Goal: Transaction & Acquisition: Purchase product/service

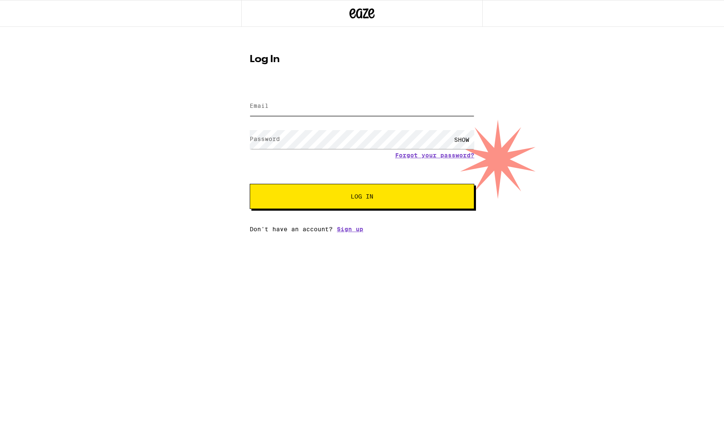
type input "[EMAIL_ADDRESS][DOMAIN_NAME]"
click at [362, 197] on button "Log In" at bounding box center [362, 196] width 225 height 25
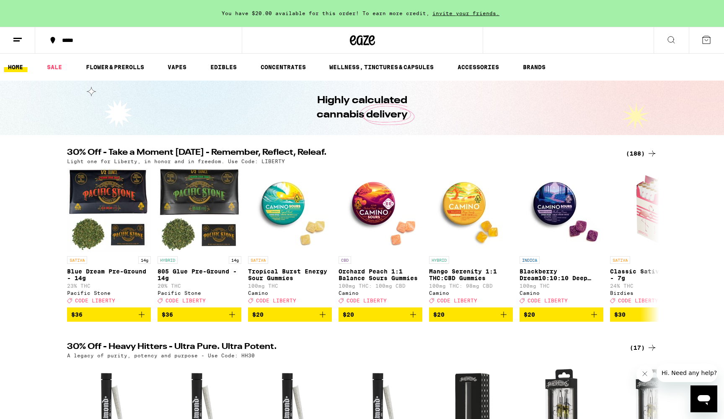
click at [73, 36] on button "*****" at bounding box center [138, 40] width 207 height 25
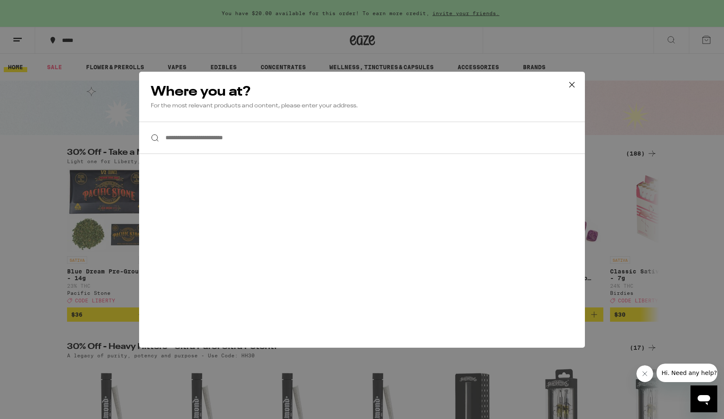
click at [187, 134] on input "**********" at bounding box center [362, 138] width 446 height 32
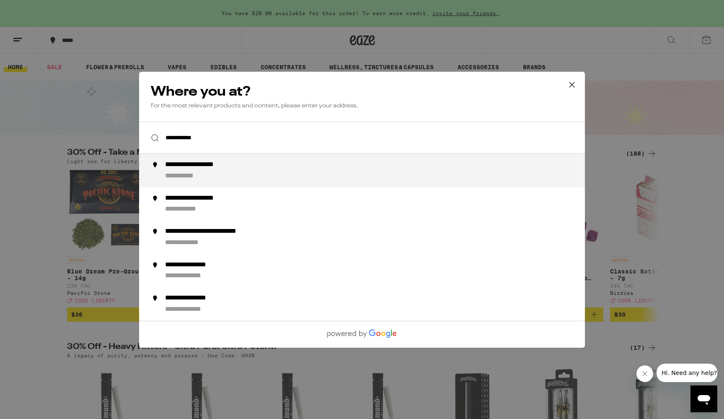
click at [201, 172] on div "**********" at bounding box center [379, 171] width 428 height 20
type input "**********"
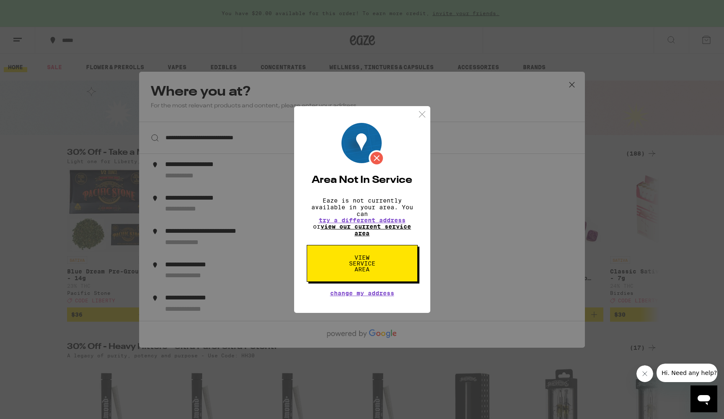
click at [369, 226] on link "view our current service area" at bounding box center [366, 229] width 91 height 13
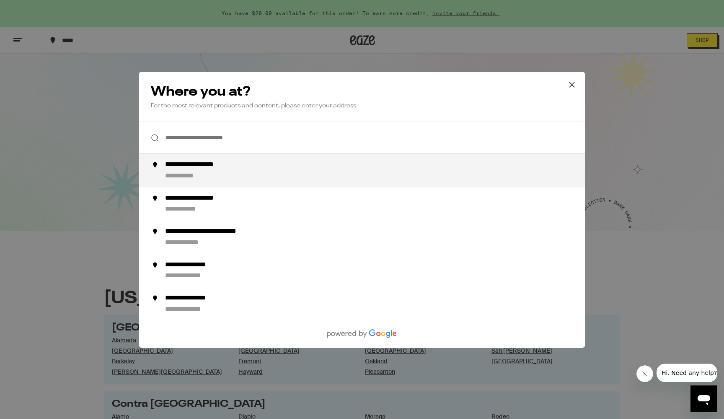
click at [223, 167] on div "**********" at bounding box center [206, 165] width 82 height 9
type input "**********"
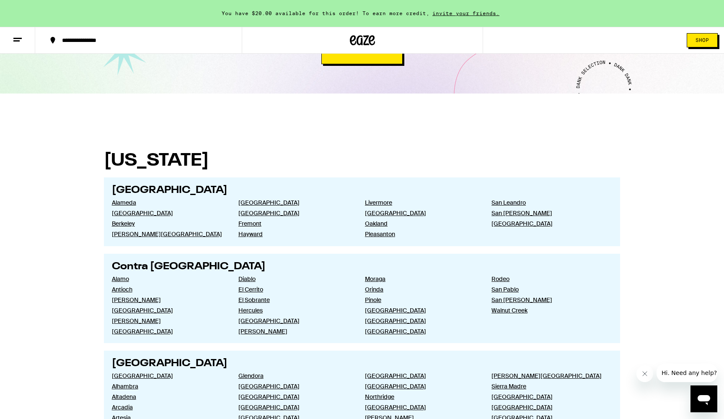
scroll to position [140, 0]
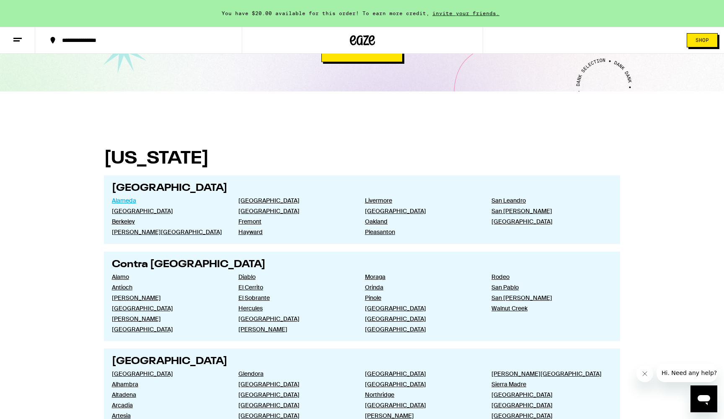
click at [132, 199] on link "Alameda" at bounding box center [168, 201] width 113 height 8
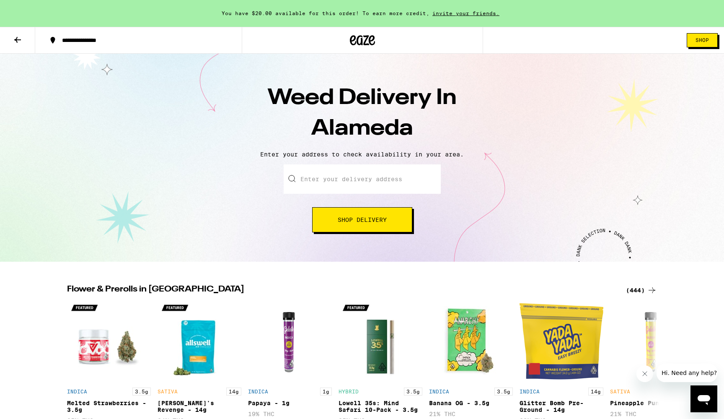
click at [106, 34] on button "**********" at bounding box center [138, 40] width 207 height 25
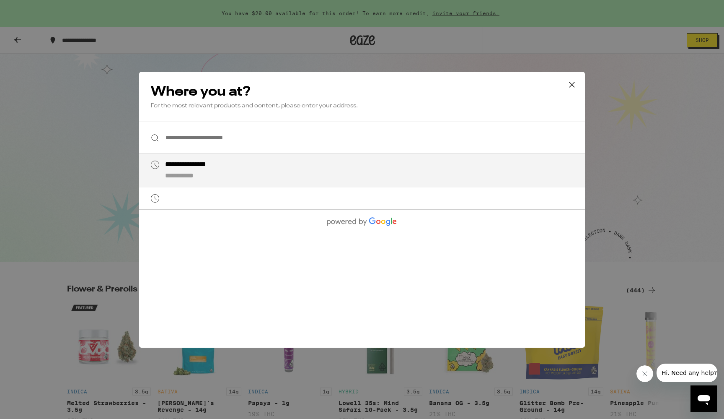
click at [217, 169] on div "**********" at bounding box center [199, 165] width 69 height 9
type input "**********"
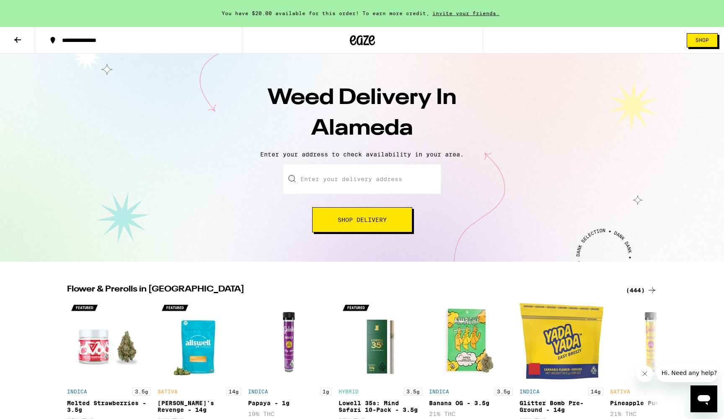
click at [358, 185] on input "Enter your delivery address" at bounding box center [362, 178] width 157 height 29
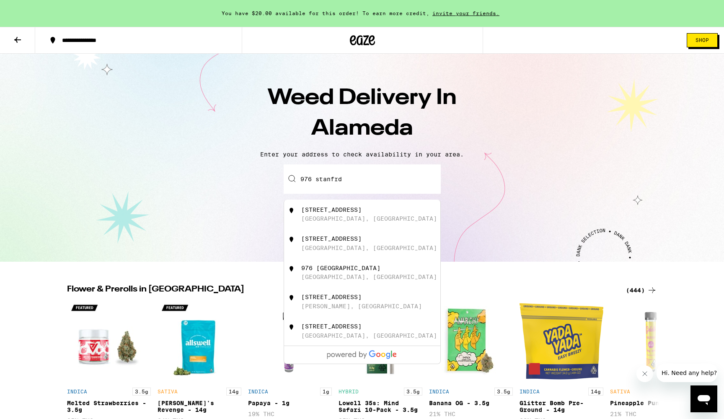
click at [339, 213] on div "[STREET_ADDRESS]" at bounding box center [331, 209] width 60 height 7
type input "[STREET_ADDRESS]"
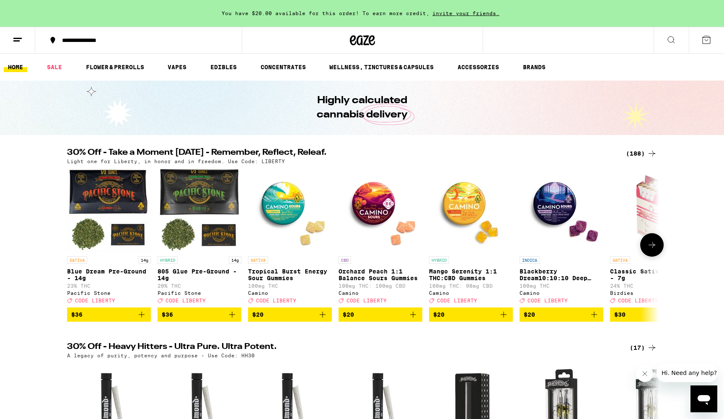
click at [651, 249] on icon at bounding box center [652, 245] width 10 height 10
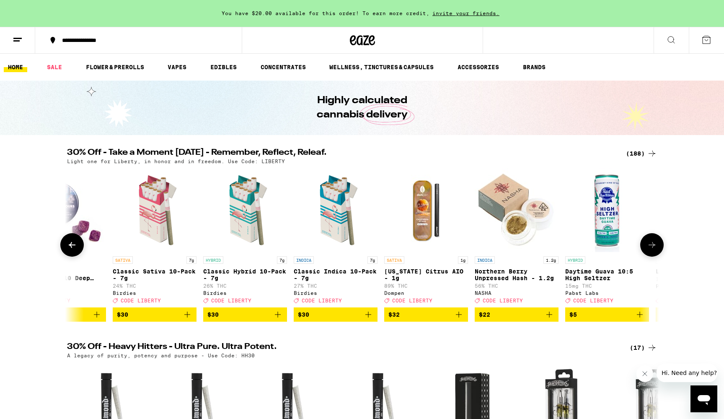
scroll to position [0, 499]
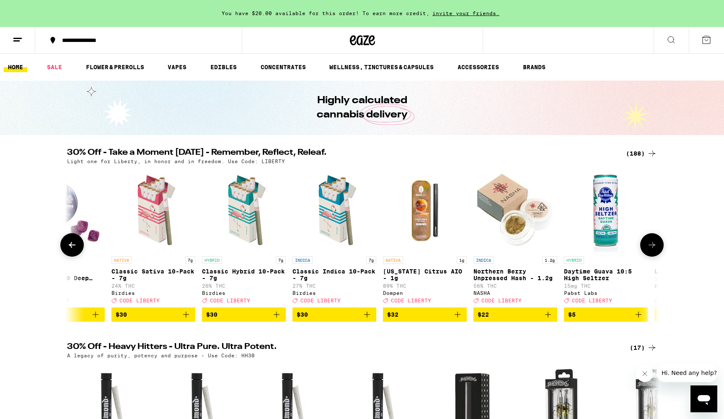
click at [651, 249] on icon at bounding box center [652, 245] width 10 height 10
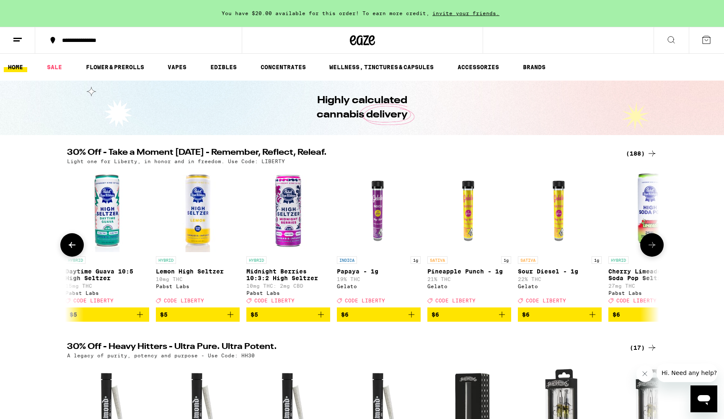
click at [651, 249] on icon at bounding box center [652, 245] width 10 height 10
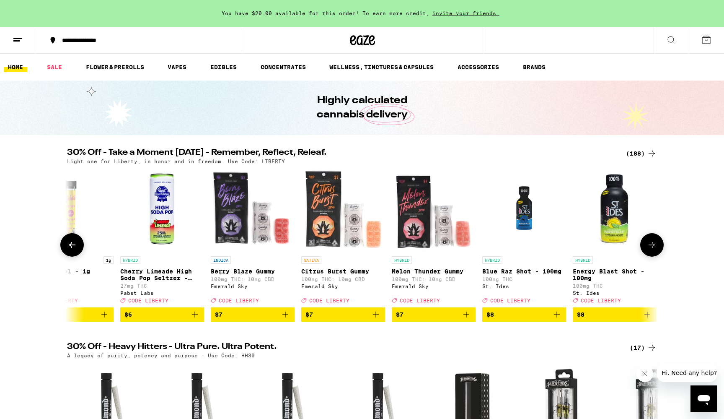
scroll to position [0, 1497]
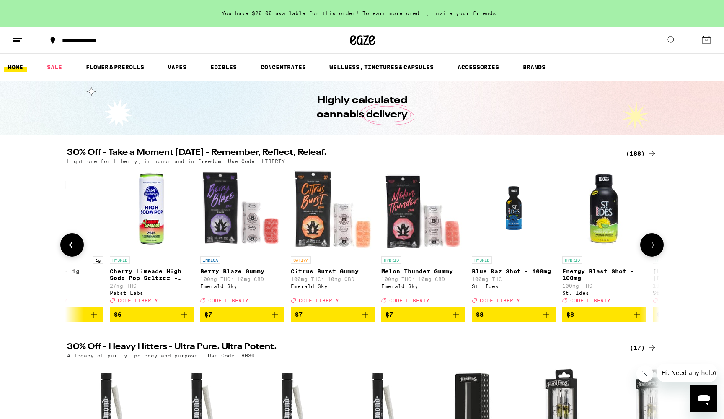
click at [651, 249] on icon at bounding box center [652, 245] width 10 height 10
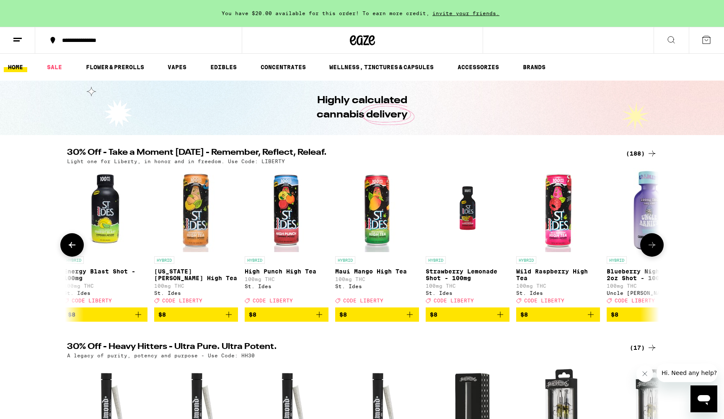
click at [651, 249] on icon at bounding box center [652, 245] width 10 height 10
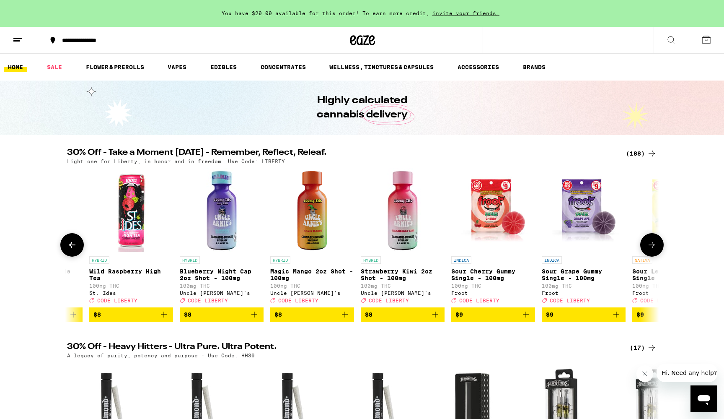
scroll to position [0, 2494]
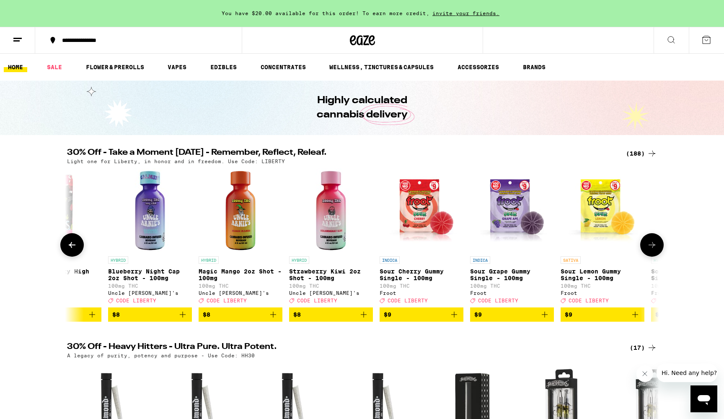
click at [651, 249] on icon at bounding box center [652, 245] width 10 height 10
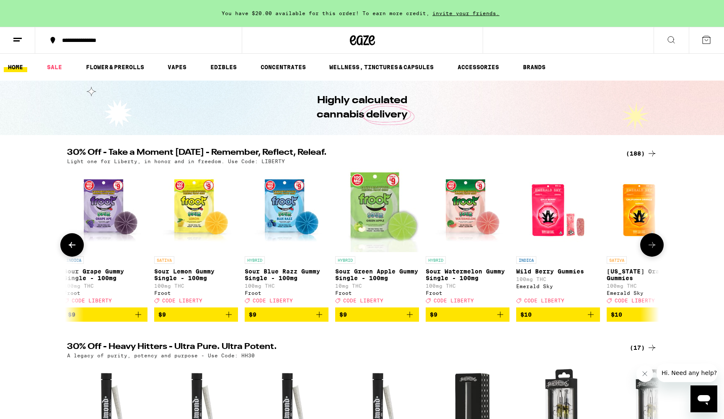
scroll to position [0, 2993]
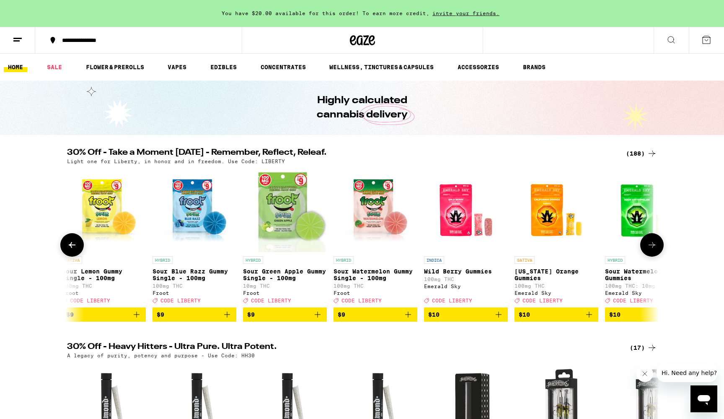
click at [75, 244] on icon at bounding box center [72, 245] width 10 height 10
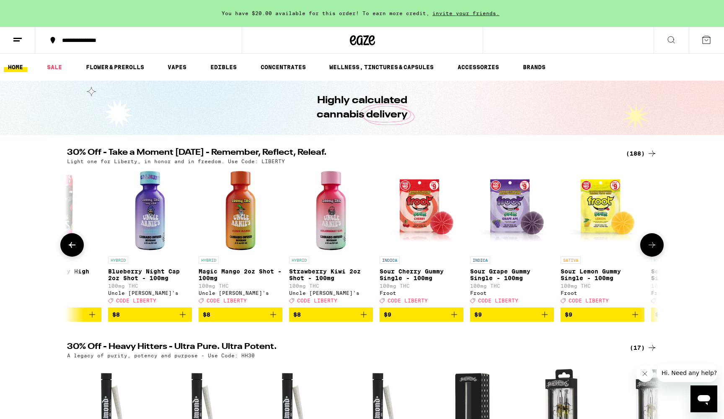
click at [75, 244] on icon at bounding box center [72, 245] width 10 height 10
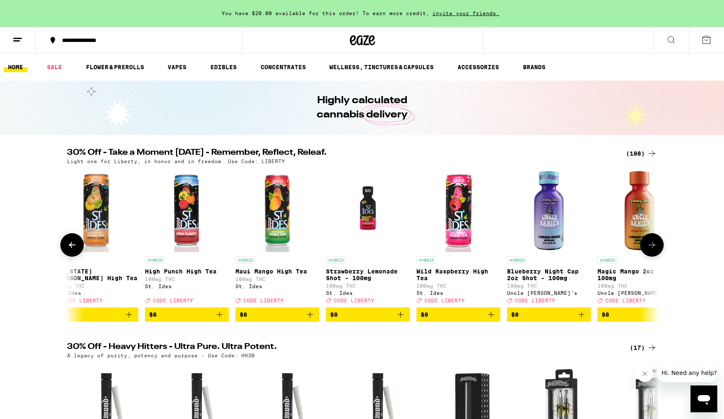
scroll to position [0, 1996]
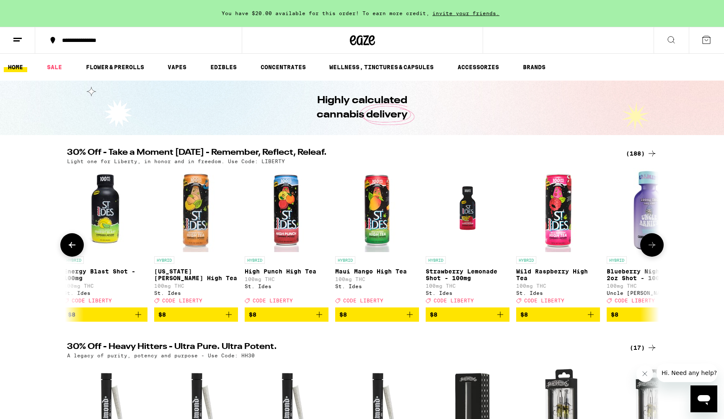
click at [658, 257] on button at bounding box center [652, 244] width 23 height 23
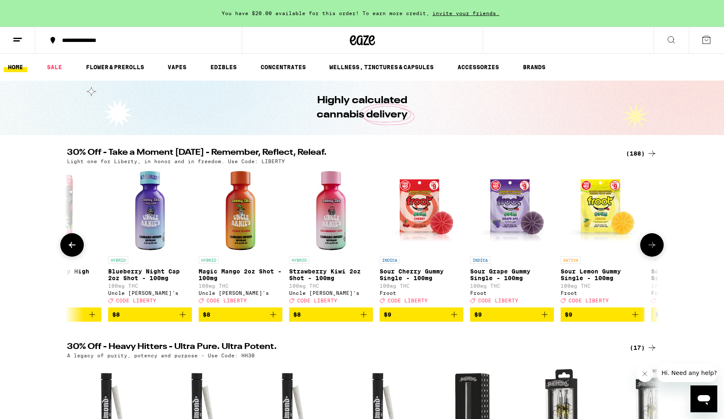
click at [658, 255] on button at bounding box center [652, 244] width 23 height 23
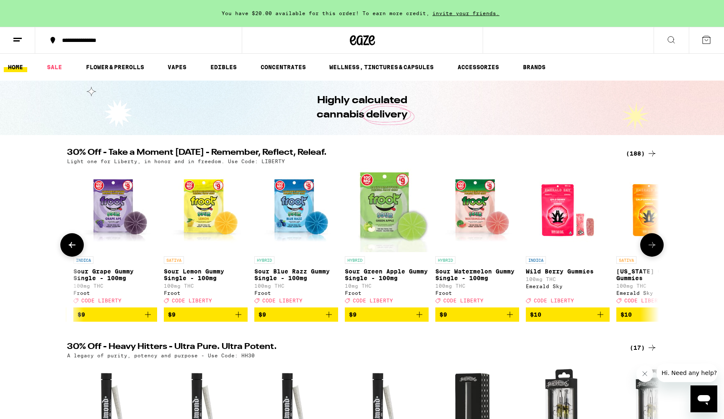
scroll to position [0, 2993]
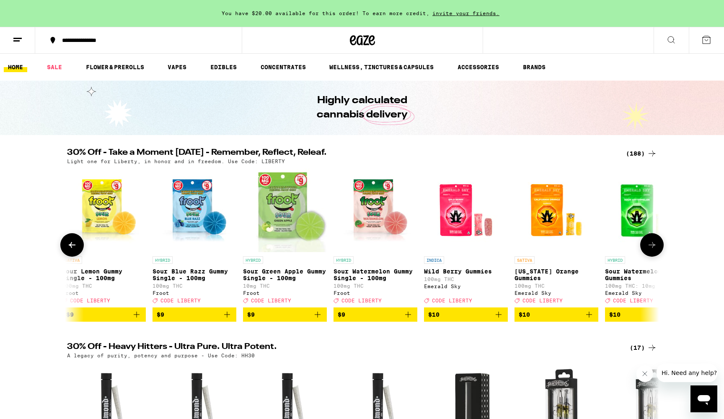
click at [658, 255] on button at bounding box center [652, 244] width 23 height 23
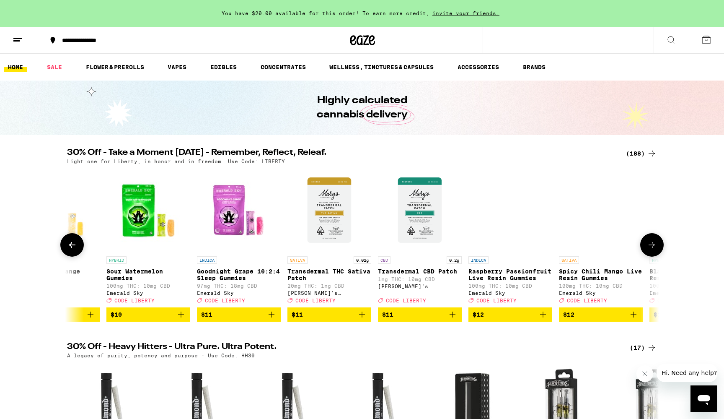
click at [658, 255] on button at bounding box center [652, 244] width 23 height 23
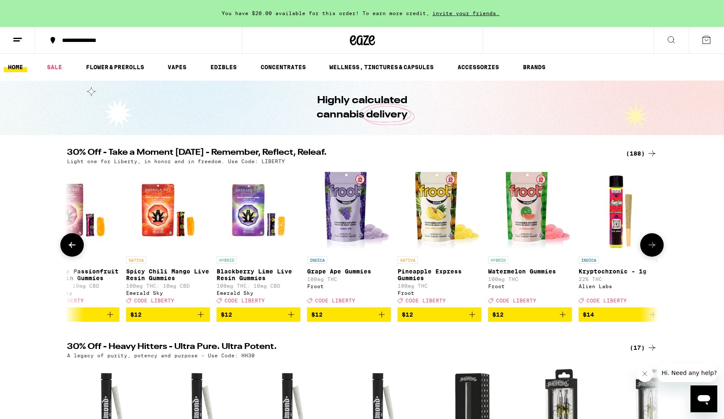
scroll to position [0, 3991]
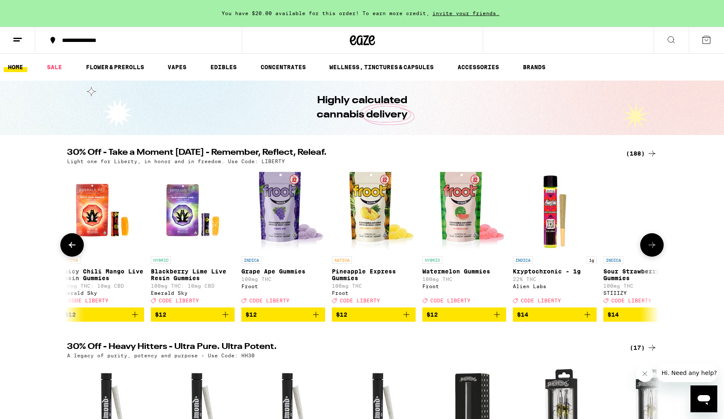
click at [658, 255] on button at bounding box center [652, 244] width 23 height 23
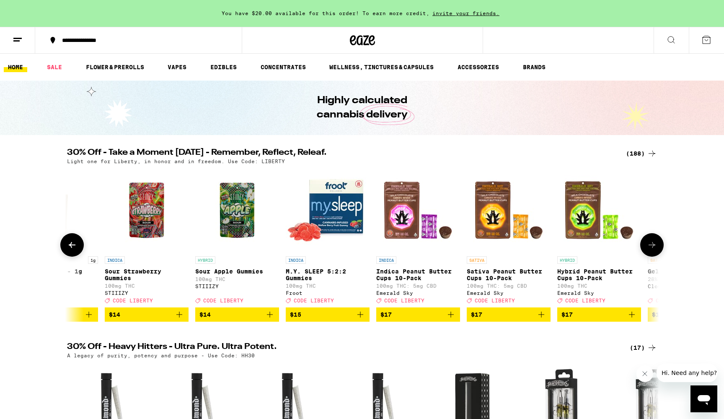
click at [658, 255] on button at bounding box center [652, 244] width 23 height 23
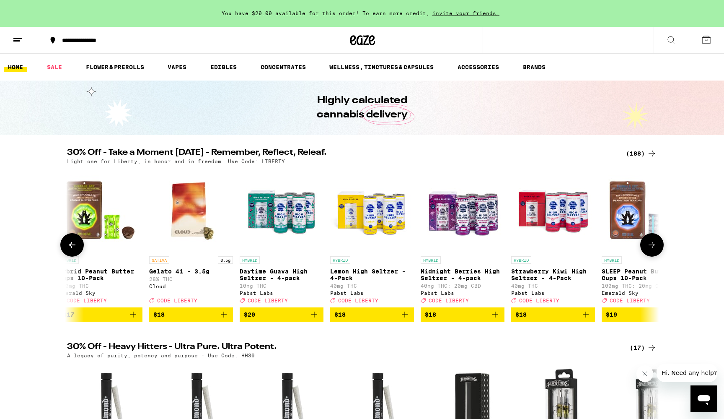
click at [406, 319] on icon "Add to bag" at bounding box center [405, 314] width 10 height 10
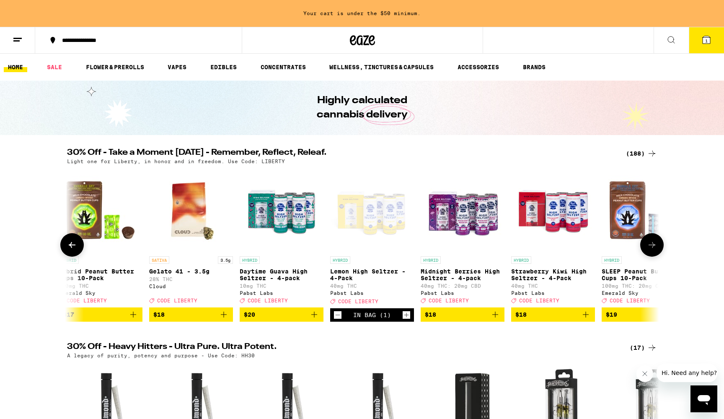
click at [587, 319] on icon "Add to bag" at bounding box center [586, 314] width 10 height 10
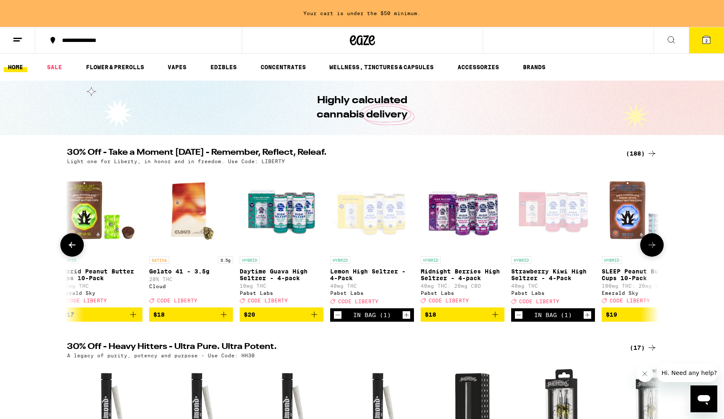
click at [651, 256] on button at bounding box center [652, 244] width 23 height 23
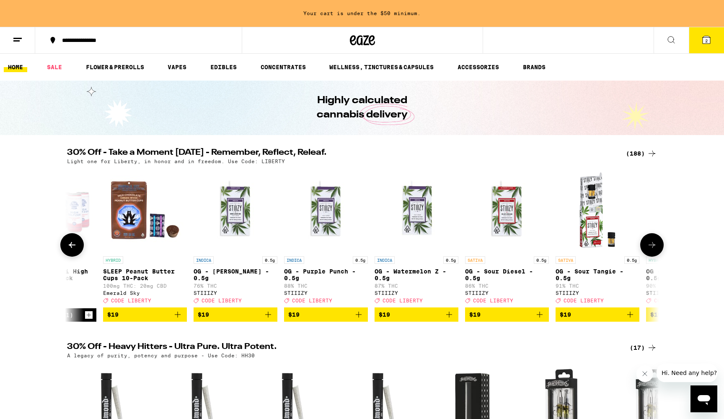
click at [651, 256] on button at bounding box center [652, 244] width 23 height 23
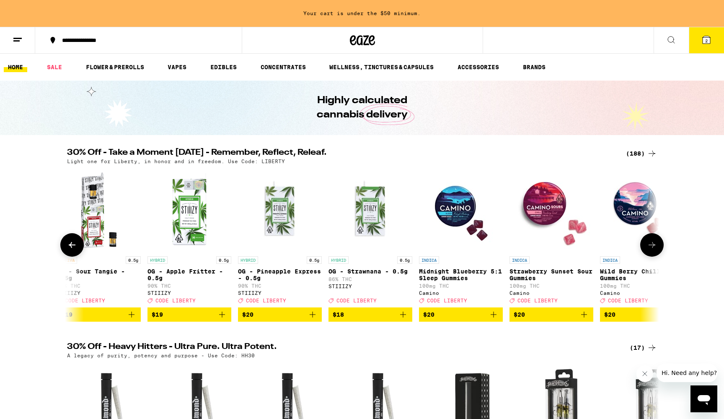
click at [651, 256] on button at bounding box center [652, 244] width 23 height 23
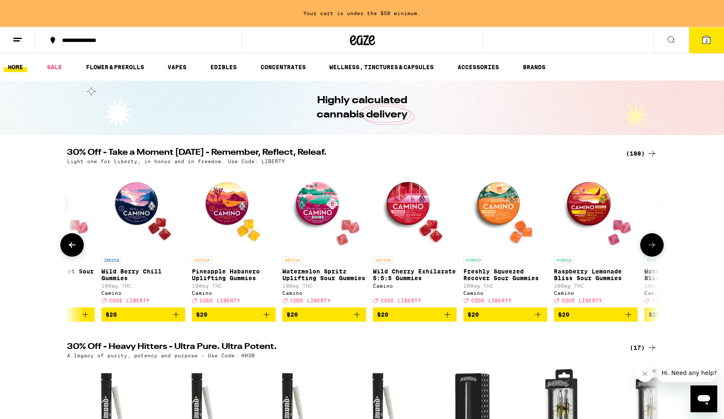
click at [77, 248] on icon at bounding box center [72, 245] width 10 height 10
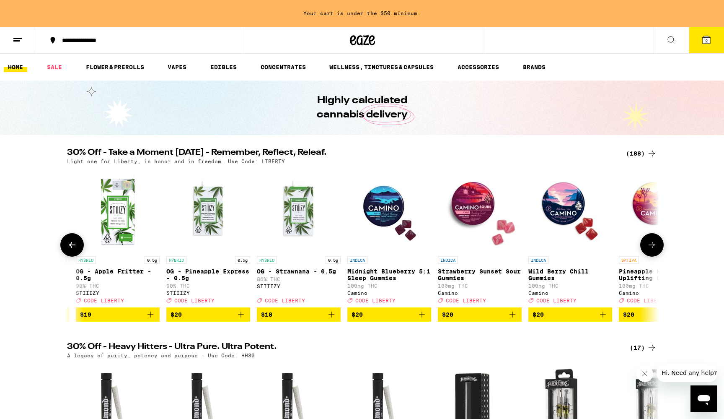
scroll to position [0, 5987]
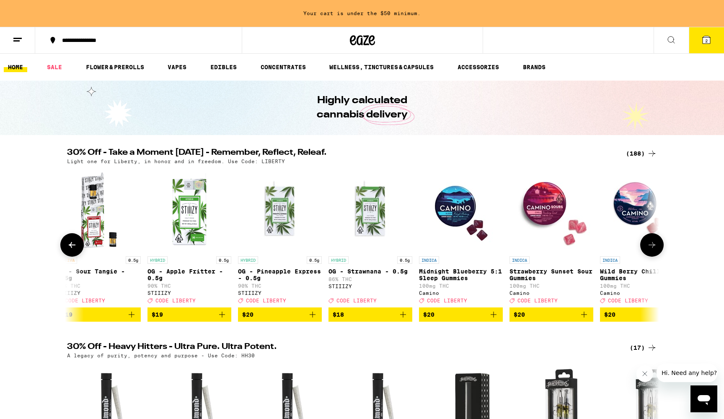
click at [655, 256] on button at bounding box center [652, 244] width 23 height 23
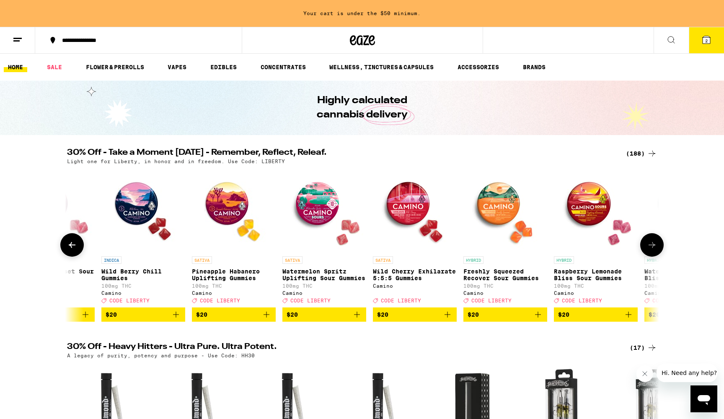
click at [655, 256] on button at bounding box center [652, 244] width 23 height 23
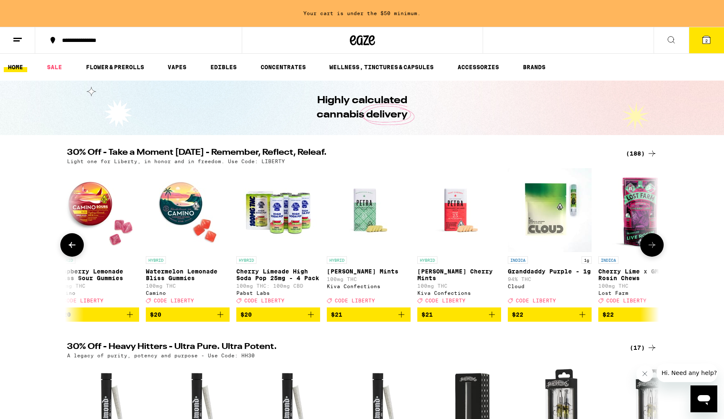
click at [655, 243] on button at bounding box center [652, 244] width 23 height 23
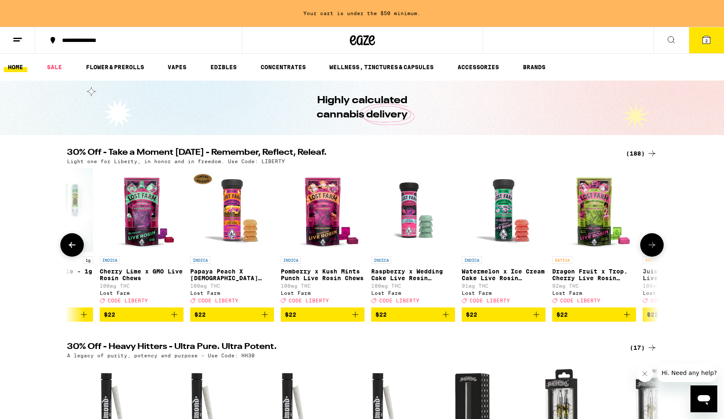
click at [655, 243] on button at bounding box center [652, 244] width 23 height 23
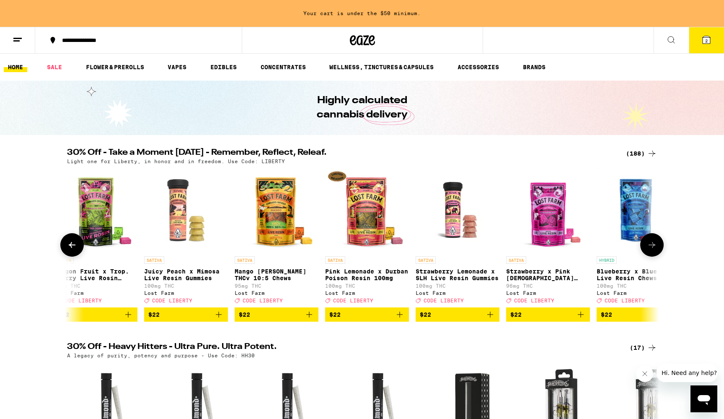
click at [655, 243] on button at bounding box center [652, 244] width 23 height 23
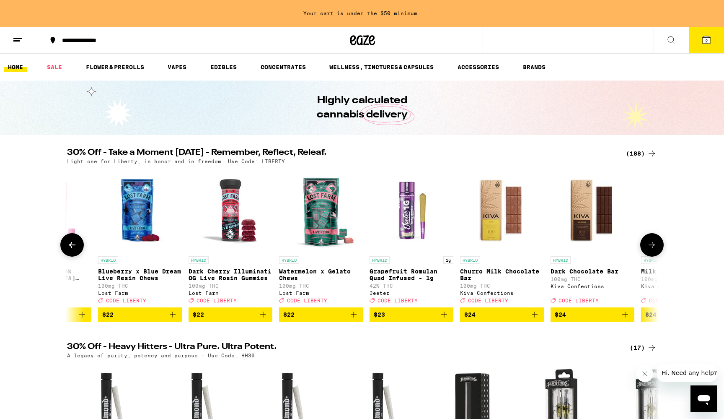
click at [655, 243] on button at bounding box center [652, 244] width 23 height 23
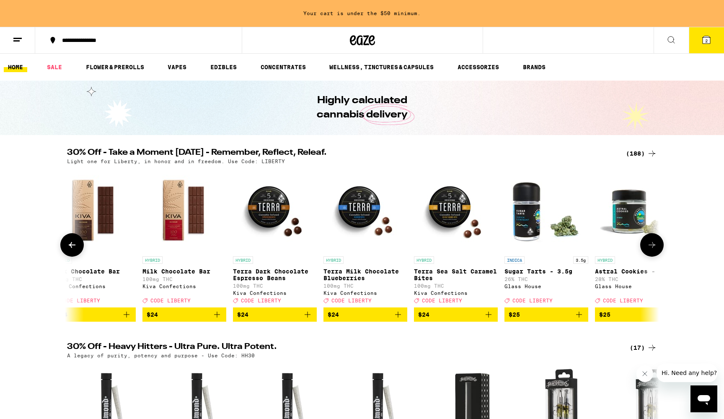
click at [655, 243] on button at bounding box center [652, 244] width 23 height 23
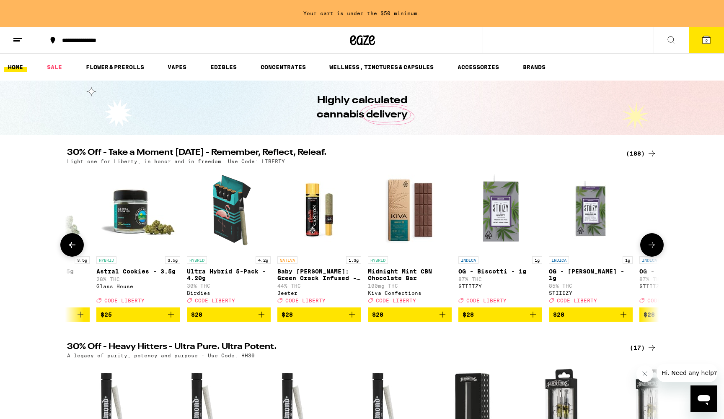
click at [655, 243] on button at bounding box center [652, 244] width 23 height 23
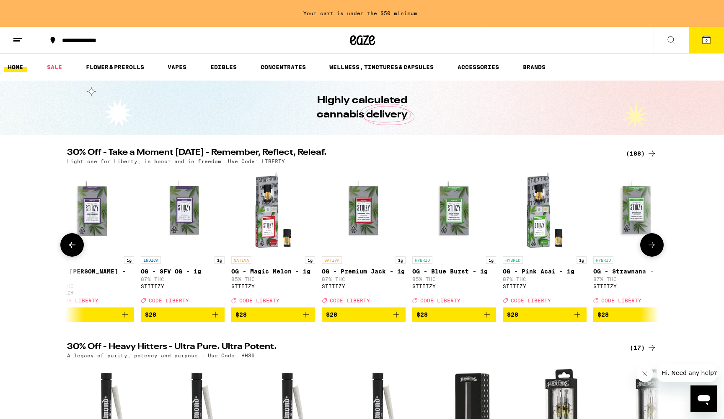
click at [655, 243] on button at bounding box center [652, 244] width 23 height 23
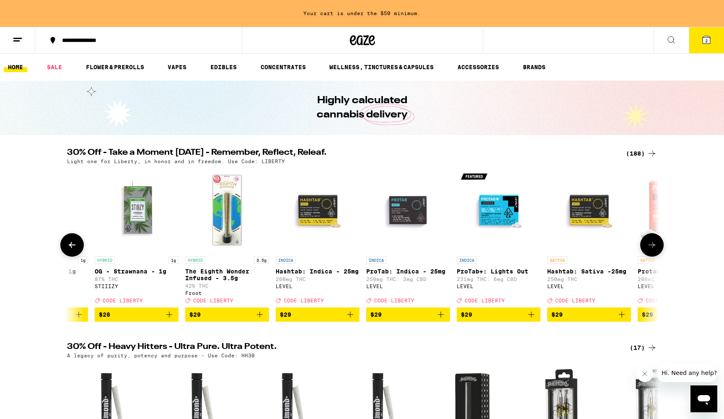
click at [655, 243] on button at bounding box center [652, 244] width 23 height 23
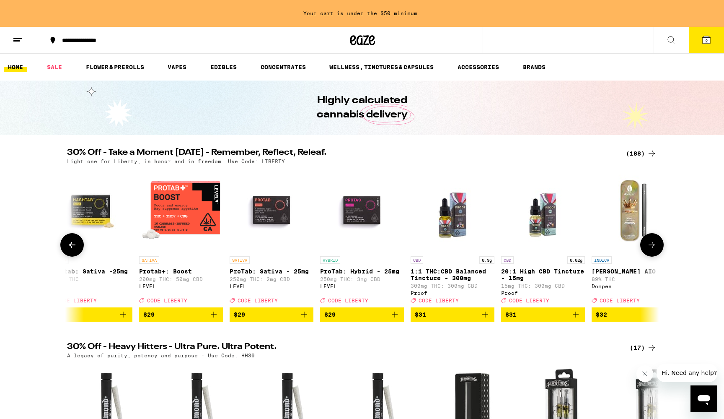
click at [655, 243] on button at bounding box center [652, 244] width 23 height 23
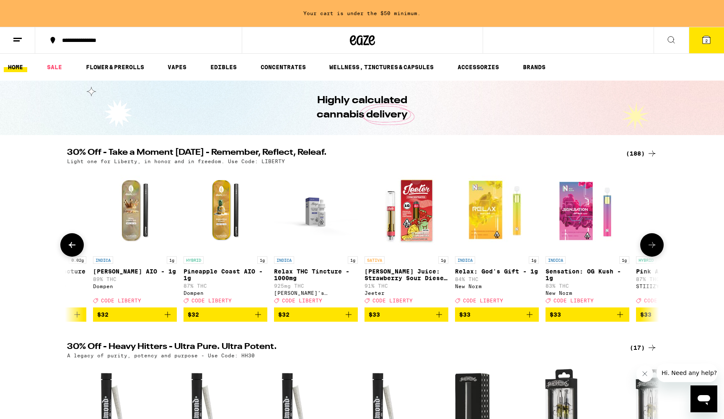
click at [655, 243] on button at bounding box center [652, 244] width 23 height 23
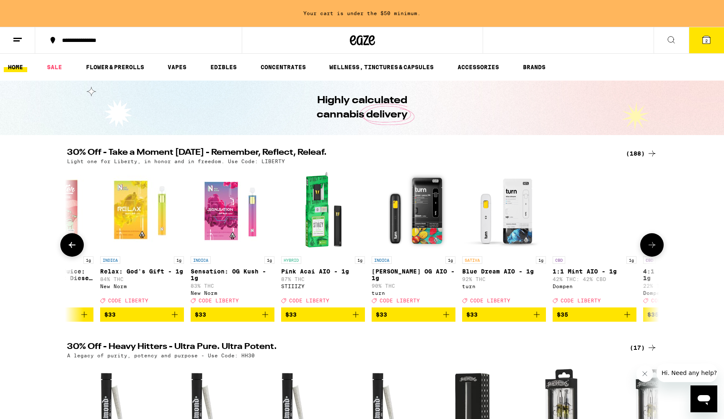
scroll to position [0, 11973]
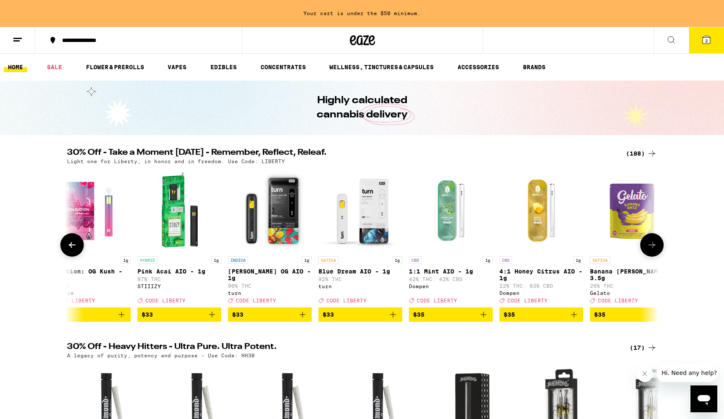
click at [655, 243] on button at bounding box center [652, 244] width 23 height 23
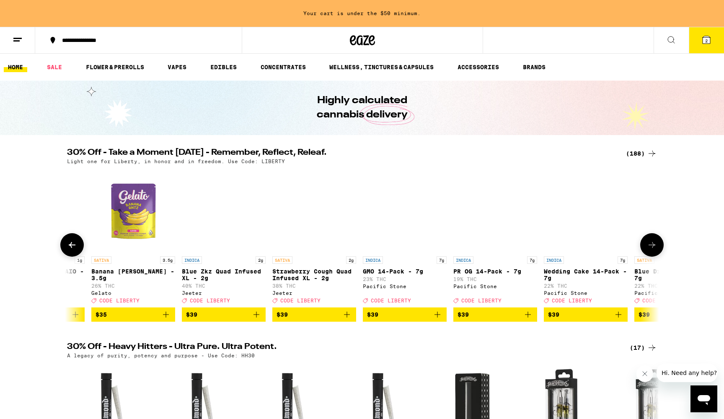
click at [653, 254] on button at bounding box center [652, 244] width 23 height 23
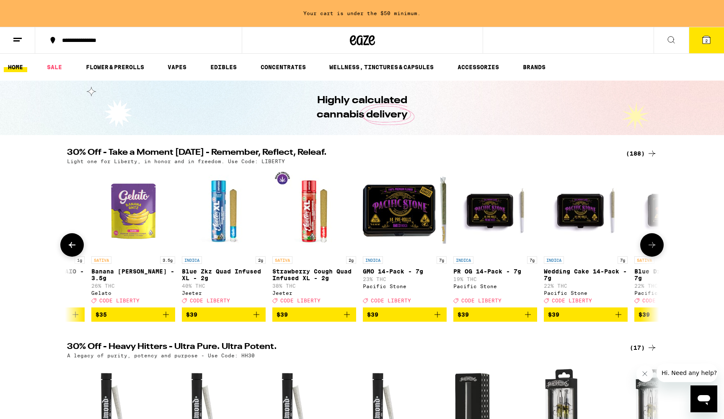
scroll to position [0, 12971]
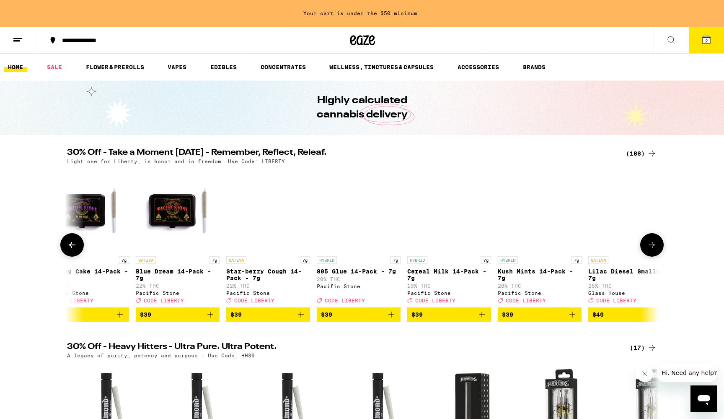
click at [392, 319] on icon "Add to bag" at bounding box center [392, 314] width 10 height 10
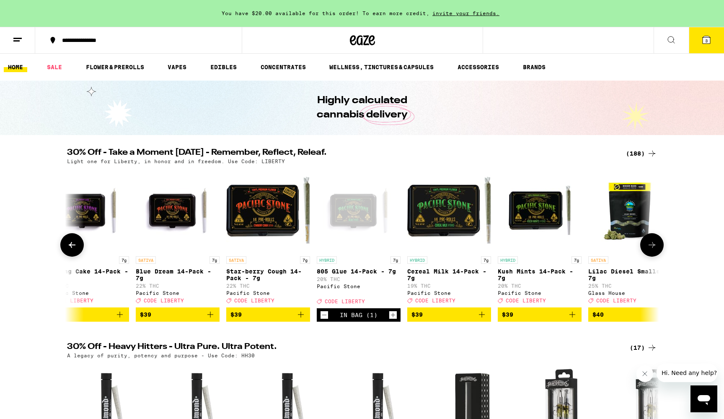
click at [483, 319] on icon "Add to bag" at bounding box center [482, 314] width 10 height 10
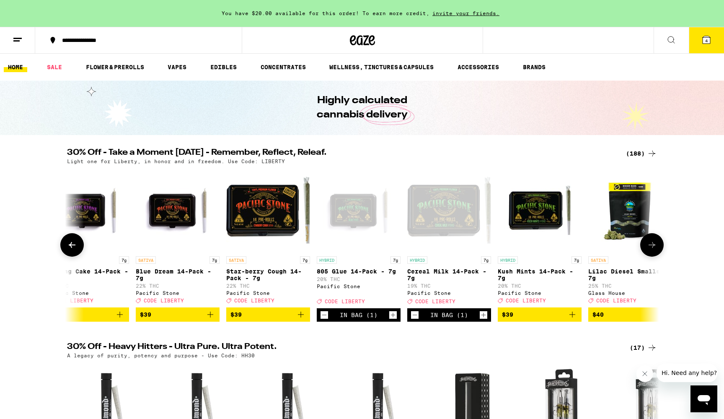
click at [651, 250] on icon at bounding box center [652, 245] width 10 height 10
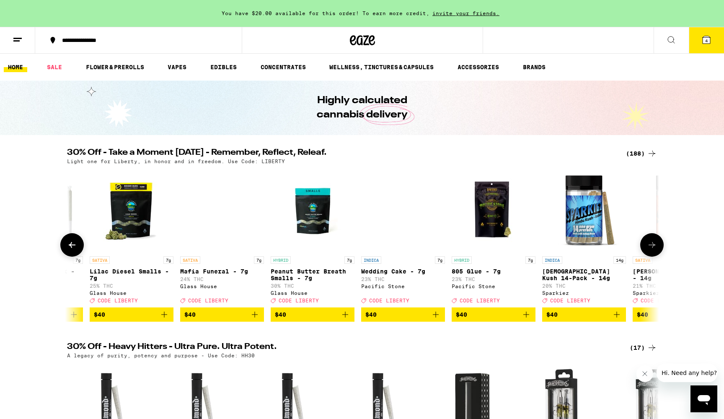
click at [651, 250] on icon at bounding box center [652, 245] width 10 height 10
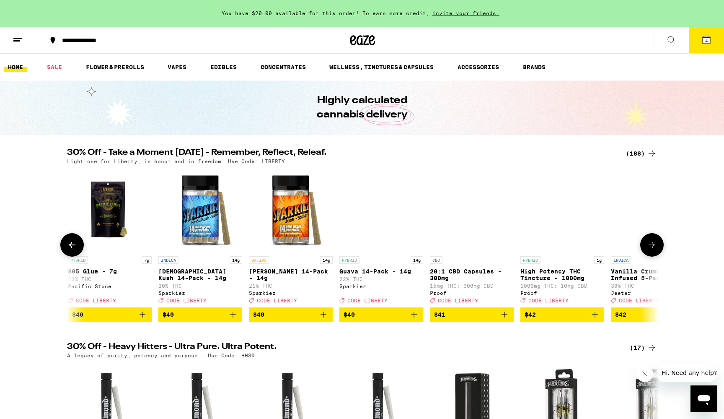
scroll to position [0, 13969]
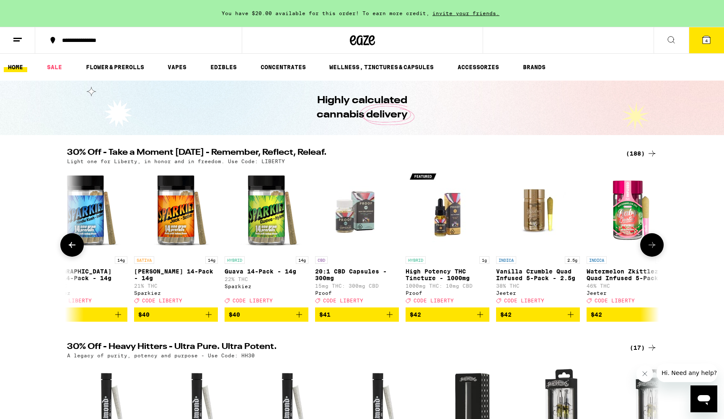
click at [651, 250] on icon at bounding box center [652, 245] width 10 height 10
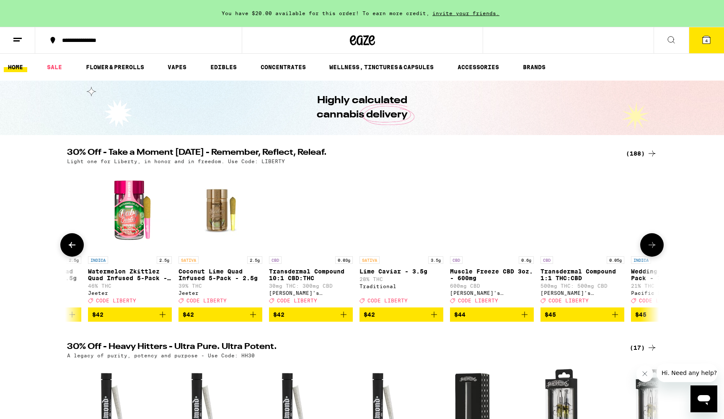
click at [651, 250] on icon at bounding box center [652, 245] width 10 height 10
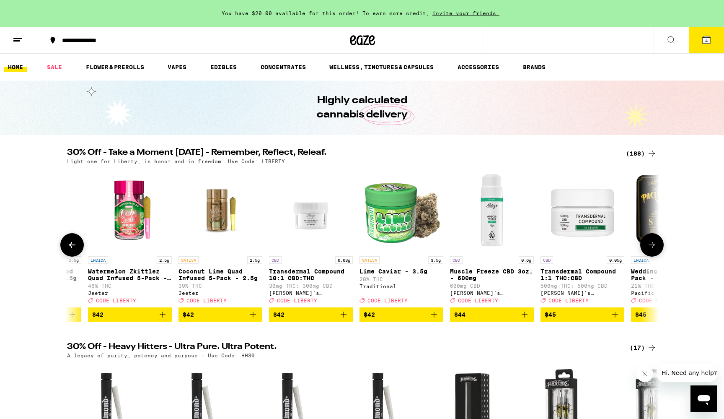
scroll to position [0, 14967]
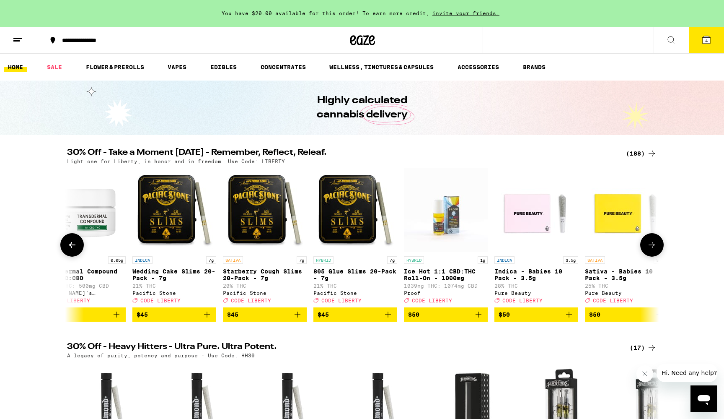
click at [651, 250] on icon at bounding box center [652, 245] width 10 height 10
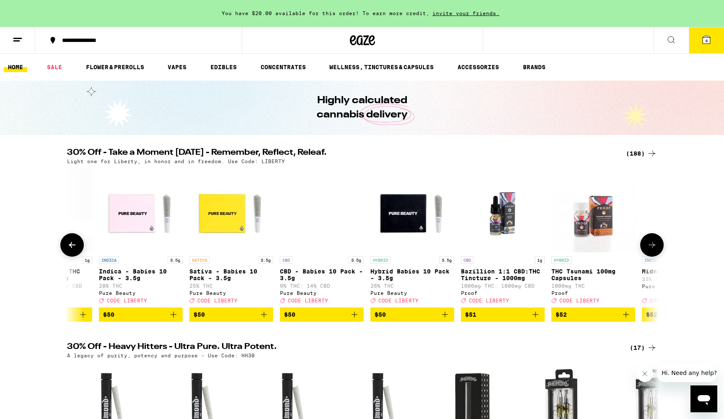
scroll to position [0, 15465]
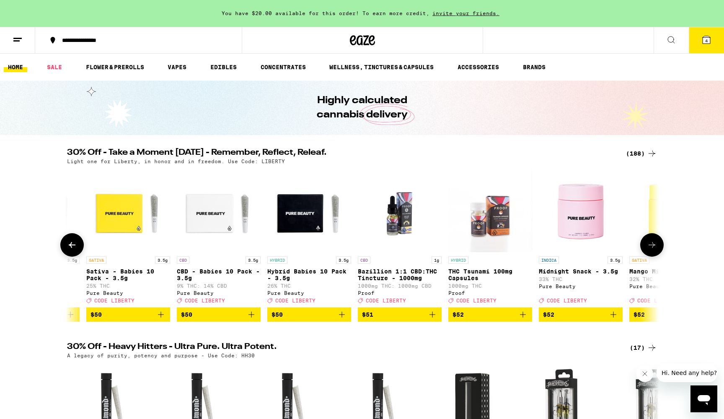
click at [651, 250] on icon at bounding box center [652, 245] width 10 height 10
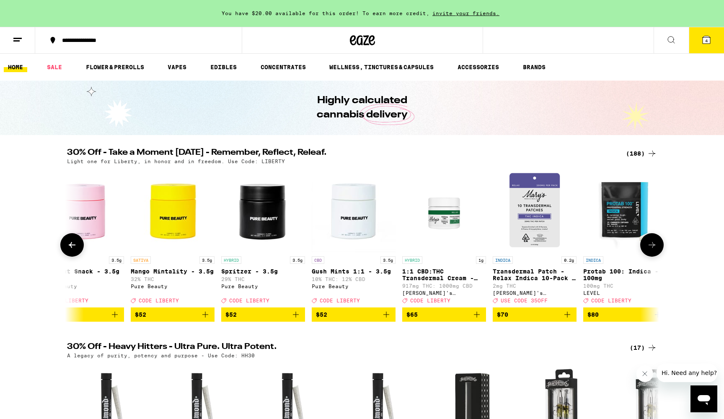
click at [651, 250] on icon at bounding box center [652, 245] width 10 height 10
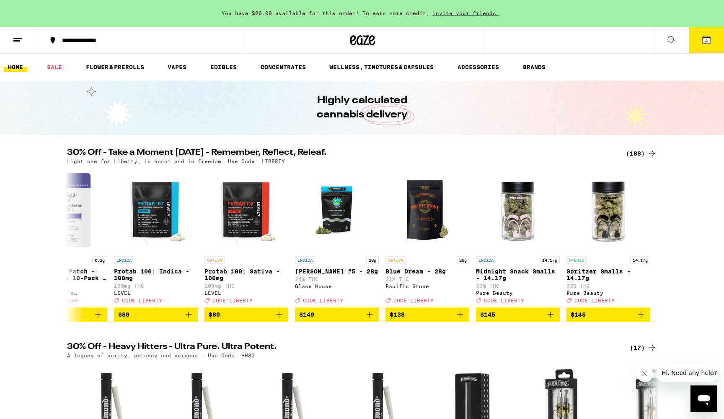
click at [710, 40] on icon at bounding box center [707, 40] width 8 height 8
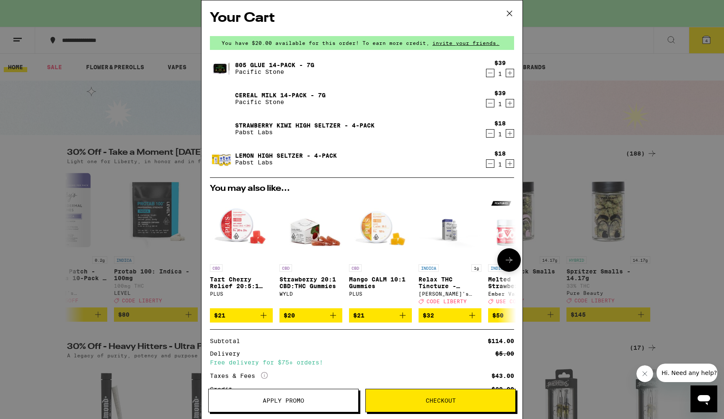
click at [511, 261] on icon at bounding box center [509, 260] width 7 height 6
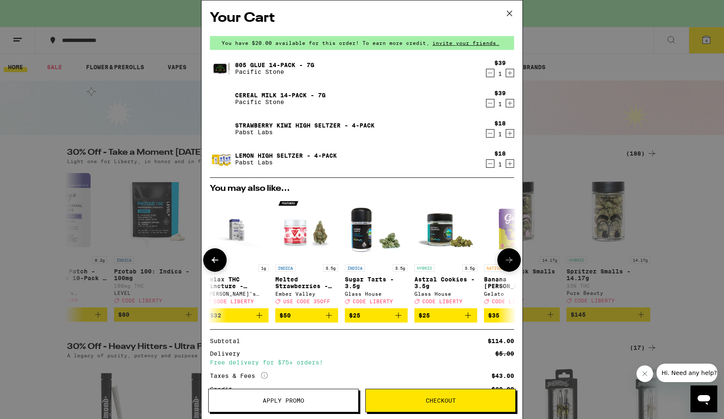
click at [210, 264] on button at bounding box center [214, 259] width 23 height 23
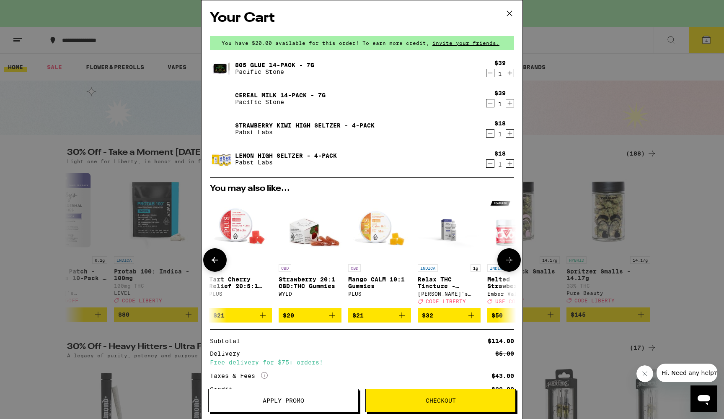
scroll to position [0, 0]
click at [508, 261] on icon at bounding box center [509, 260] width 10 height 10
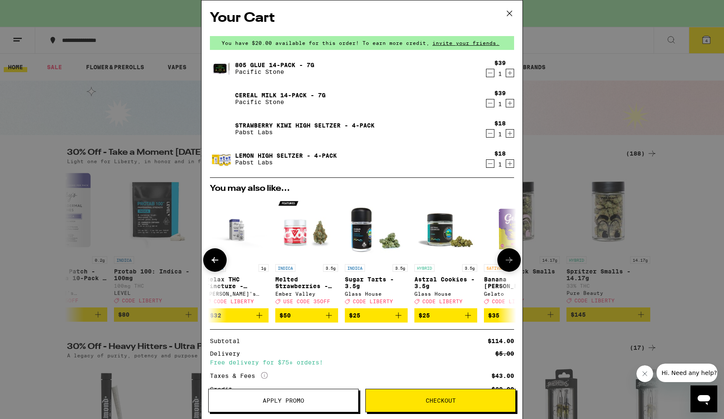
click at [508, 261] on icon at bounding box center [509, 260] width 10 height 10
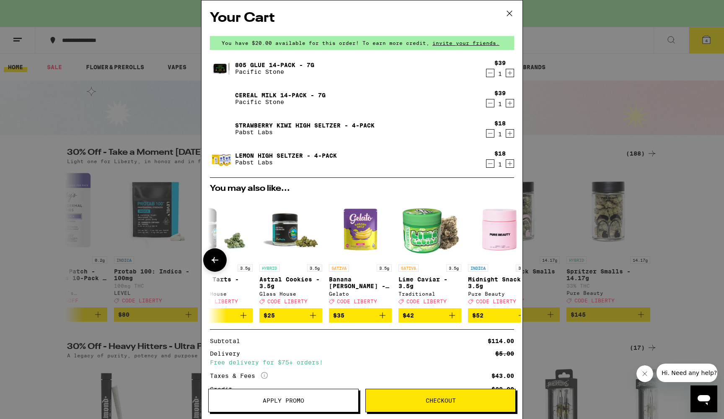
scroll to position [0, 392]
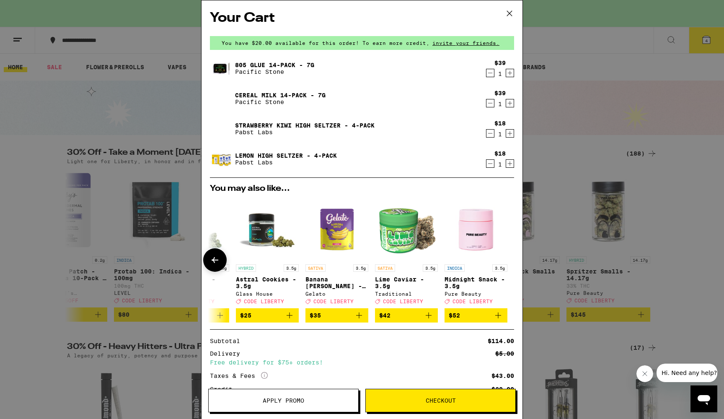
click at [508, 261] on div at bounding box center [509, 259] width 23 height 23
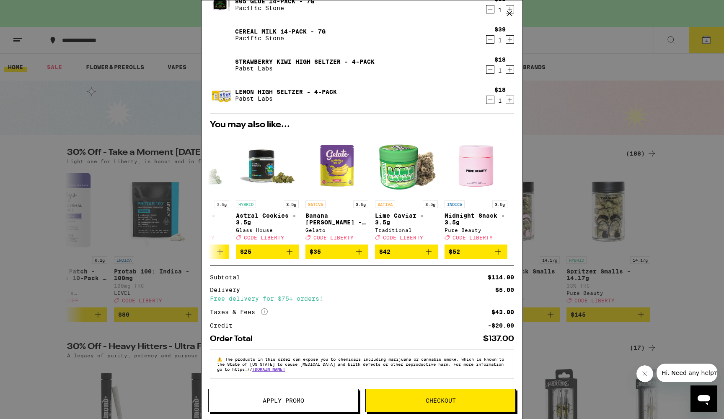
scroll to position [70, 0]
click at [268, 404] on button "Apply Promo" at bounding box center [283, 400] width 151 height 23
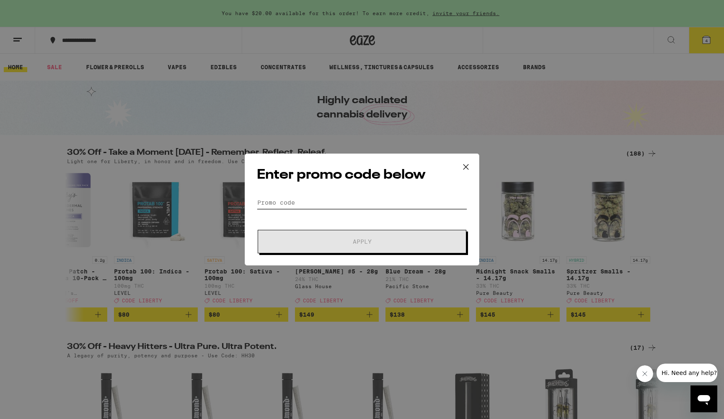
click at [301, 198] on input "Promo Code" at bounding box center [362, 202] width 210 height 13
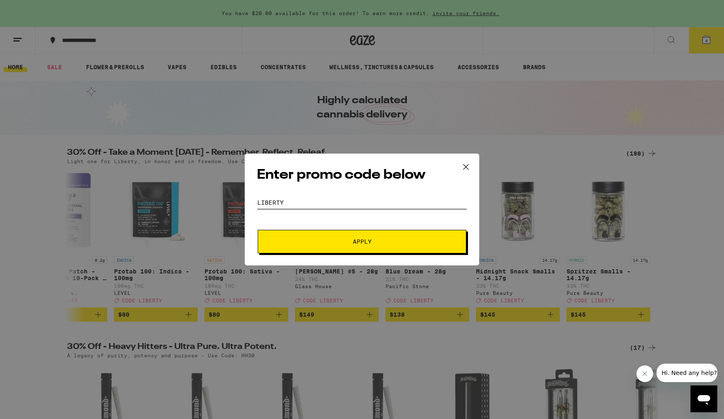
type input "LIBERTY"
click at [364, 241] on span "Apply" at bounding box center [362, 242] width 19 height 6
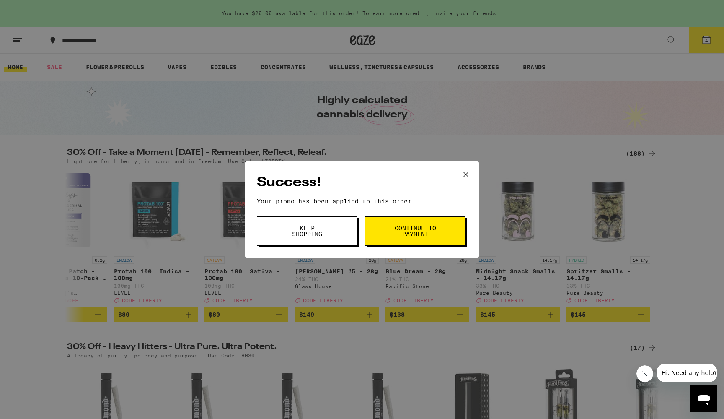
click at [336, 235] on button "Keep Shopping" at bounding box center [307, 230] width 101 height 29
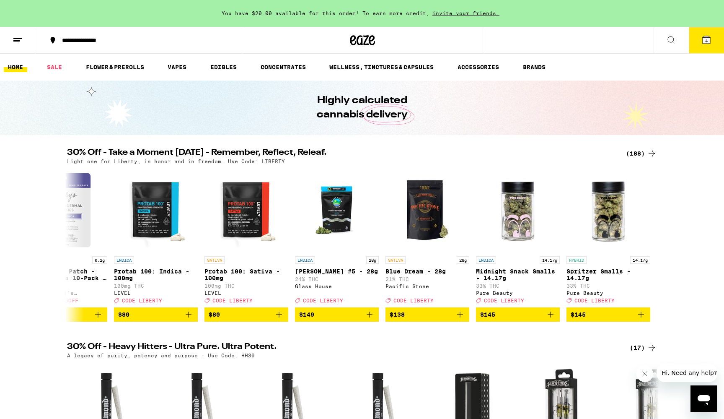
click at [711, 38] on icon at bounding box center [707, 40] width 10 height 10
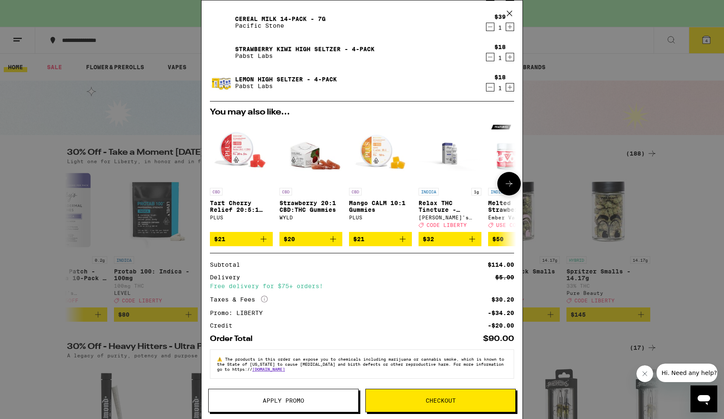
scroll to position [83, 0]
click at [577, 101] on div "Your Cart You have $20.00 available for this order! To earn more credit, invite…" at bounding box center [362, 209] width 724 height 419
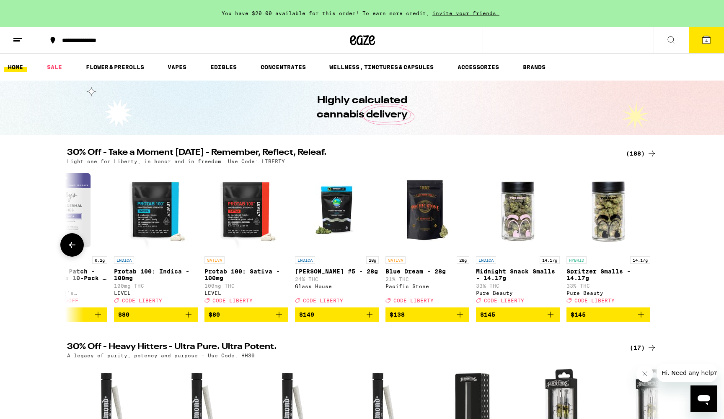
click at [73, 249] on icon at bounding box center [72, 245] width 10 height 10
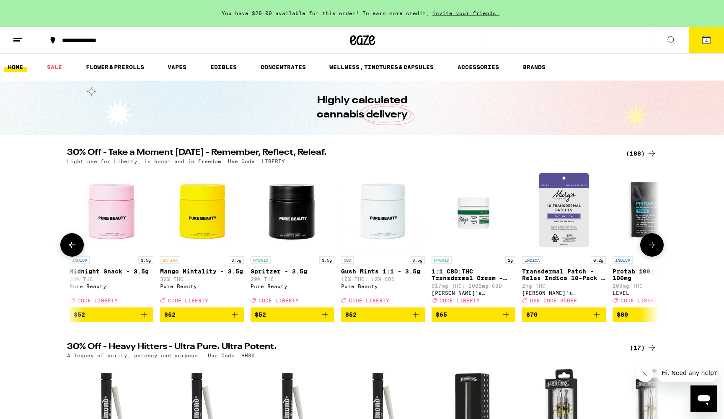
click at [73, 249] on icon at bounding box center [72, 245] width 10 height 10
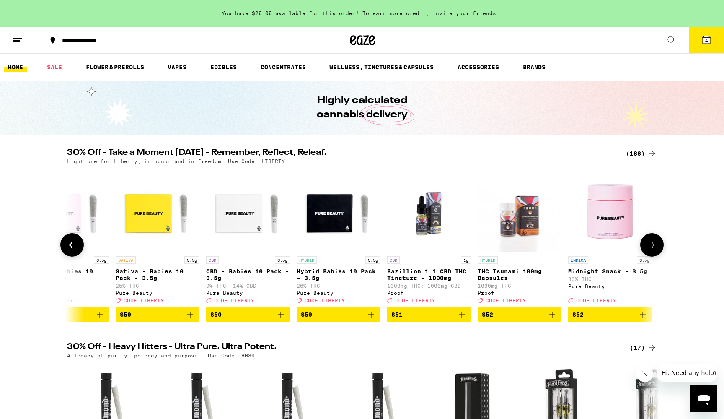
click at [73, 249] on icon at bounding box center [72, 245] width 10 height 10
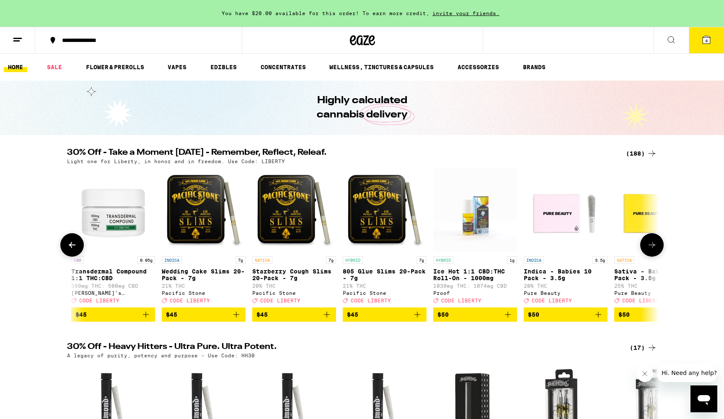
click at [73, 249] on icon at bounding box center [72, 245] width 10 height 10
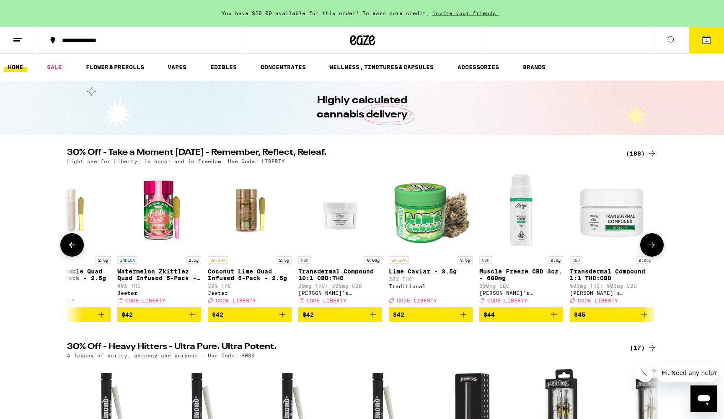
click at [73, 249] on icon at bounding box center [72, 245] width 10 height 10
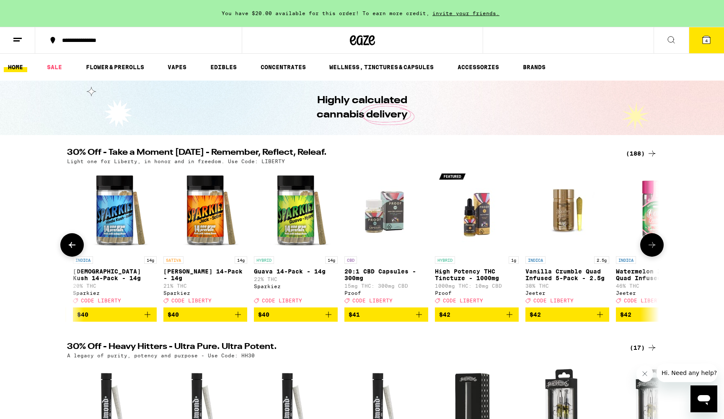
click at [73, 249] on icon at bounding box center [72, 245] width 10 height 10
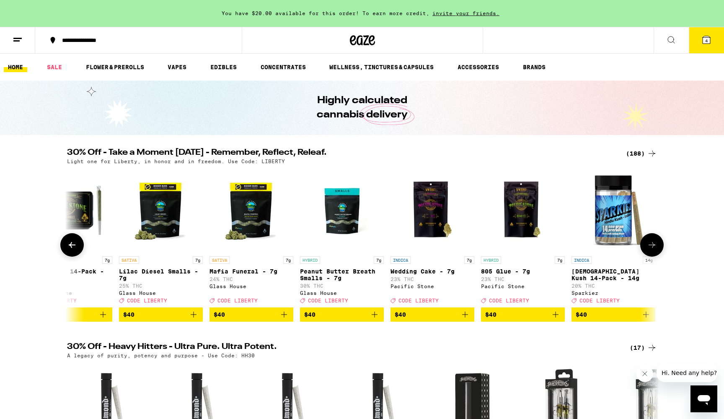
click at [73, 249] on icon at bounding box center [72, 245] width 10 height 10
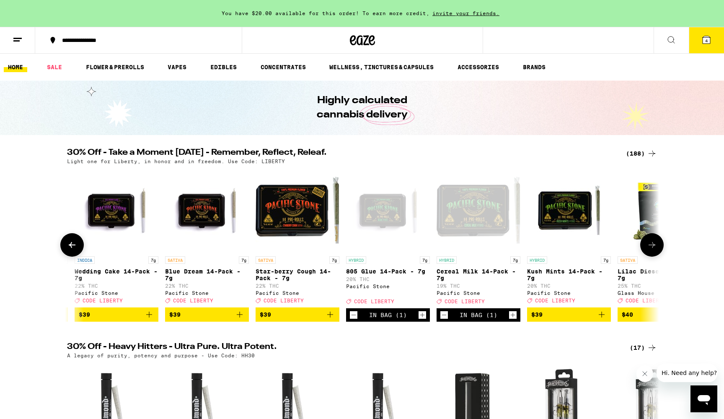
click at [73, 249] on icon at bounding box center [72, 245] width 10 height 10
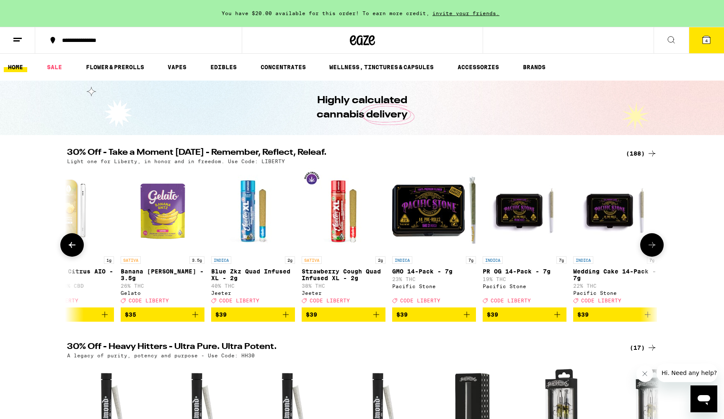
click at [73, 249] on icon at bounding box center [72, 245] width 10 height 10
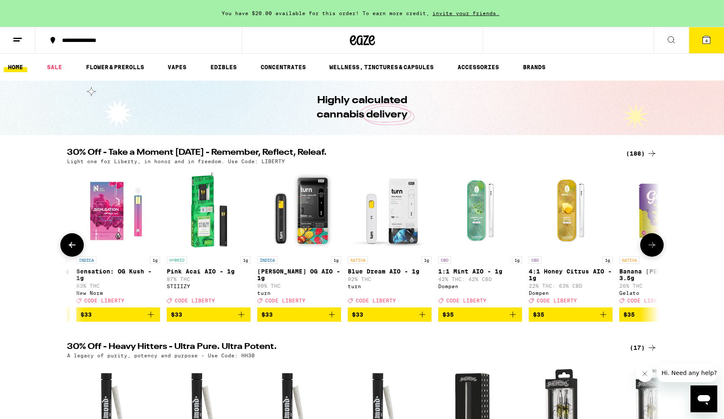
click at [73, 249] on icon at bounding box center [72, 245] width 10 height 10
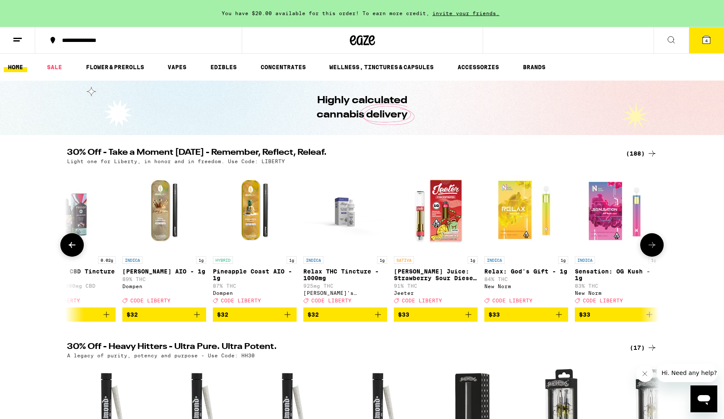
click at [73, 249] on icon at bounding box center [72, 245] width 10 height 10
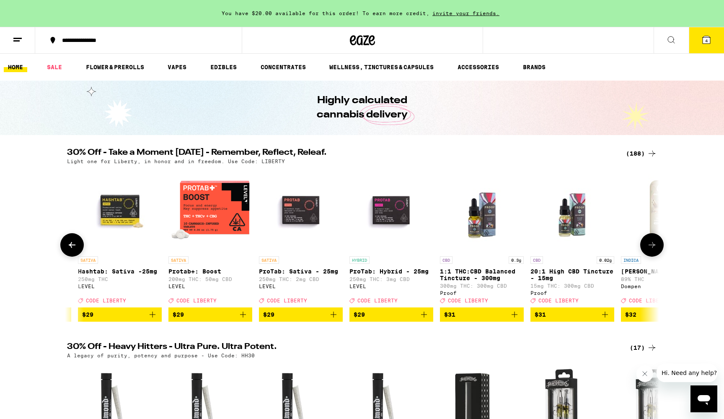
click at [73, 249] on icon at bounding box center [72, 245] width 10 height 10
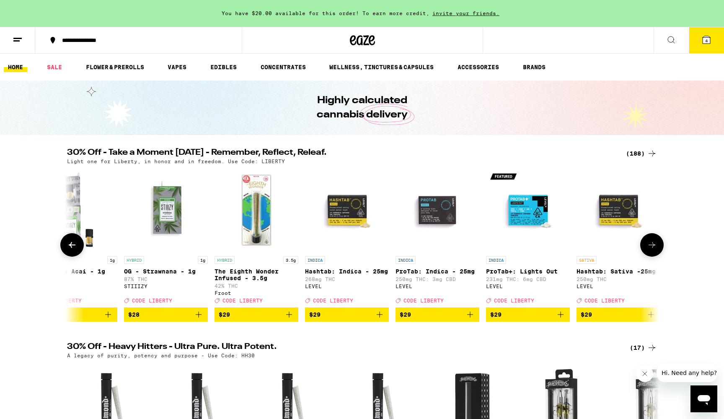
click at [73, 249] on icon at bounding box center [72, 245] width 10 height 10
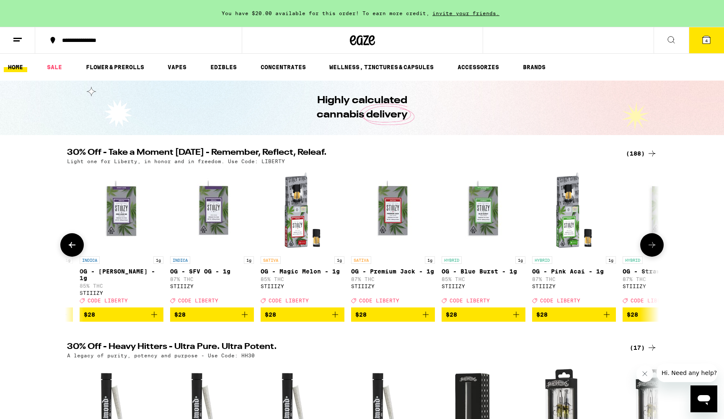
click at [73, 249] on icon at bounding box center [72, 245] width 10 height 10
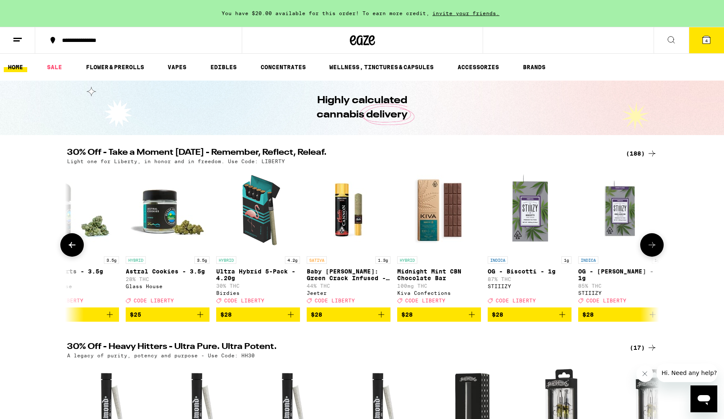
click at [73, 249] on icon at bounding box center [72, 245] width 10 height 10
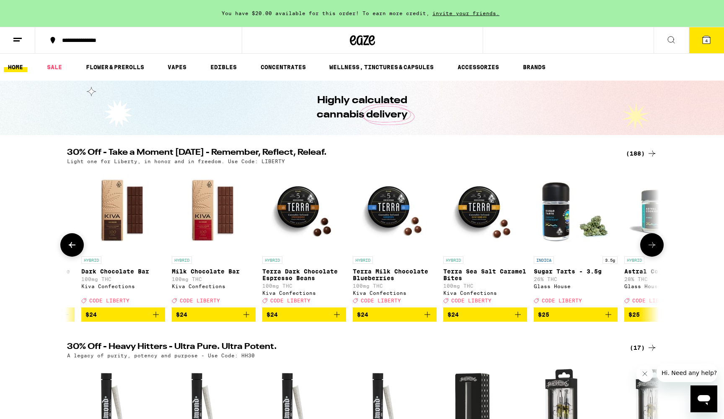
click at [73, 249] on icon at bounding box center [72, 245] width 10 height 10
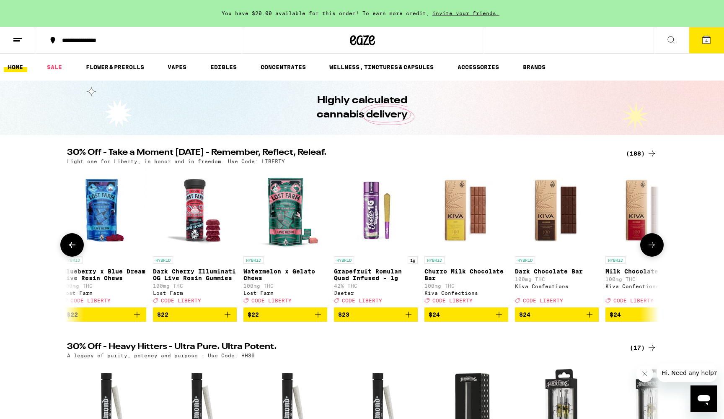
scroll to position [0, 8452]
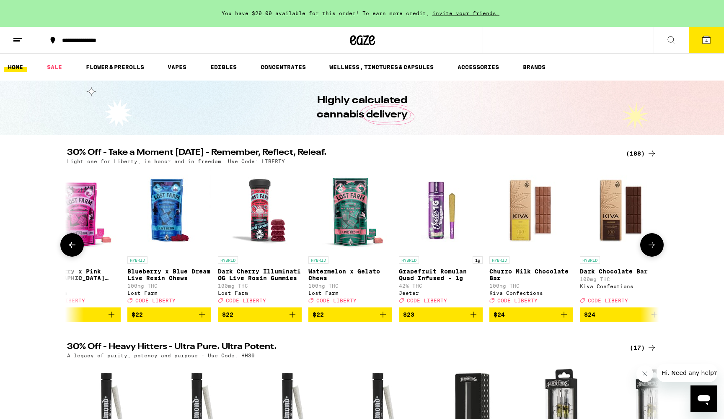
click at [73, 249] on icon at bounding box center [72, 245] width 10 height 10
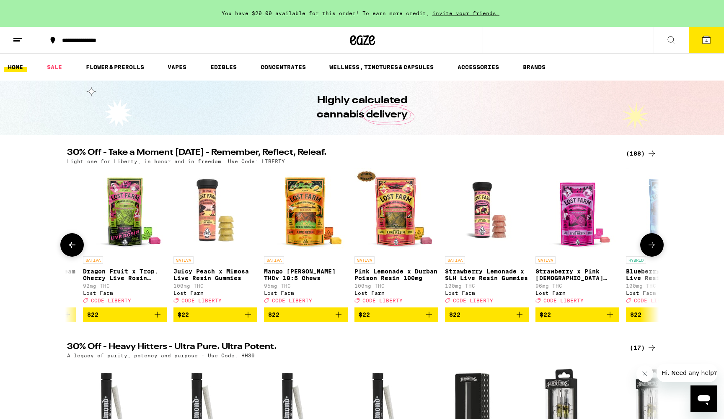
click at [73, 249] on icon at bounding box center [72, 245] width 10 height 10
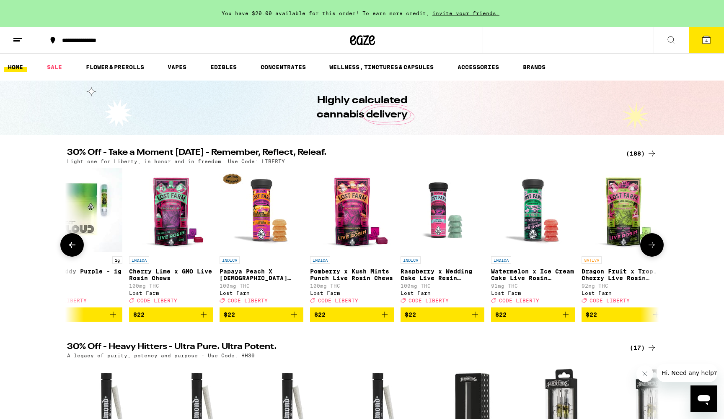
click at [73, 249] on icon at bounding box center [72, 245] width 10 height 10
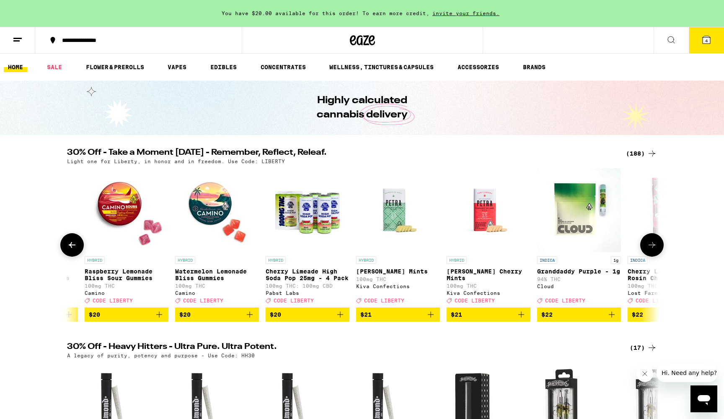
click at [73, 249] on icon at bounding box center [72, 245] width 10 height 10
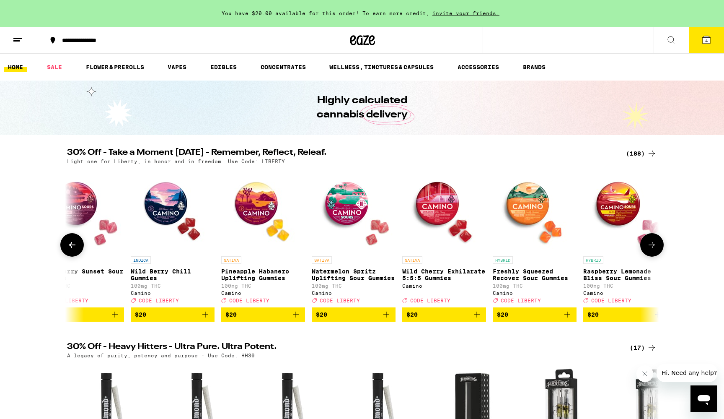
click at [73, 248] on icon at bounding box center [72, 245] width 7 height 6
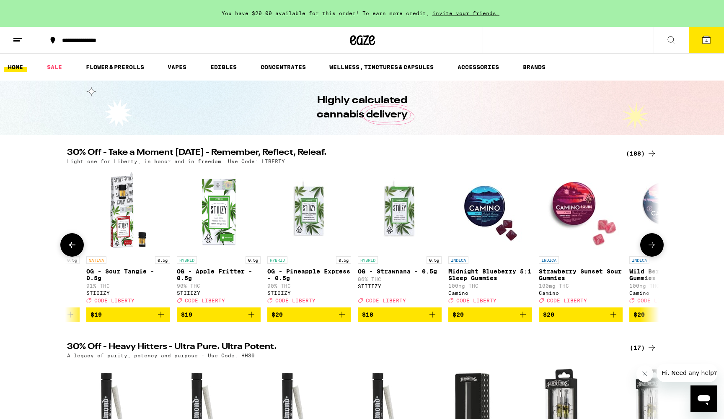
click at [73, 248] on icon at bounding box center [72, 245] width 7 height 6
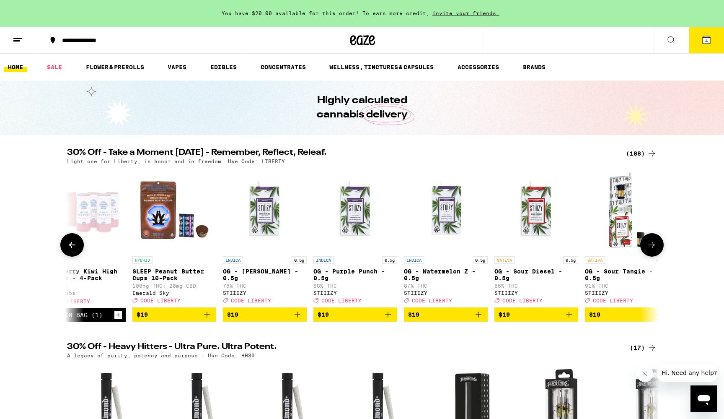
click at [73, 248] on icon at bounding box center [72, 245] width 7 height 6
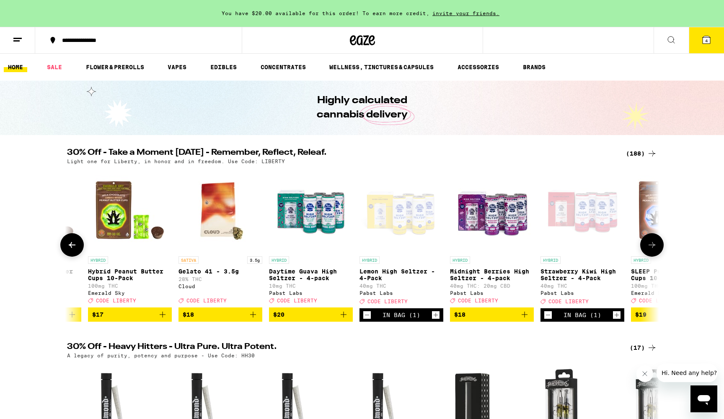
click at [73, 248] on icon at bounding box center [72, 245] width 7 height 6
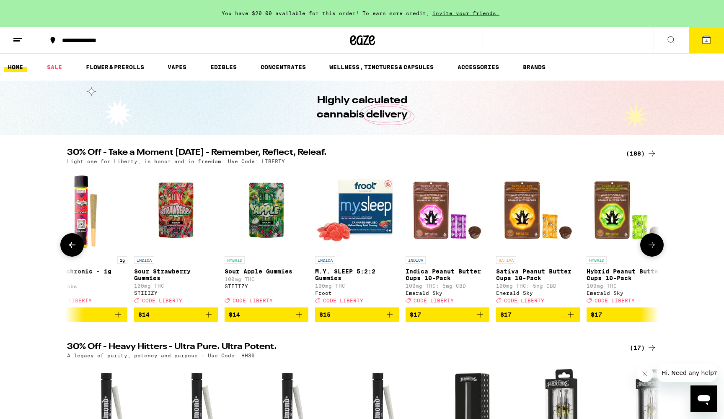
click at [73, 248] on icon at bounding box center [72, 245] width 7 height 6
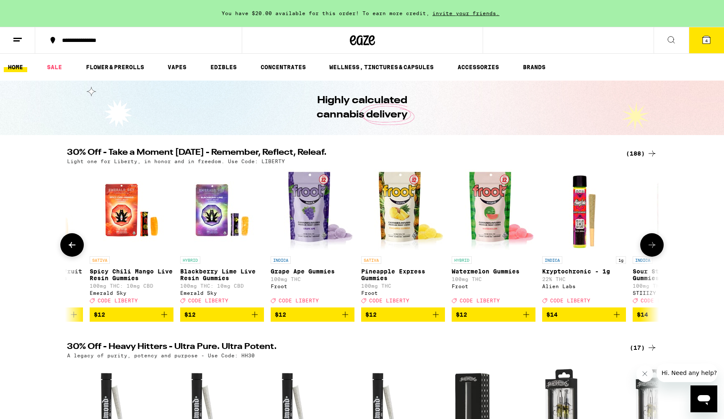
click at [73, 248] on icon at bounding box center [72, 245] width 7 height 6
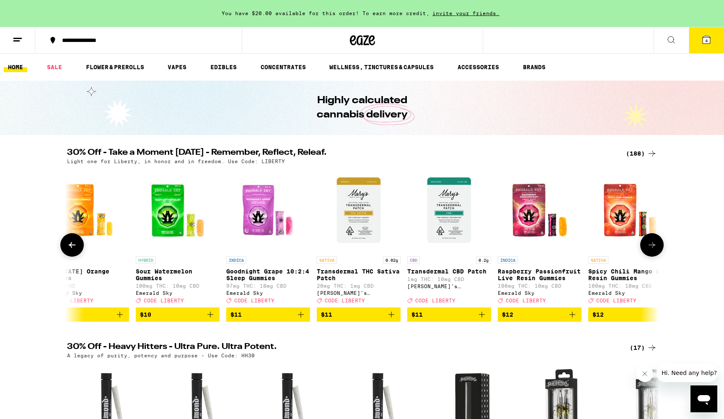
click at [73, 248] on icon at bounding box center [72, 245] width 7 height 6
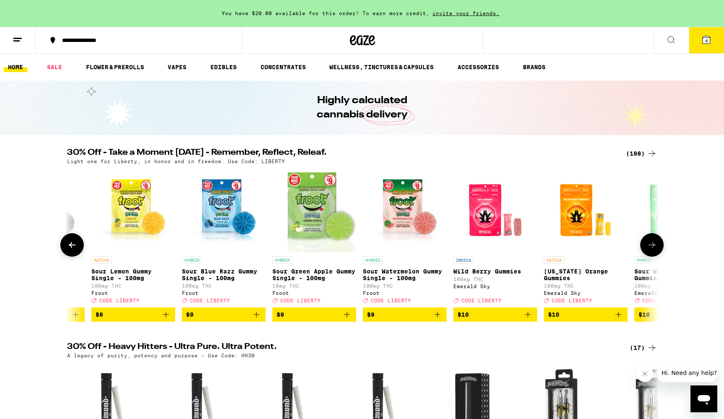
click at [73, 248] on icon at bounding box center [72, 245] width 7 height 6
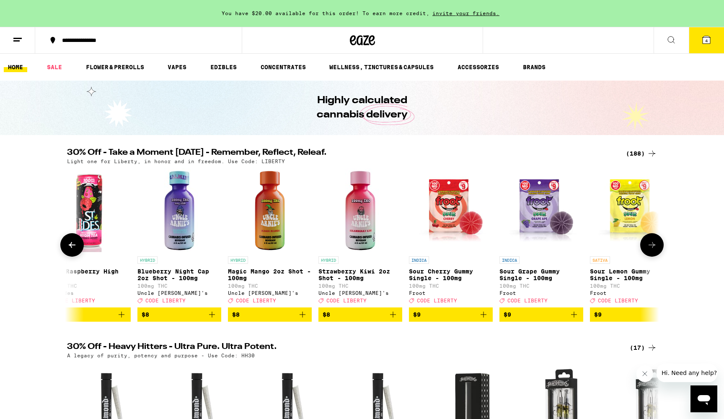
click at [73, 248] on icon at bounding box center [72, 245] width 7 height 6
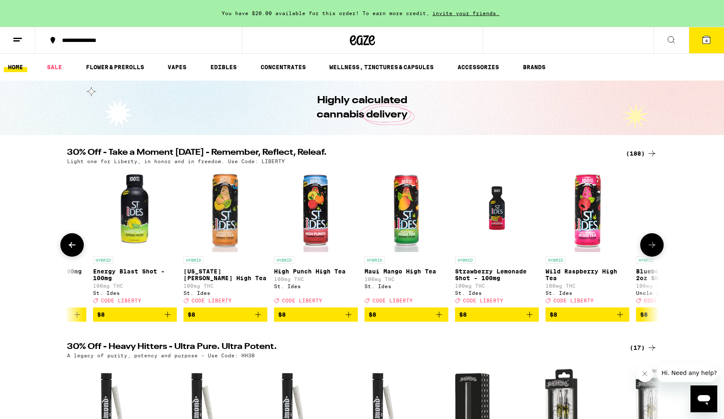
click at [658, 245] on button at bounding box center [652, 244] width 23 height 23
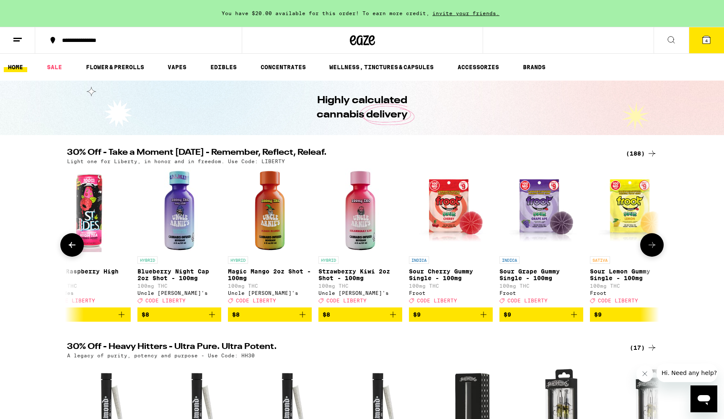
click at [304, 319] on icon "Add to bag" at bounding box center [303, 314] width 10 height 10
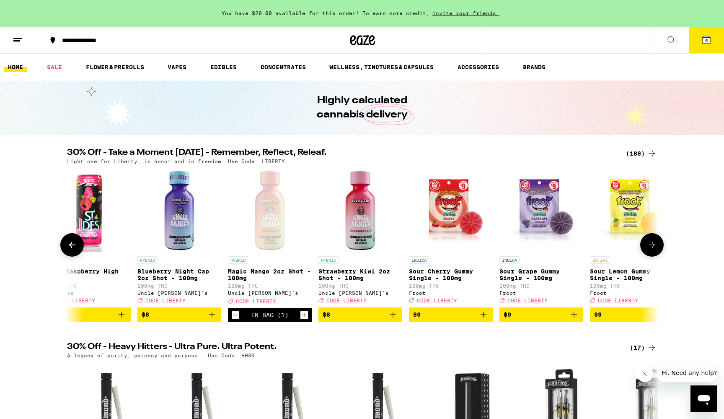
click at [213, 319] on icon "Add to bag" at bounding box center [212, 314] width 10 height 10
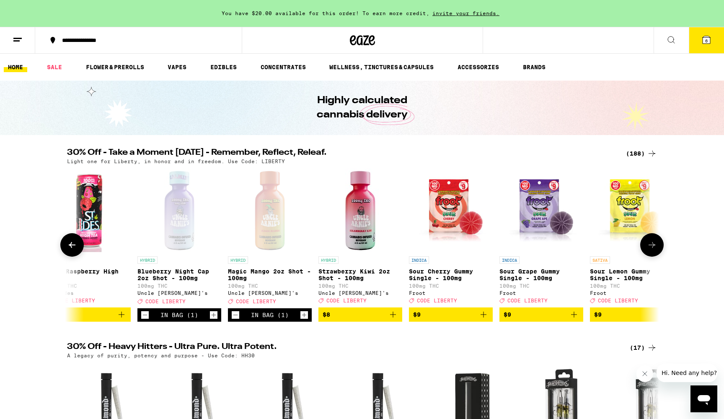
click at [393, 319] on icon "Add to bag" at bounding box center [393, 314] width 10 height 10
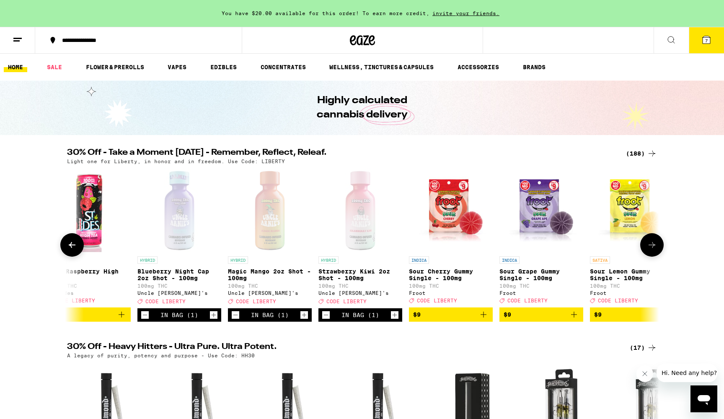
click at [305, 320] on icon "Increment" at bounding box center [305, 315] width 8 height 10
click at [71, 250] on icon at bounding box center [72, 245] width 10 height 10
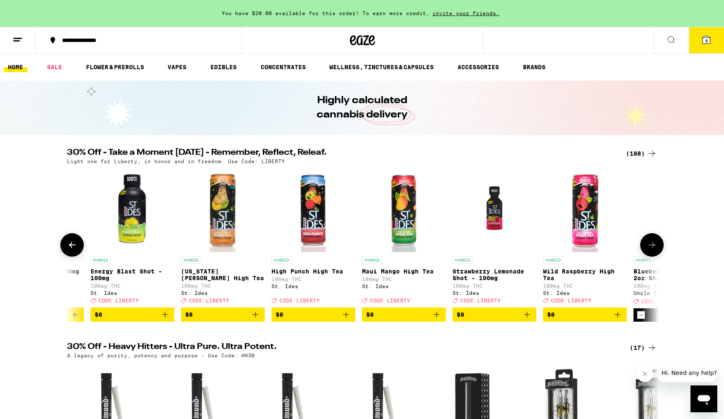
scroll to position [0, 1966]
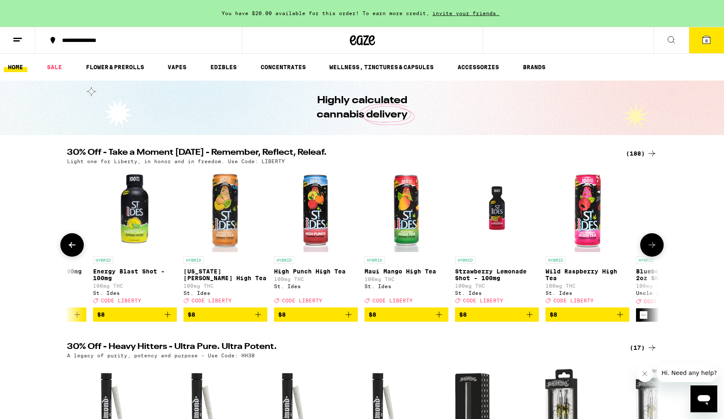
click at [72, 248] on icon at bounding box center [72, 245] width 10 height 10
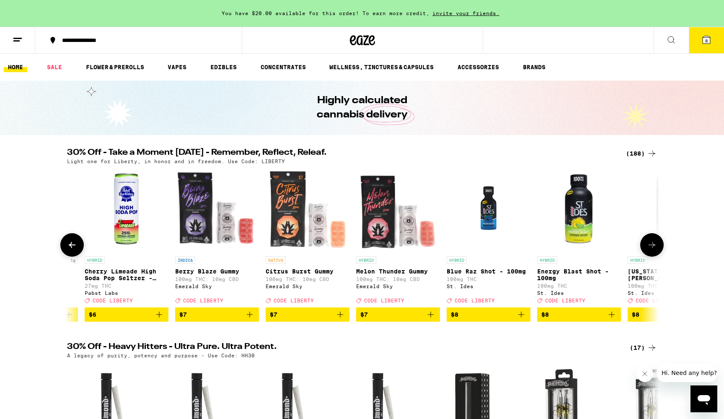
scroll to position [0, 1467]
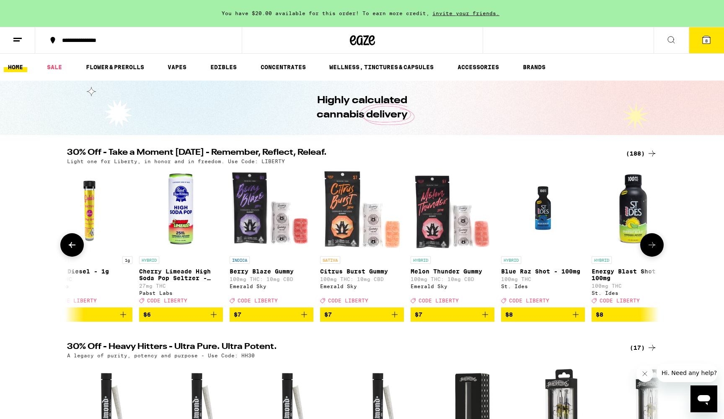
click at [75, 257] on button at bounding box center [71, 244] width 23 height 23
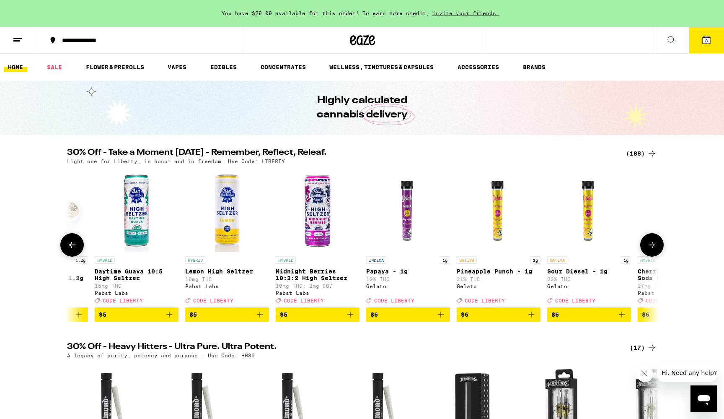
click at [74, 255] on button at bounding box center [71, 244] width 23 height 23
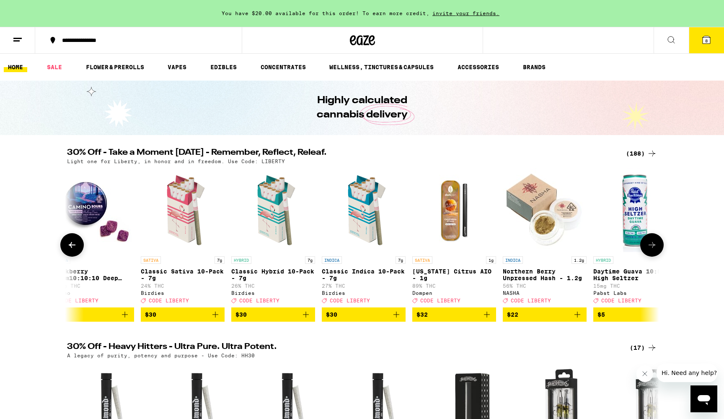
click at [74, 255] on button at bounding box center [71, 244] width 23 height 23
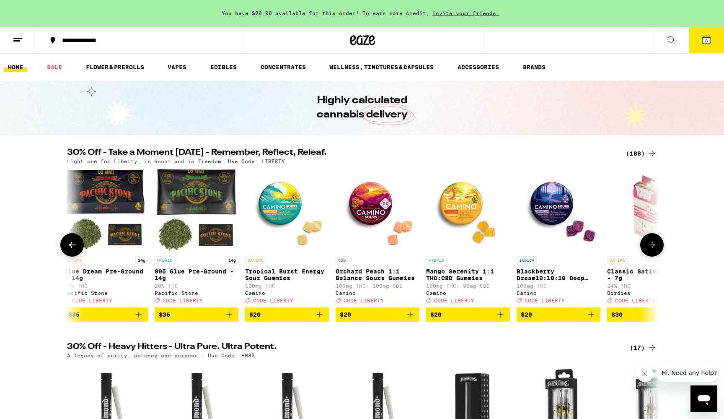
scroll to position [0, 0]
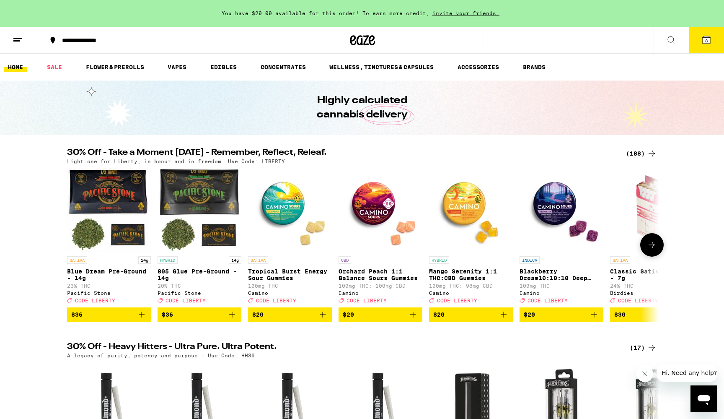
click at [74, 255] on div at bounding box center [71, 244] width 23 height 23
click at [657, 249] on icon at bounding box center [652, 245] width 10 height 10
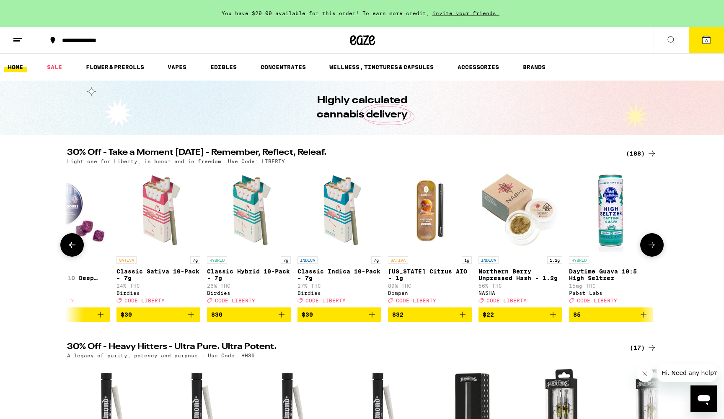
scroll to position [0, 499]
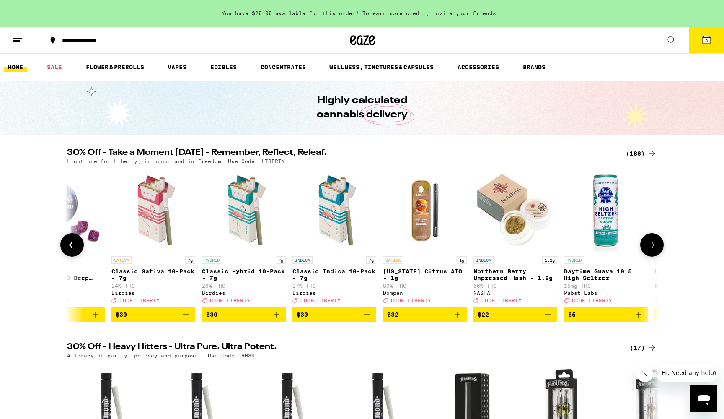
click at [657, 249] on icon at bounding box center [652, 245] width 10 height 10
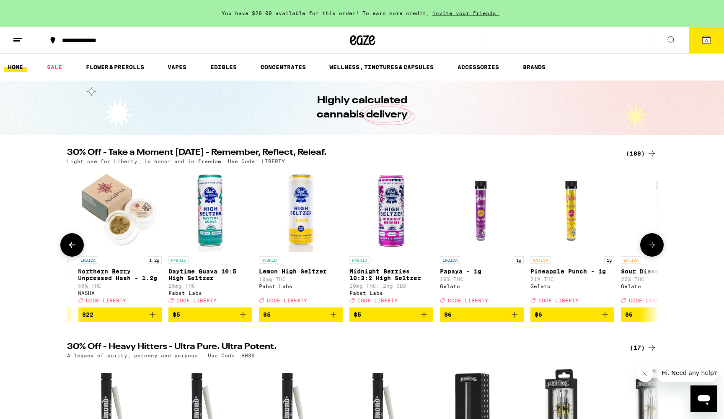
scroll to position [0, 998]
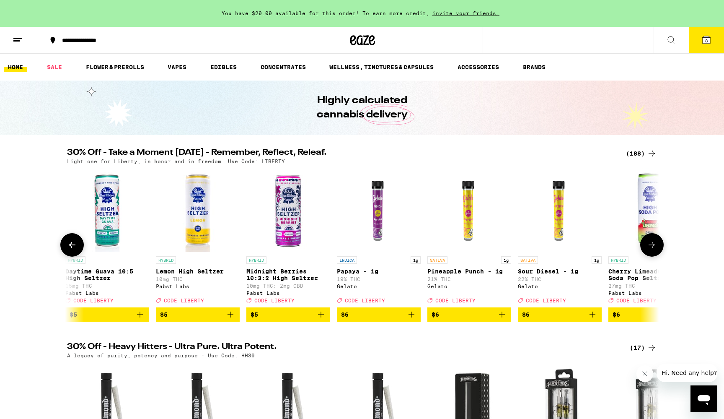
click at [657, 249] on icon at bounding box center [652, 245] width 10 height 10
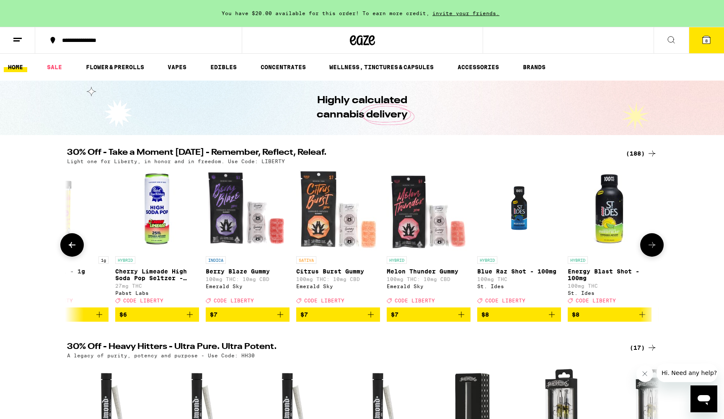
scroll to position [0, 1497]
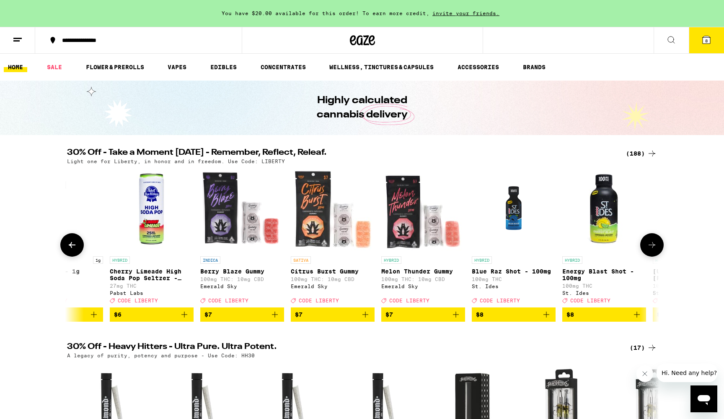
click at [657, 249] on icon at bounding box center [652, 245] width 10 height 10
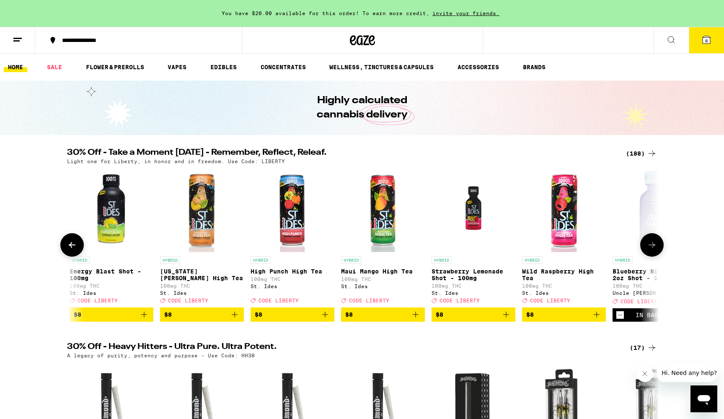
scroll to position [0, 1996]
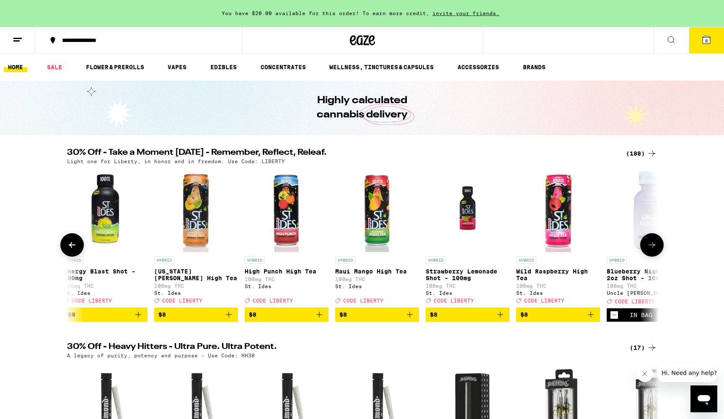
click at [501, 319] on icon "Add to bag" at bounding box center [501, 314] width 10 height 10
click at [651, 246] on icon at bounding box center [652, 245] width 10 height 10
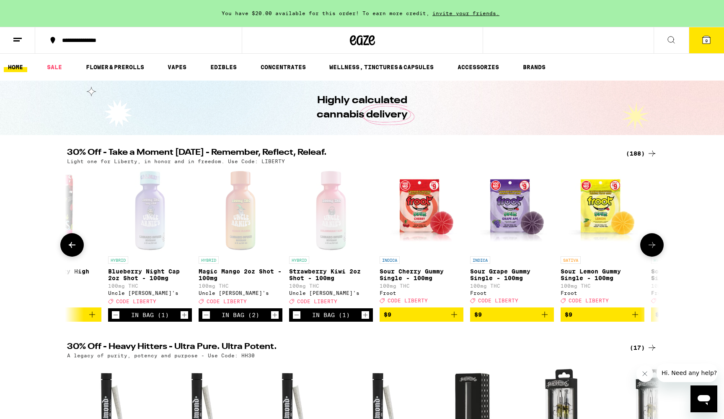
click at [114, 320] on icon "Decrement" at bounding box center [116, 315] width 8 height 10
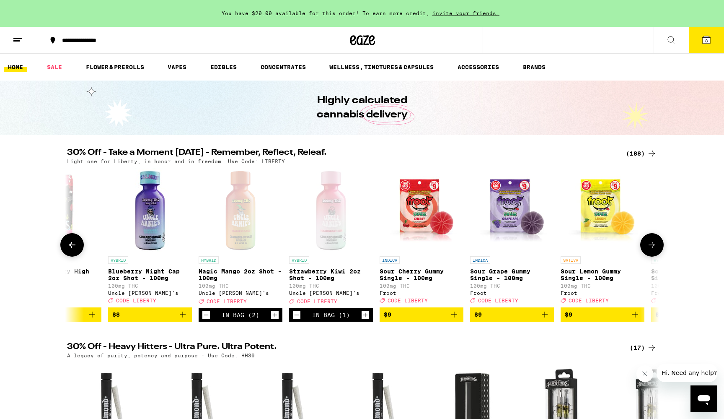
click at [75, 243] on button at bounding box center [71, 244] width 23 height 23
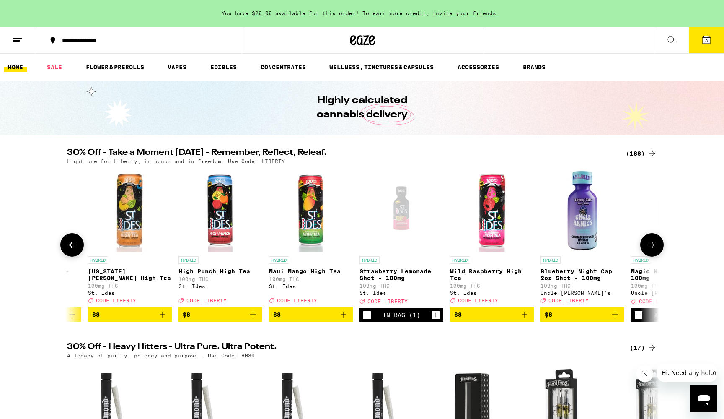
scroll to position [0, 1996]
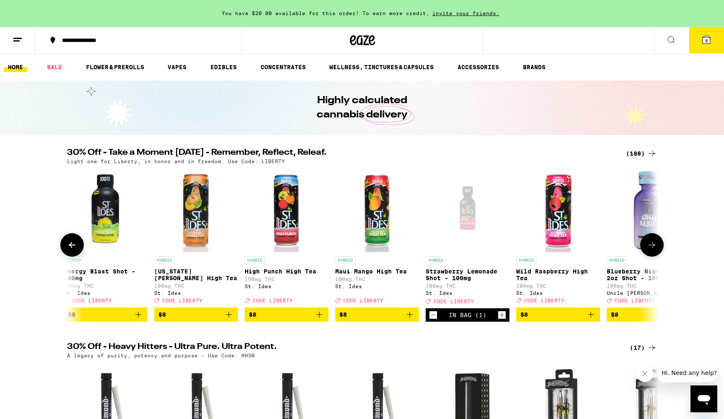
click at [137, 319] on icon "Add to bag" at bounding box center [138, 314] width 10 height 10
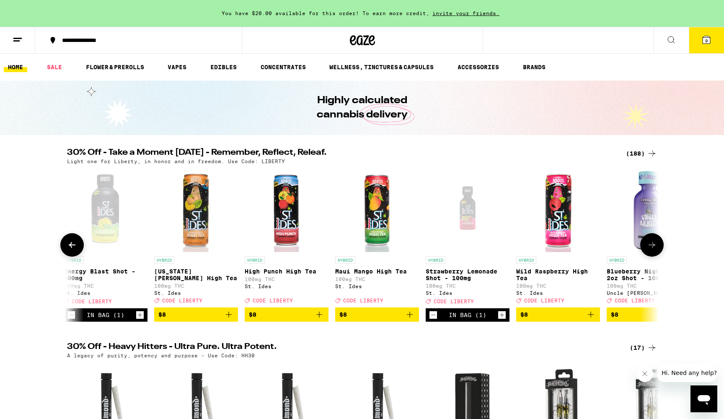
click at [69, 247] on icon at bounding box center [72, 245] width 10 height 10
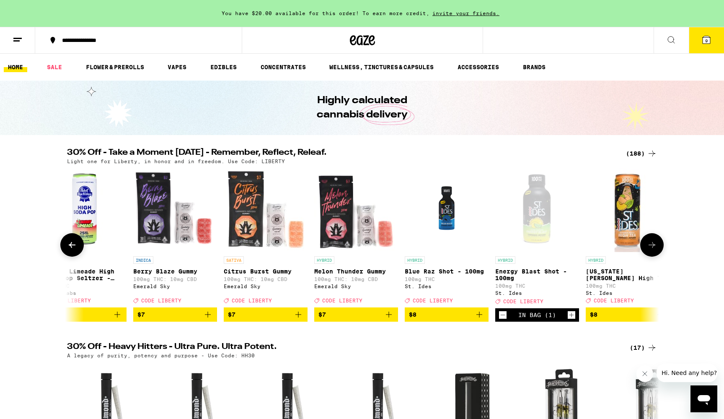
scroll to position [0, 1497]
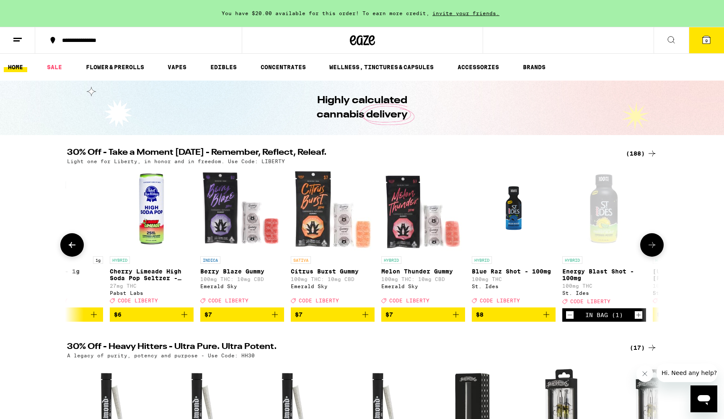
click at [550, 319] on icon "Add to bag" at bounding box center [547, 314] width 10 height 10
click at [62, 246] on button at bounding box center [71, 244] width 23 height 23
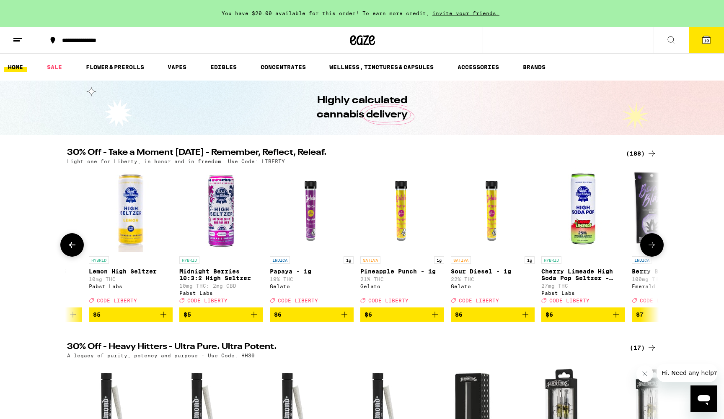
scroll to position [0, 998]
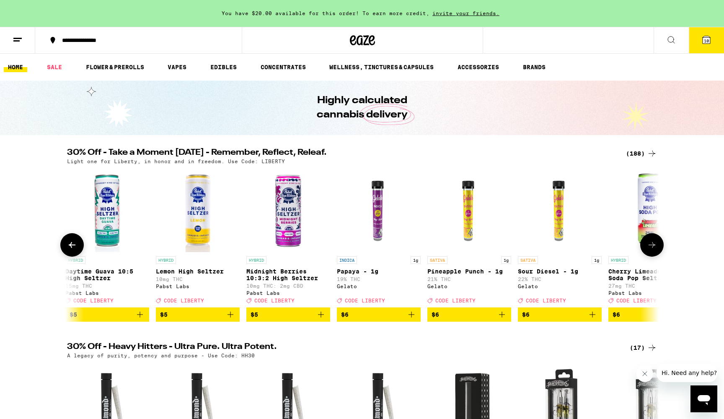
click at [75, 247] on icon at bounding box center [72, 245] width 10 height 10
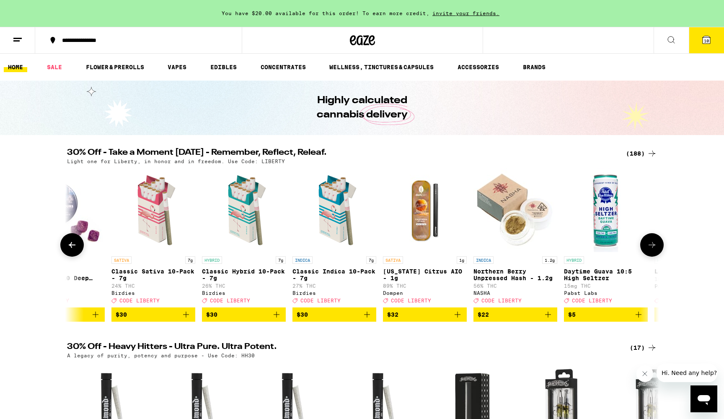
click at [75, 247] on icon at bounding box center [72, 245] width 10 height 10
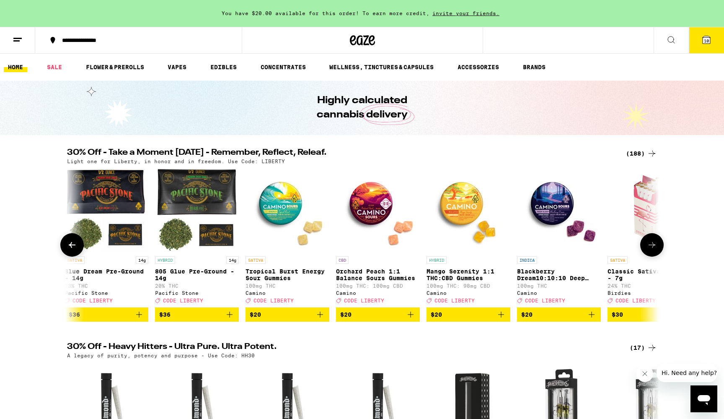
scroll to position [0, 0]
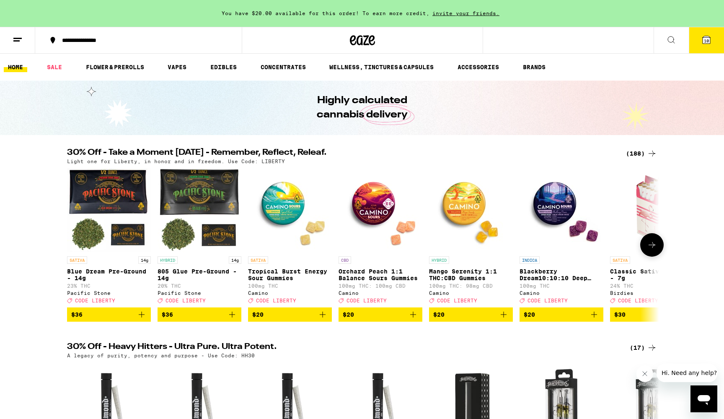
click at [652, 250] on icon at bounding box center [652, 245] width 10 height 10
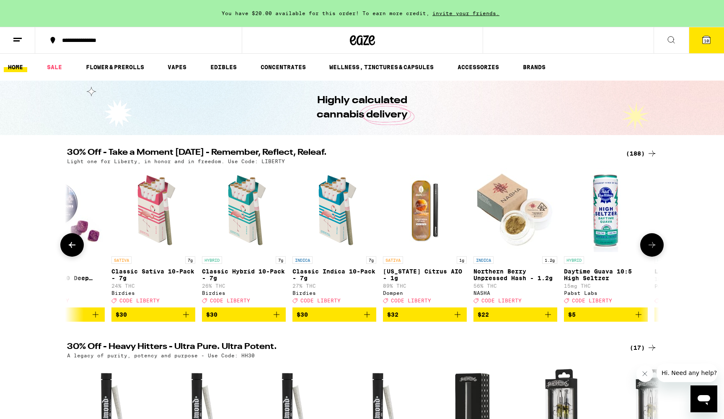
click at [652, 250] on icon at bounding box center [652, 245] width 10 height 10
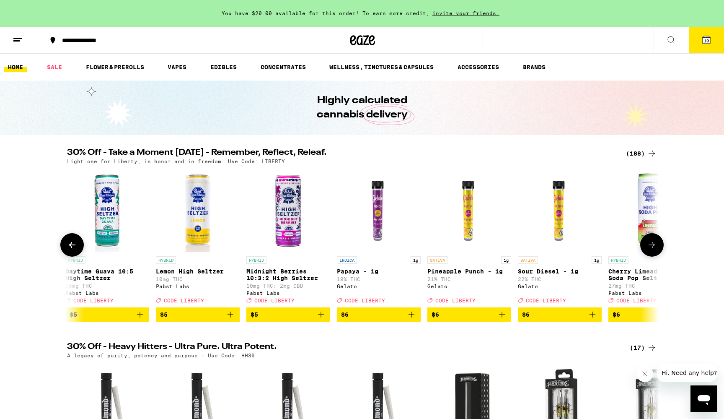
click at [652, 250] on icon at bounding box center [652, 245] width 10 height 10
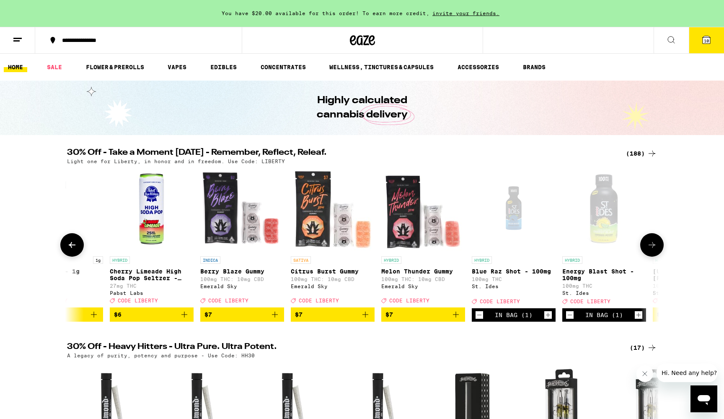
click at [652, 250] on icon at bounding box center [652, 245] width 10 height 10
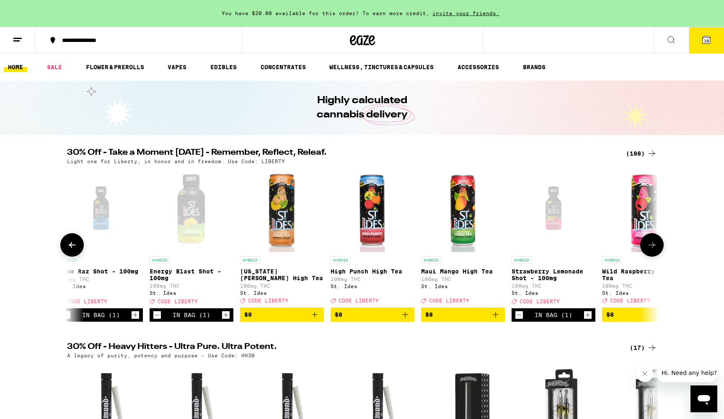
scroll to position [0, 1996]
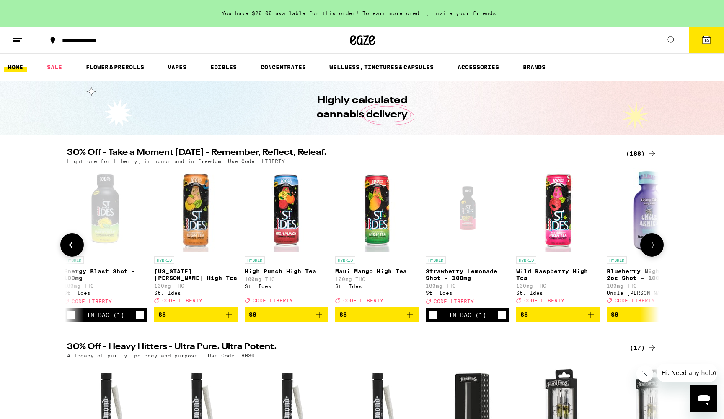
click at [652, 250] on icon at bounding box center [652, 245] width 10 height 10
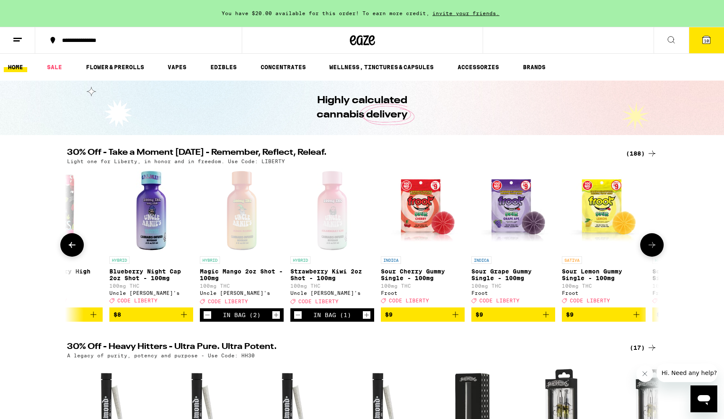
scroll to position [0, 2494]
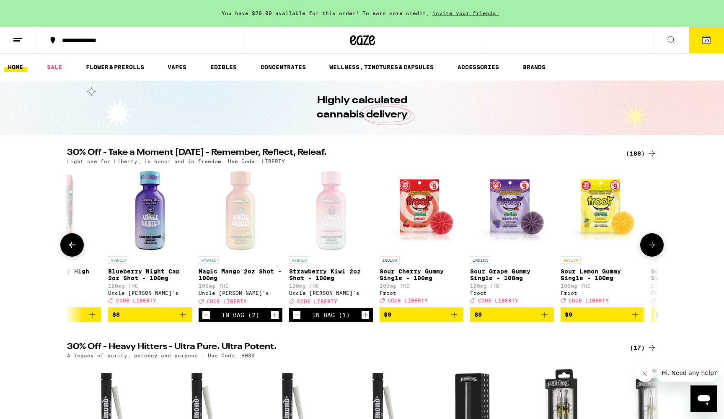
click at [652, 250] on icon at bounding box center [652, 245] width 10 height 10
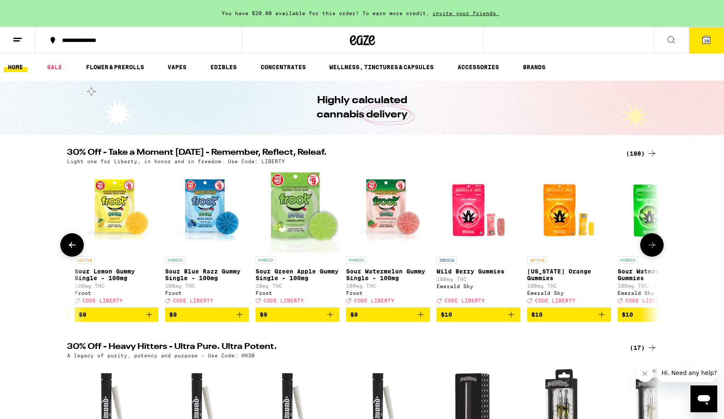
scroll to position [0, 2993]
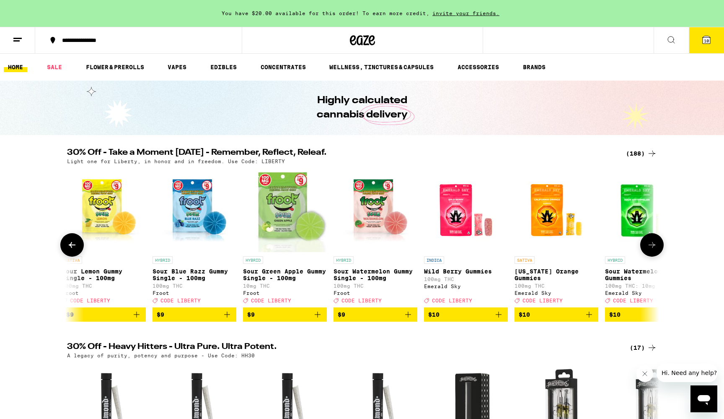
click at [652, 250] on icon at bounding box center [652, 245] width 10 height 10
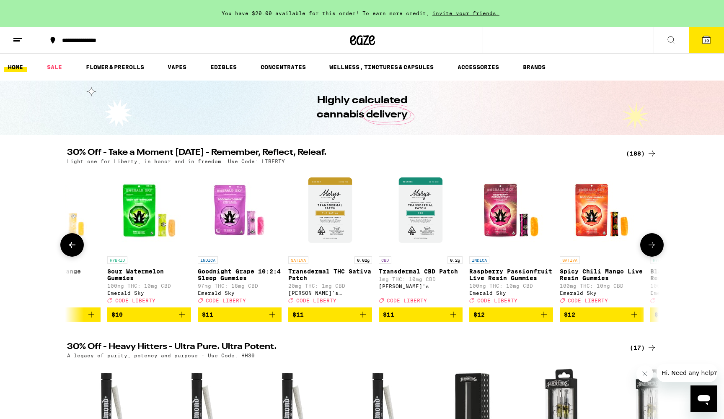
scroll to position [0, 3492]
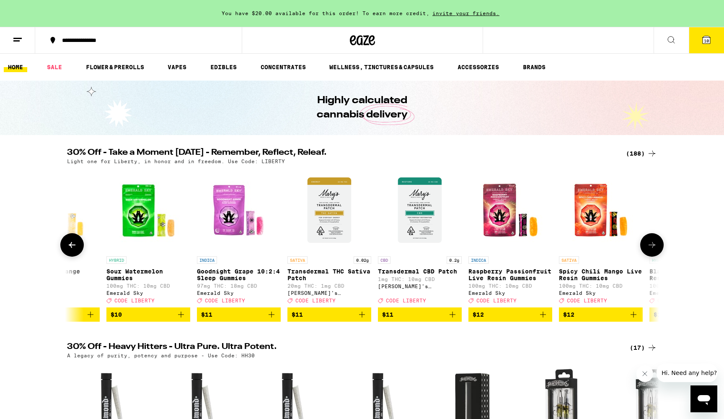
click at [652, 250] on icon at bounding box center [652, 245] width 10 height 10
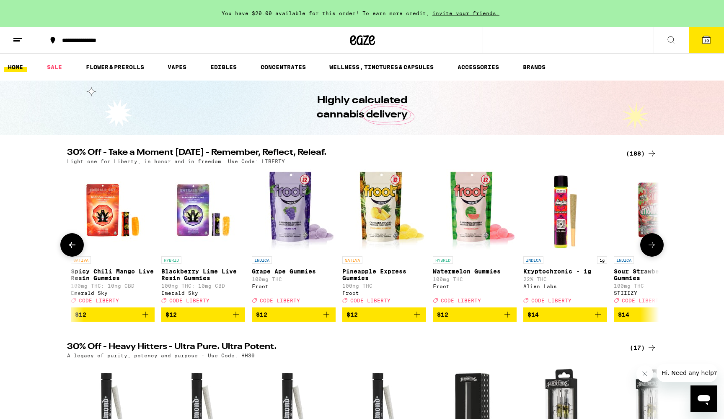
scroll to position [0, 3991]
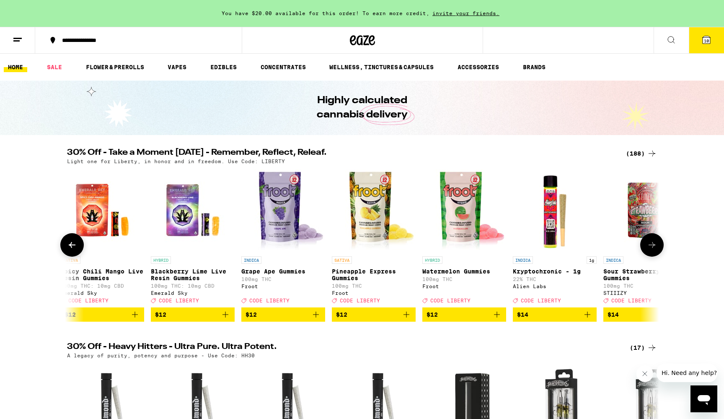
click at [652, 250] on icon at bounding box center [652, 245] width 10 height 10
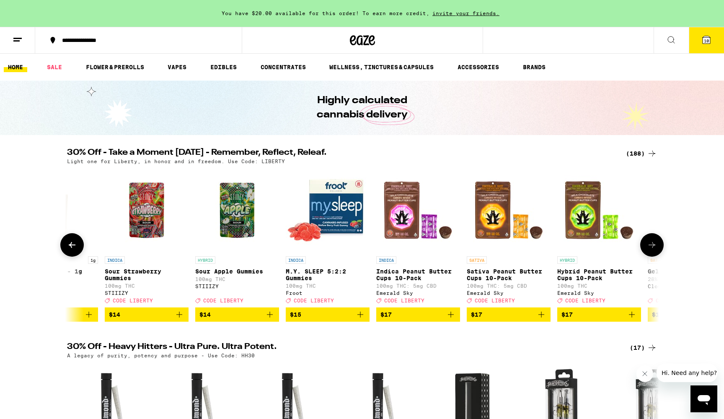
click at [652, 250] on icon at bounding box center [652, 245] width 10 height 10
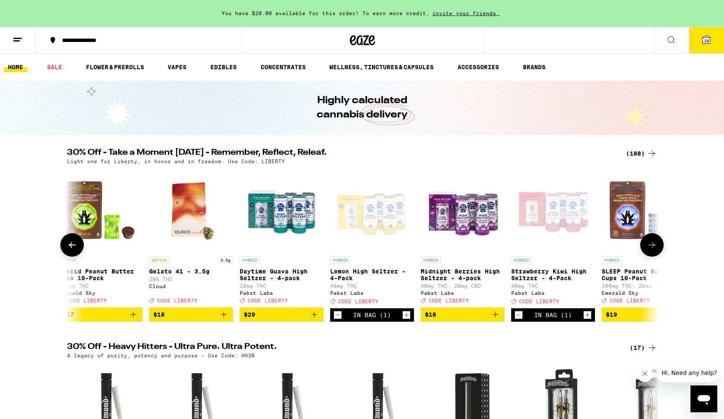
click at [652, 250] on icon at bounding box center [652, 245] width 10 height 10
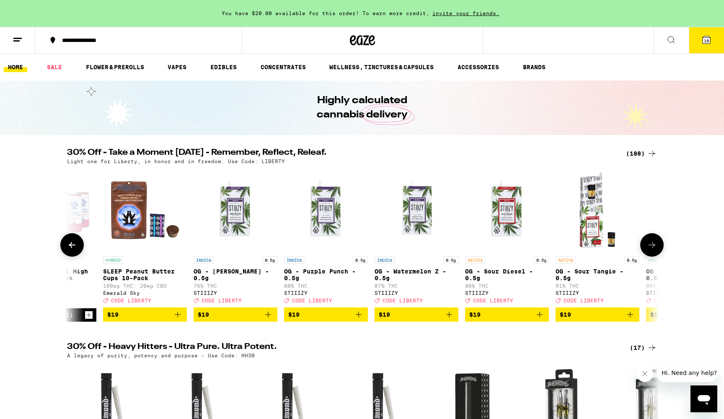
click at [652, 250] on icon at bounding box center [652, 245] width 10 height 10
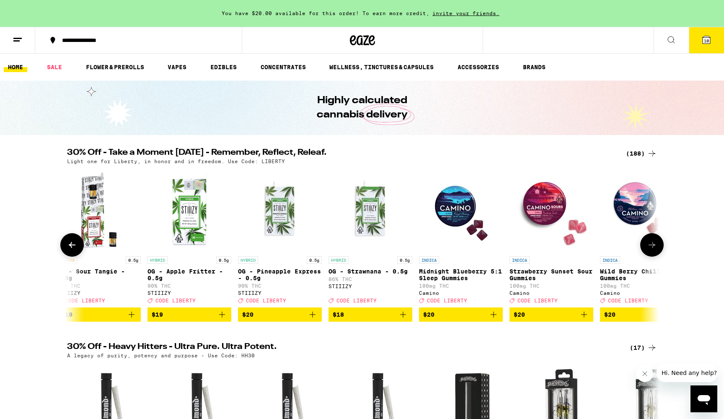
click at [652, 250] on icon at bounding box center [652, 245] width 10 height 10
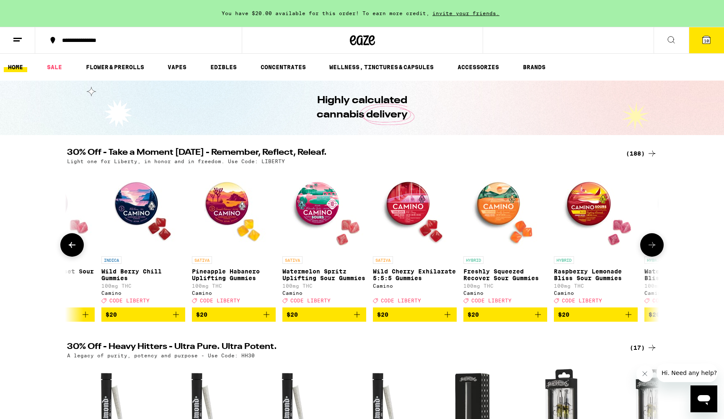
click at [652, 250] on icon at bounding box center [652, 245] width 10 height 10
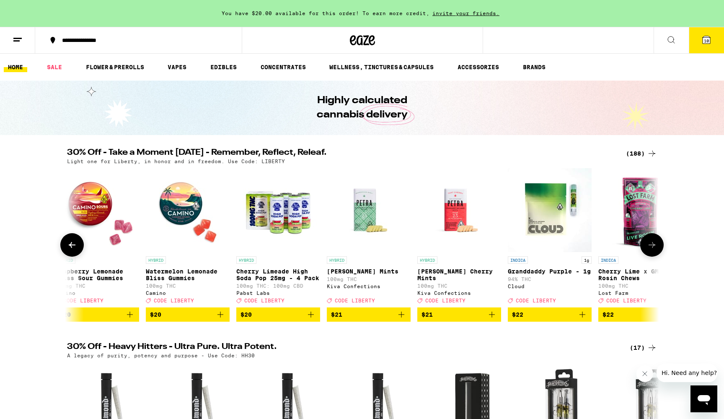
click at [652, 250] on icon at bounding box center [652, 245] width 10 height 10
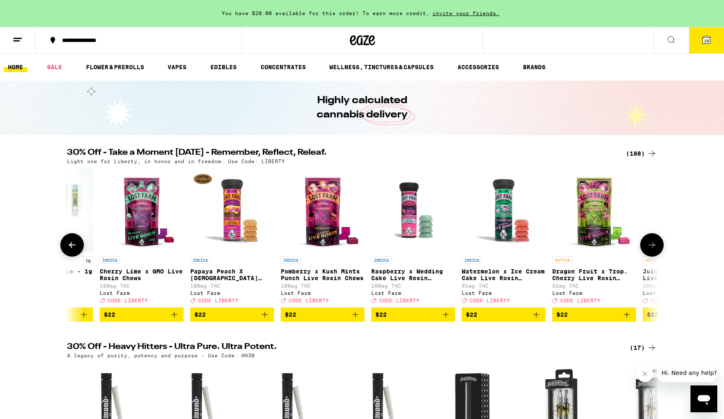
click at [652, 250] on icon at bounding box center [652, 245] width 10 height 10
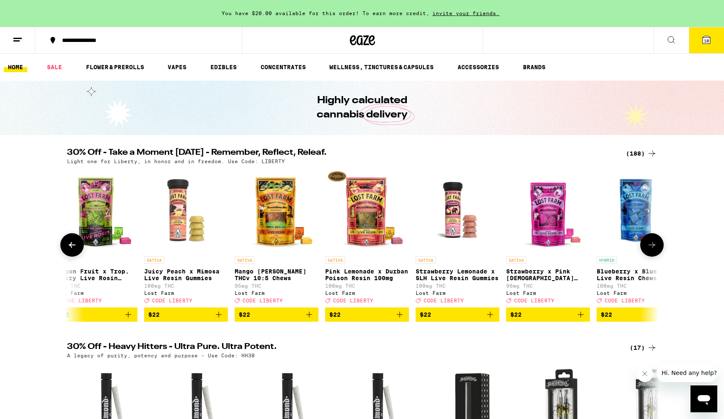
click at [652, 250] on icon at bounding box center [652, 245] width 10 height 10
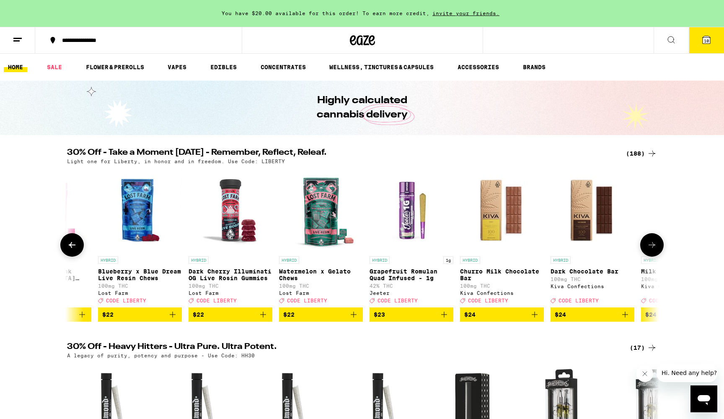
click at [652, 250] on icon at bounding box center [652, 245] width 10 height 10
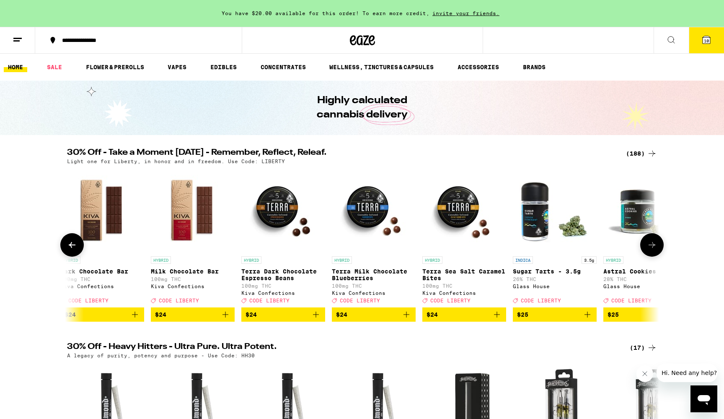
scroll to position [0, 8980]
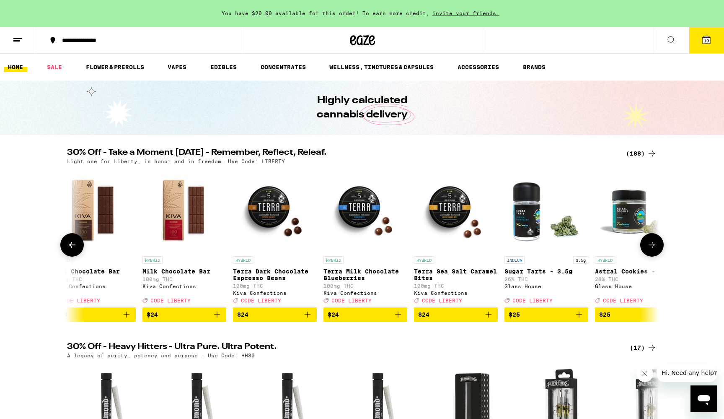
click at [652, 250] on icon at bounding box center [652, 245] width 10 height 10
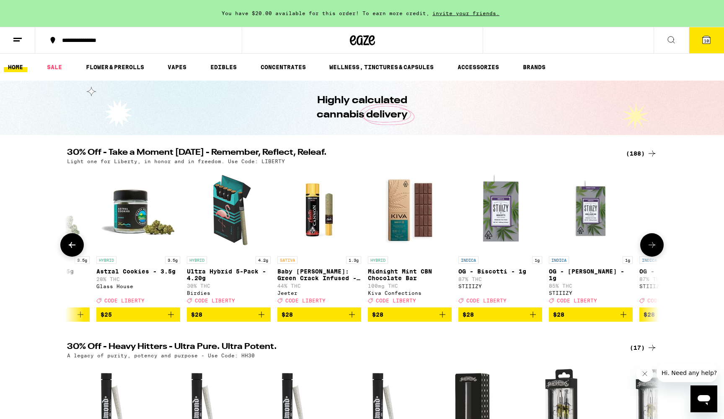
click at [652, 250] on icon at bounding box center [652, 245] width 10 height 10
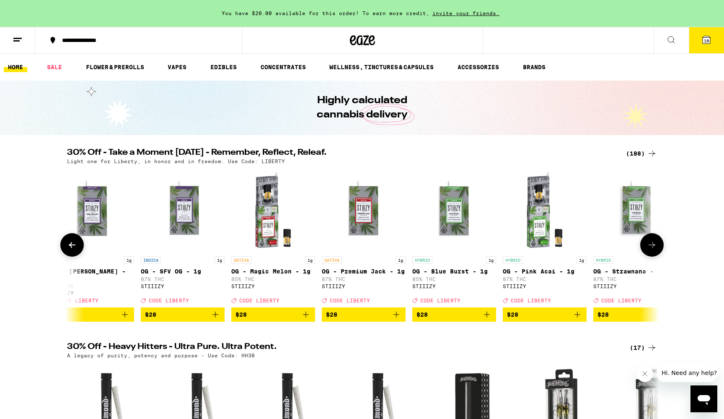
click at [652, 250] on icon at bounding box center [652, 245] width 10 height 10
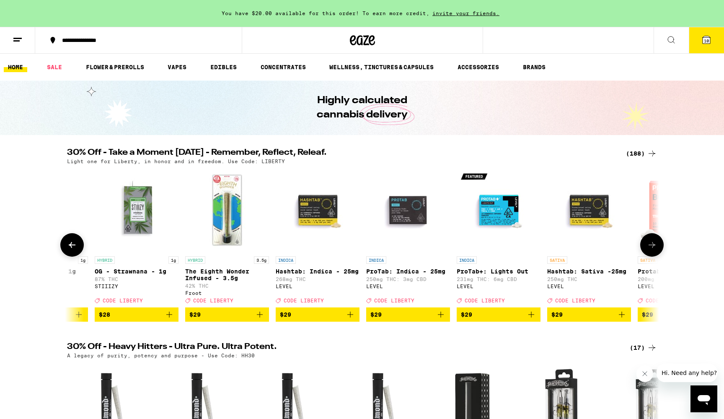
click at [652, 250] on icon at bounding box center [652, 245] width 10 height 10
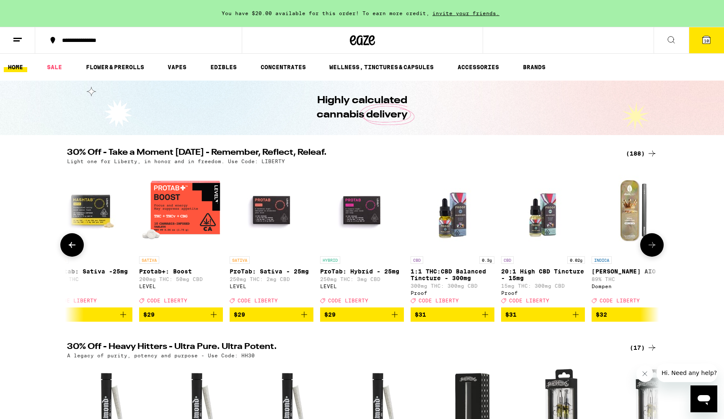
click at [652, 250] on icon at bounding box center [652, 245] width 10 height 10
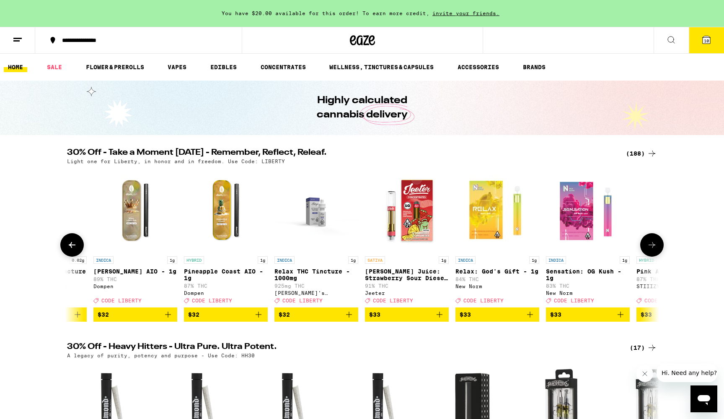
scroll to position [0, 11474]
click at [652, 250] on icon at bounding box center [652, 245] width 10 height 10
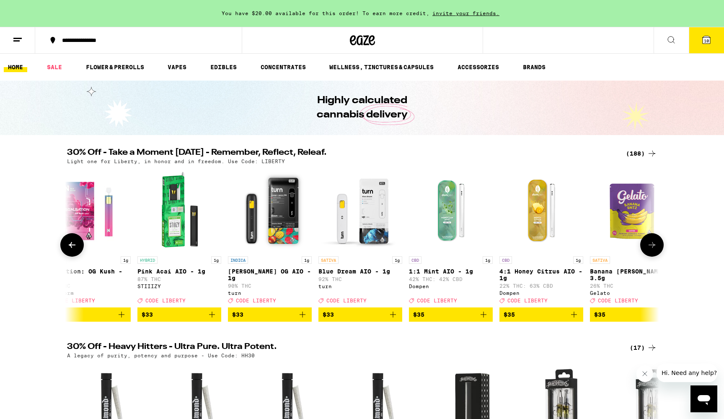
click at [652, 250] on icon at bounding box center [652, 245] width 10 height 10
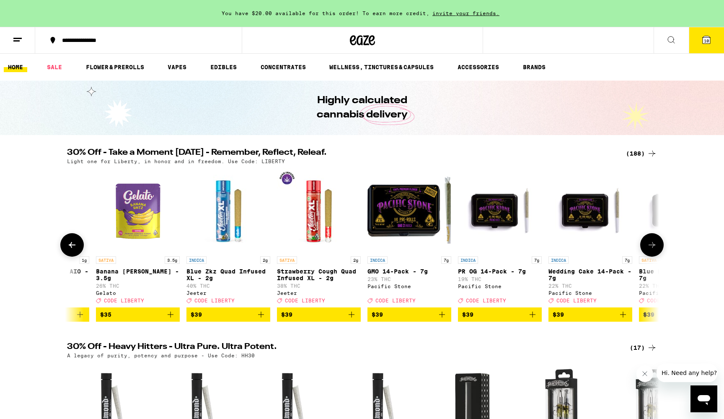
scroll to position [0, 12472]
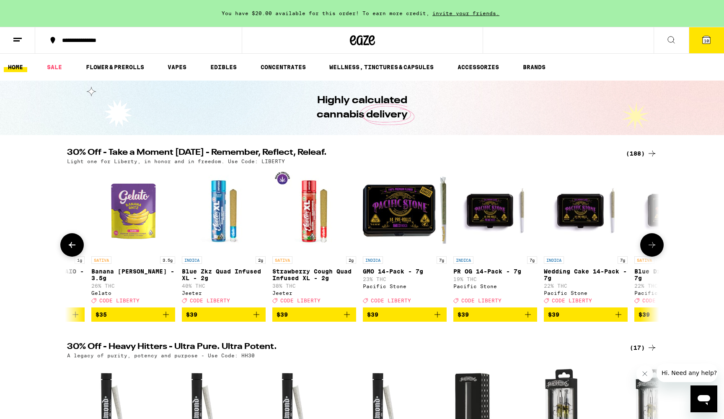
click at [652, 250] on icon at bounding box center [652, 245] width 10 height 10
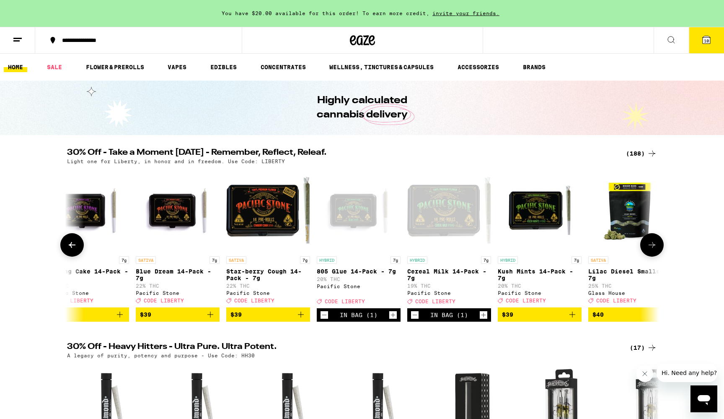
click at [572, 319] on icon "Add to bag" at bounding box center [573, 314] width 10 height 10
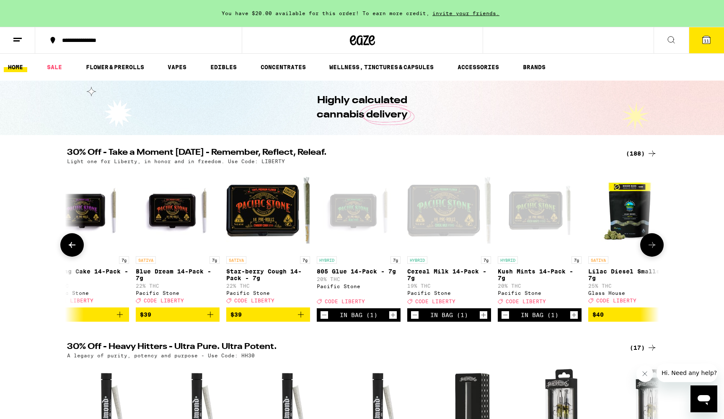
click at [415, 320] on icon "Decrement" at bounding box center [415, 315] width 8 height 10
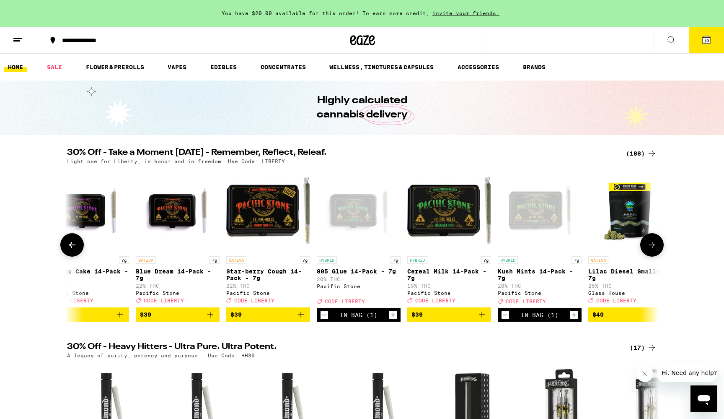
click at [652, 248] on icon at bounding box center [652, 245] width 10 height 10
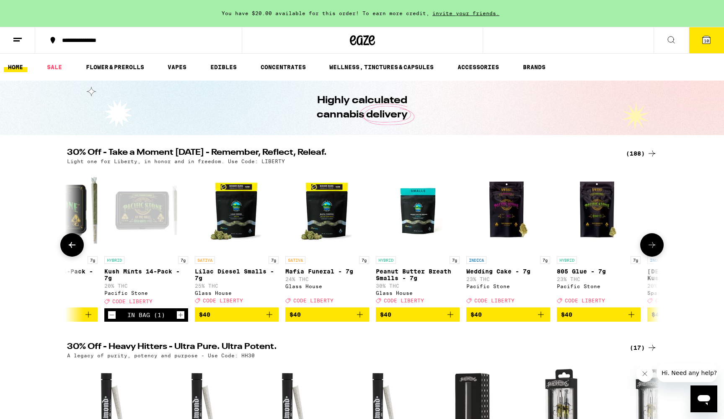
scroll to position [0, 13470]
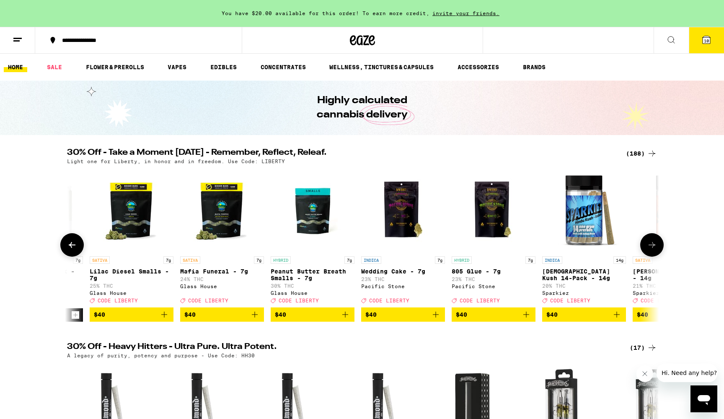
click at [651, 247] on icon at bounding box center [652, 245] width 10 height 10
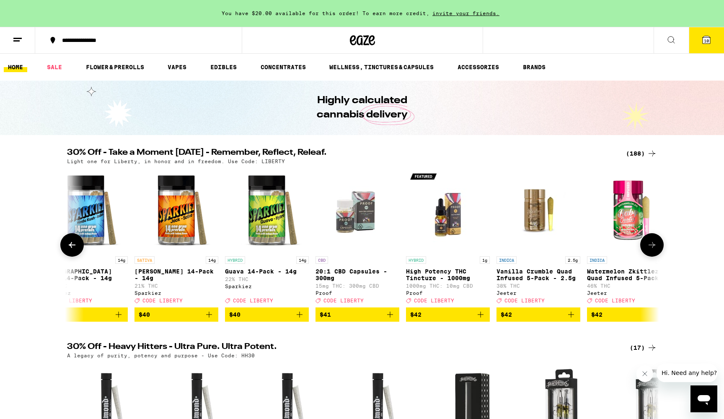
scroll to position [0, 13969]
click at [651, 247] on icon at bounding box center [652, 245] width 10 height 10
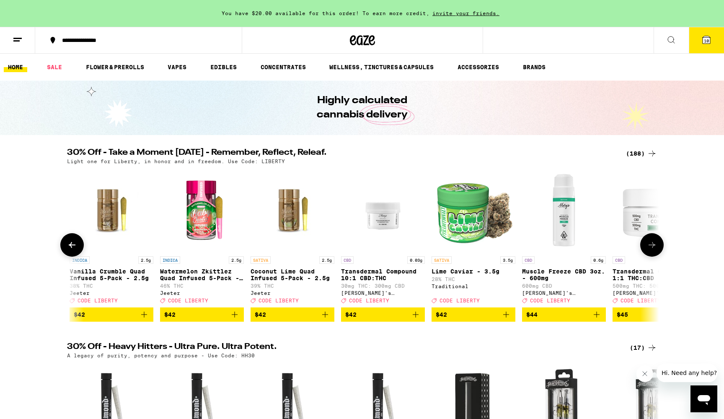
scroll to position [0, 14468]
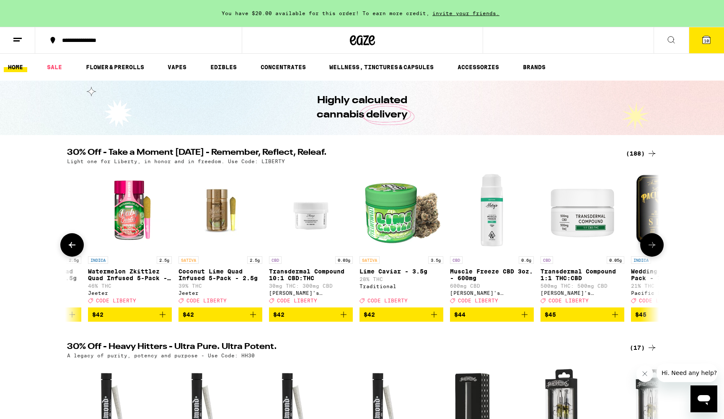
click at [651, 247] on icon at bounding box center [652, 245] width 10 height 10
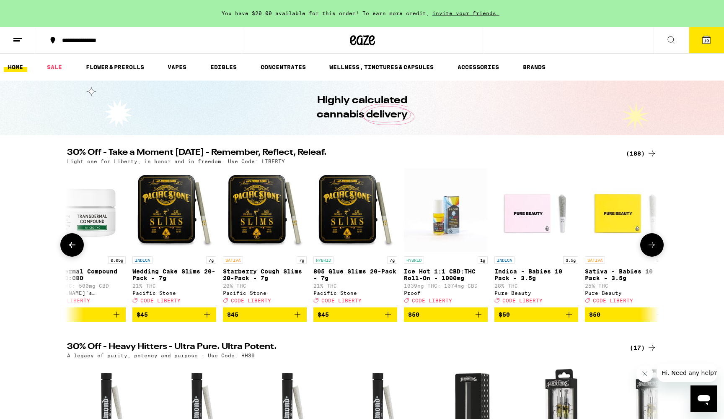
click at [651, 247] on icon at bounding box center [652, 245] width 10 height 10
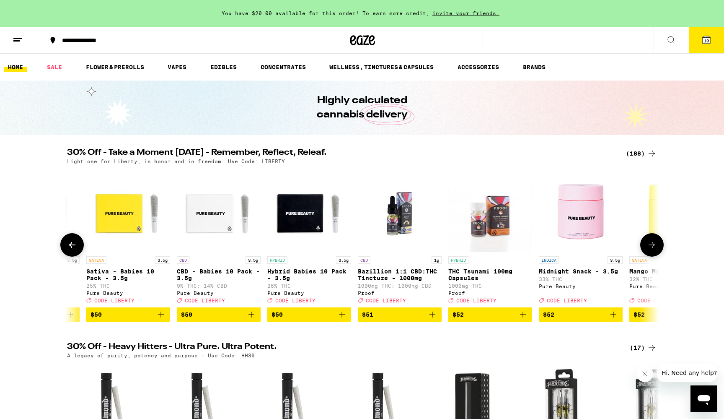
click at [653, 250] on icon at bounding box center [652, 245] width 10 height 10
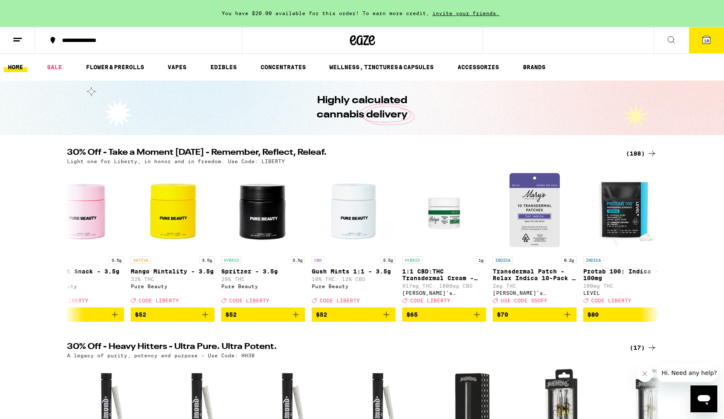
click at [711, 39] on icon at bounding box center [707, 40] width 10 height 10
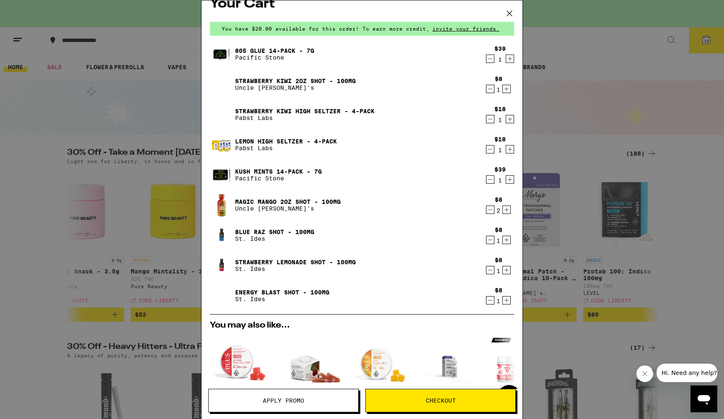
scroll to position [10, 0]
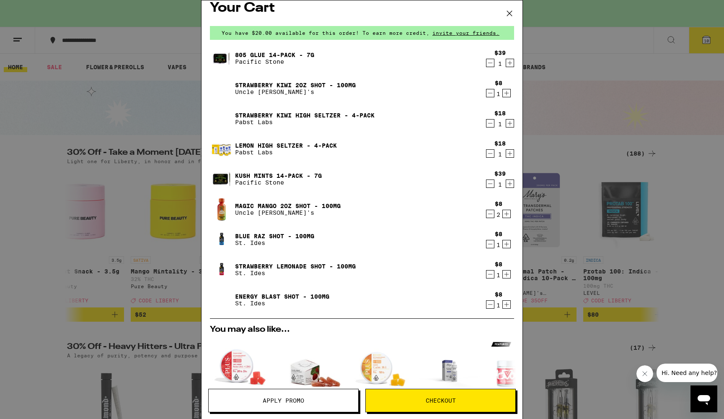
click at [489, 214] on icon "Decrement" at bounding box center [491, 214] width 8 height 10
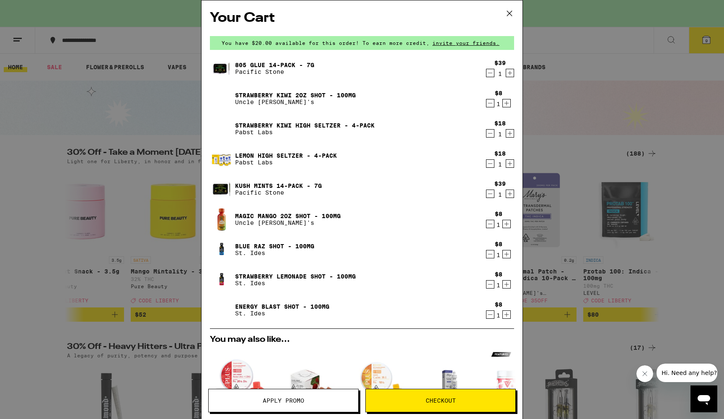
scroll to position [0, 0]
click at [509, 226] on icon "Increment" at bounding box center [507, 224] width 8 height 10
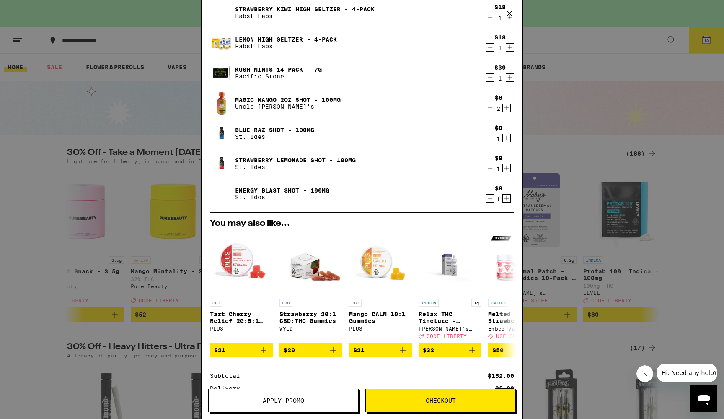
scroll to position [26, 0]
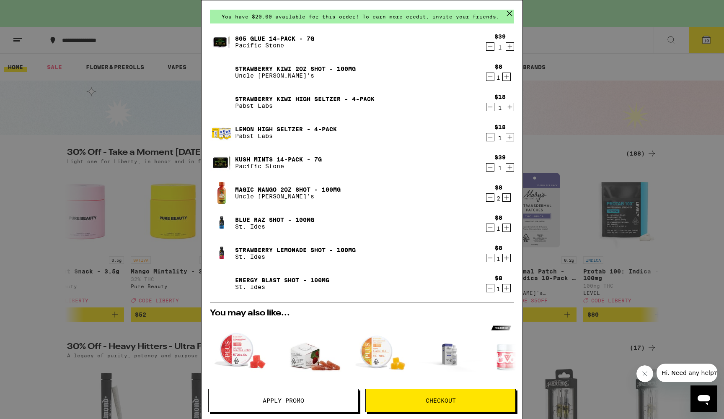
click at [488, 201] on icon "Decrement" at bounding box center [491, 197] width 8 height 10
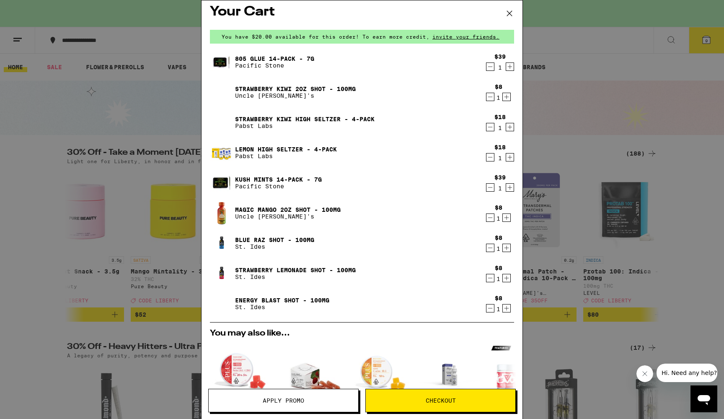
scroll to position [3, 0]
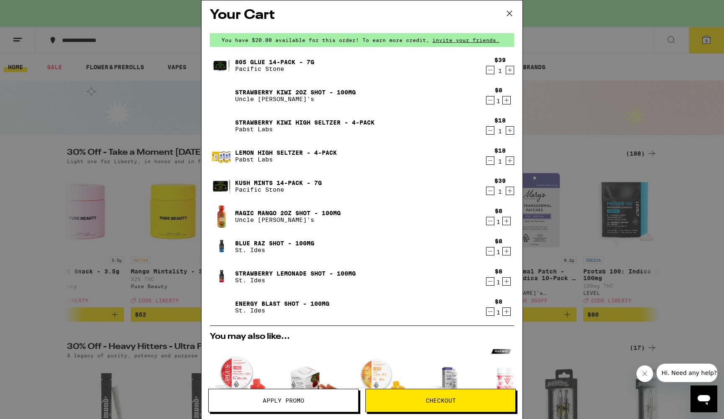
click at [511, 15] on icon at bounding box center [509, 13] width 13 height 13
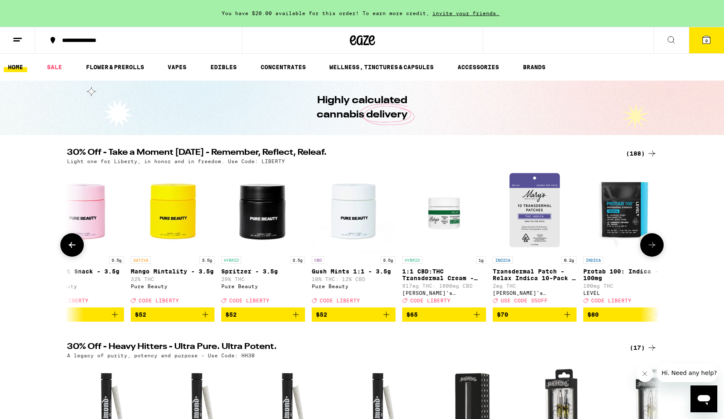
click at [75, 250] on icon at bounding box center [72, 245] width 10 height 10
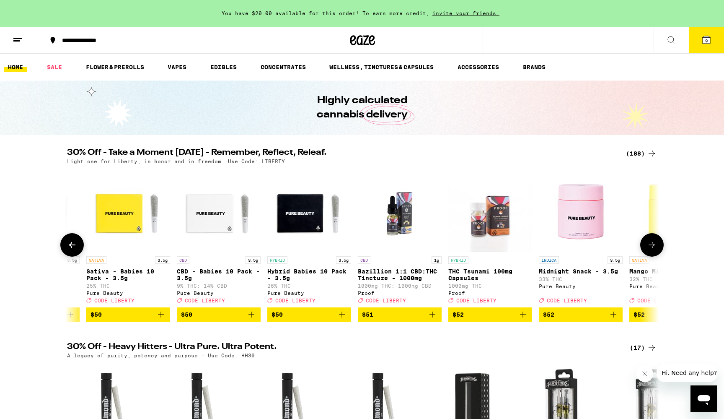
click at [75, 250] on icon at bounding box center [72, 245] width 10 height 10
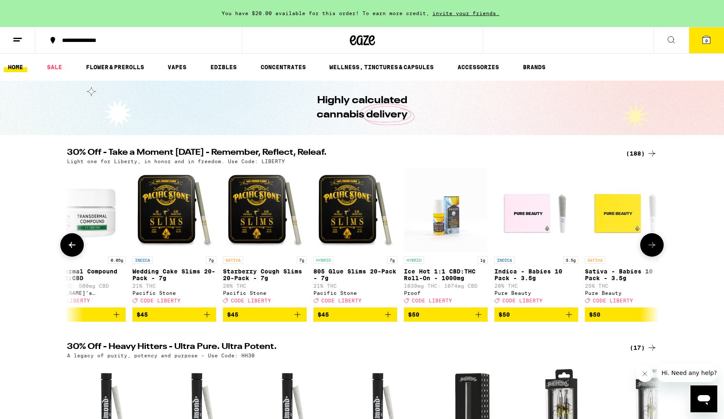
click at [75, 250] on icon at bounding box center [72, 245] width 10 height 10
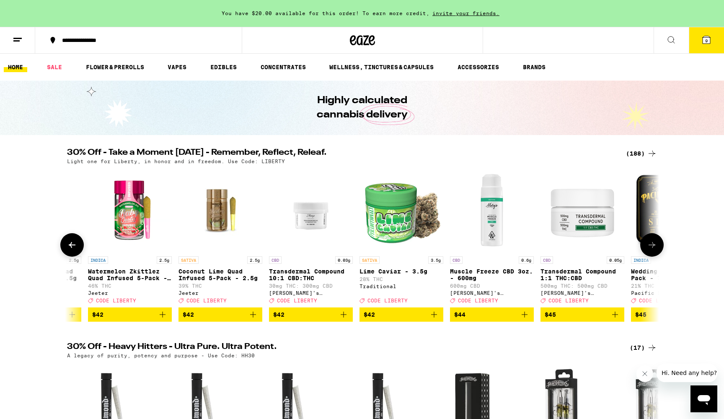
click at [75, 250] on icon at bounding box center [72, 245] width 10 height 10
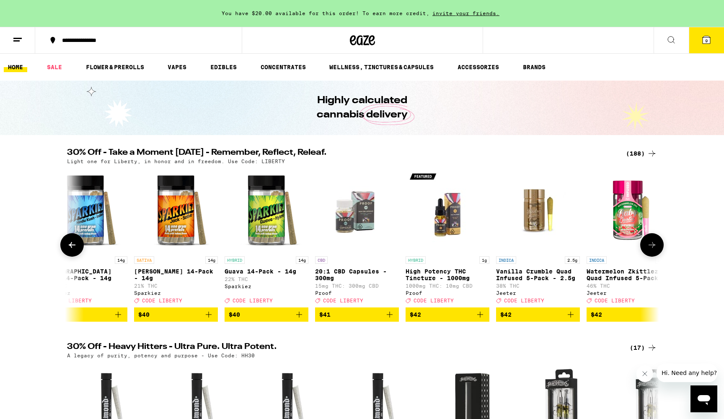
click at [75, 250] on icon at bounding box center [72, 245] width 10 height 10
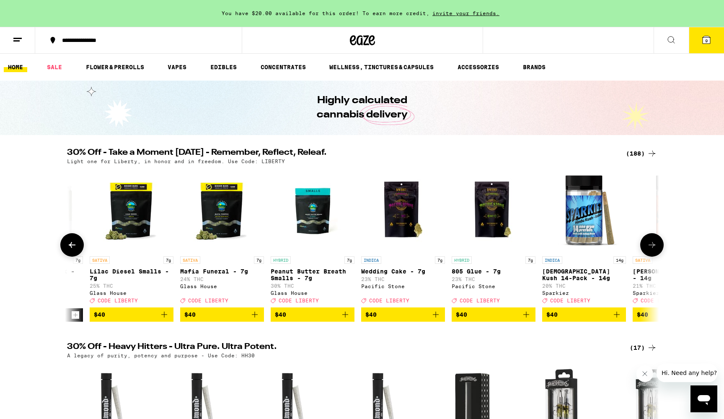
click at [75, 250] on icon at bounding box center [72, 245] width 10 height 10
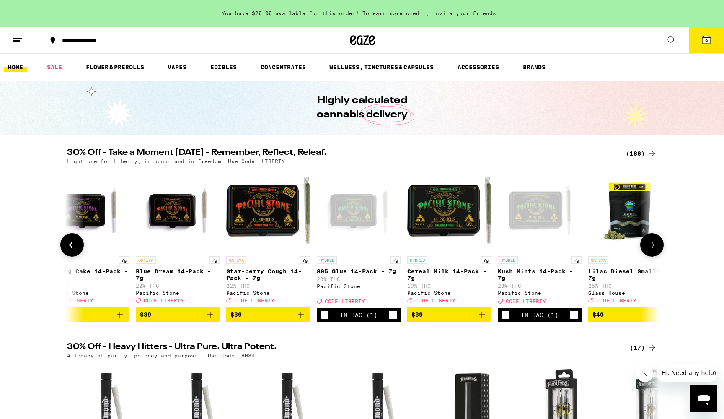
click at [75, 250] on icon at bounding box center [72, 245] width 10 height 10
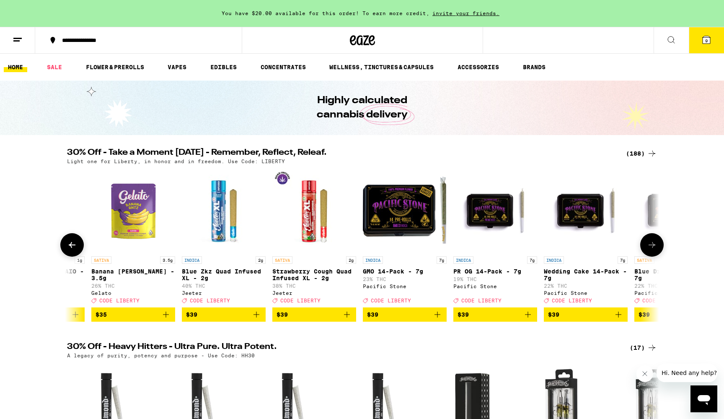
click at [75, 250] on icon at bounding box center [72, 245] width 10 height 10
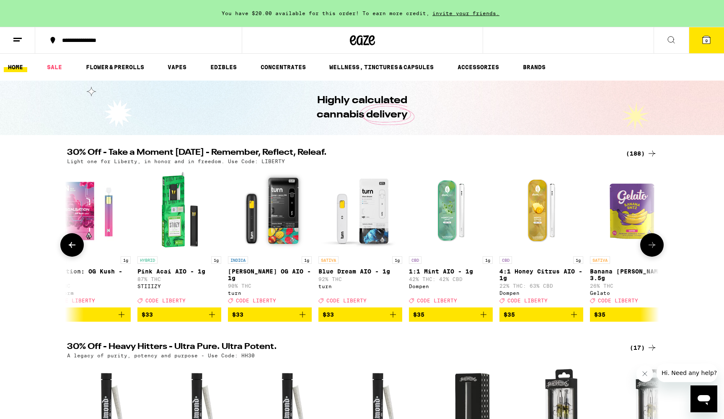
click at [75, 250] on icon at bounding box center [72, 245] width 10 height 10
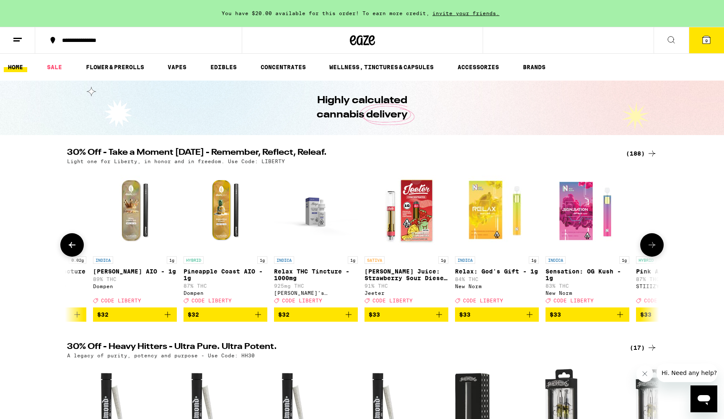
click at [75, 250] on icon at bounding box center [72, 245] width 10 height 10
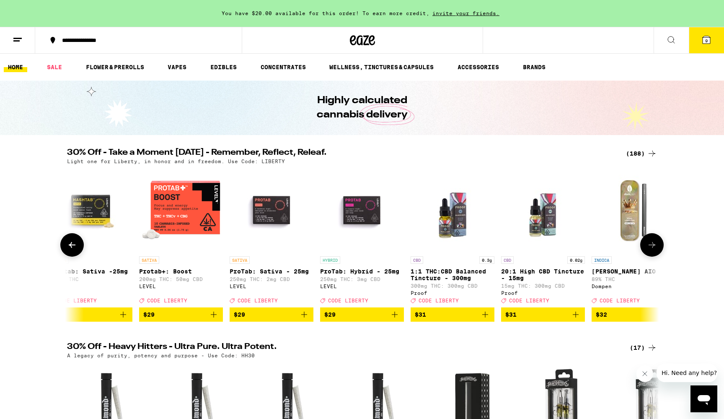
click at [75, 250] on icon at bounding box center [72, 245] width 10 height 10
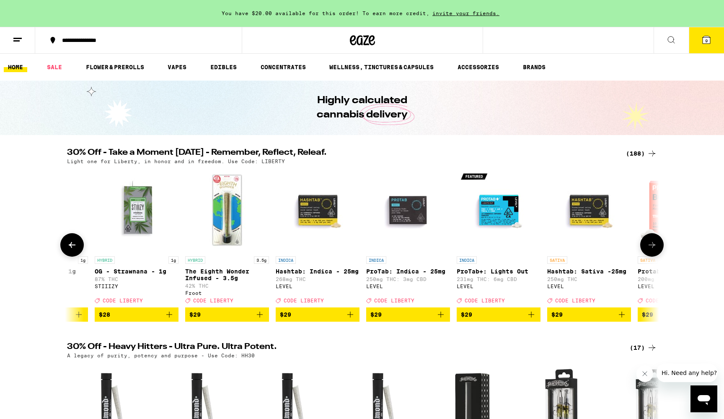
click at [75, 250] on icon at bounding box center [72, 245] width 10 height 10
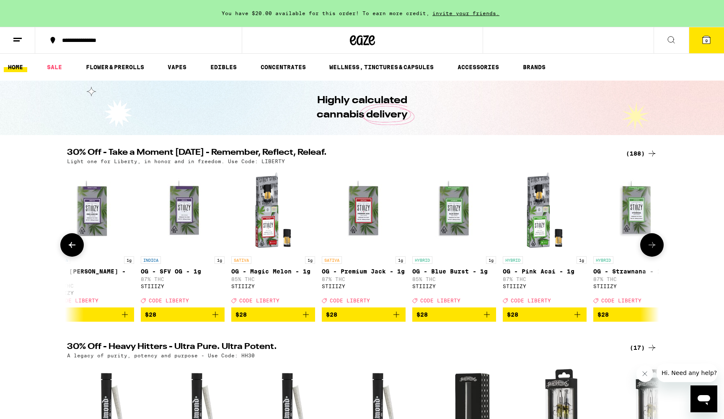
click at [75, 250] on icon at bounding box center [72, 245] width 10 height 10
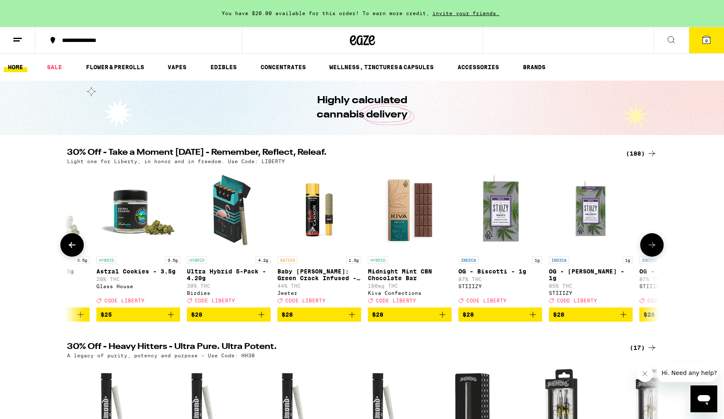
click at [75, 250] on icon at bounding box center [72, 245] width 10 height 10
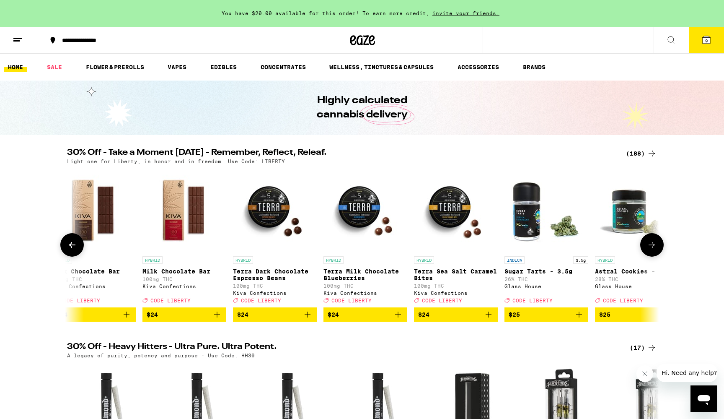
click at [75, 250] on icon at bounding box center [72, 245] width 10 height 10
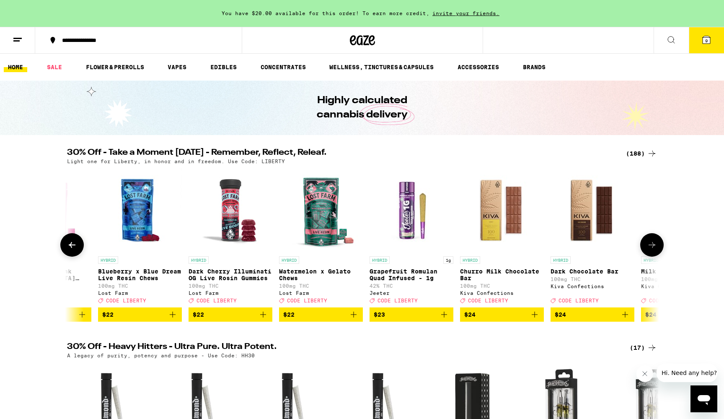
click at [75, 250] on icon at bounding box center [72, 245] width 10 height 10
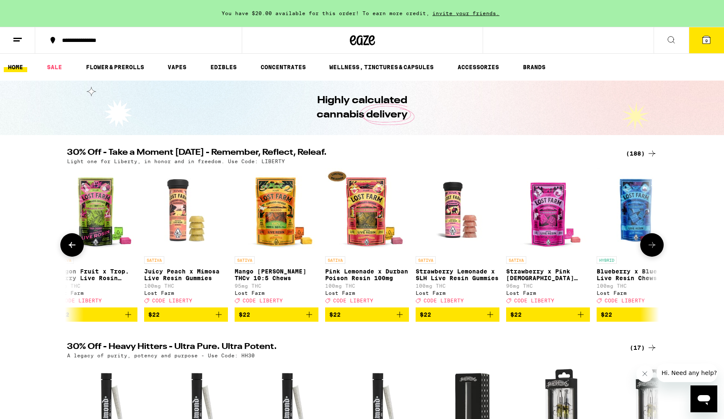
click at [75, 250] on icon at bounding box center [72, 245] width 10 height 10
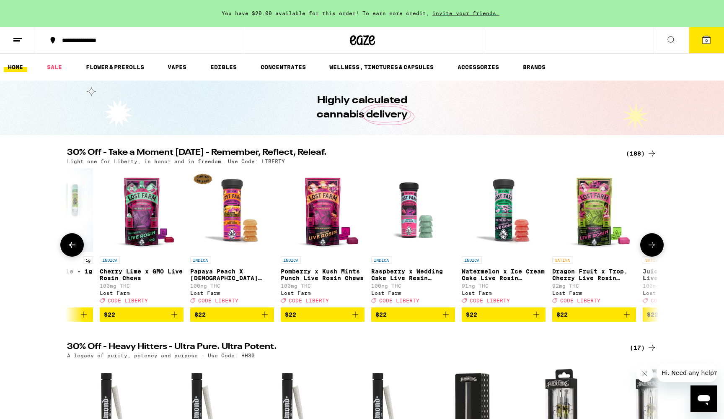
click at [75, 250] on icon at bounding box center [72, 245] width 10 height 10
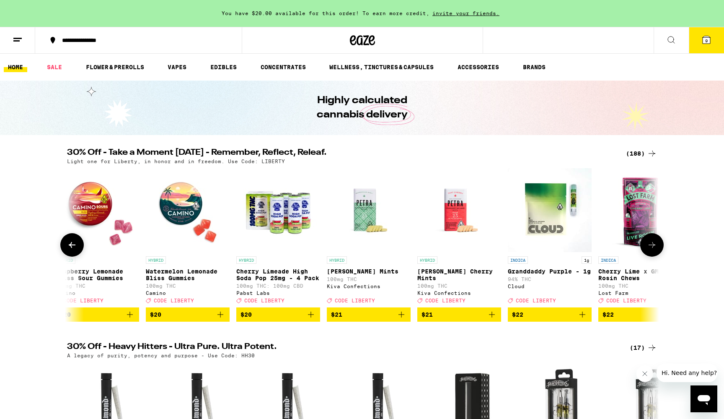
click at [75, 250] on icon at bounding box center [72, 245] width 10 height 10
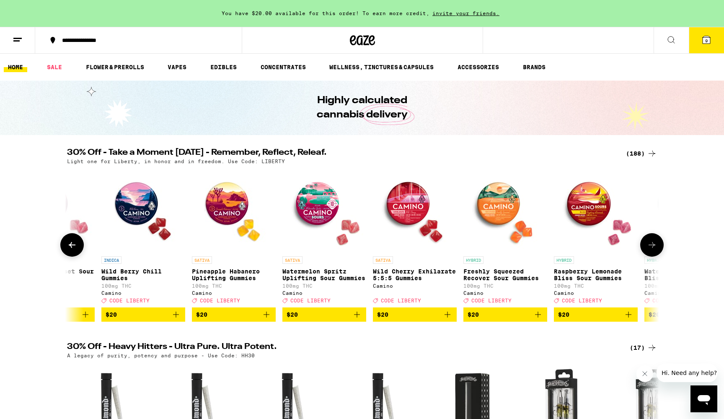
click at [75, 250] on icon at bounding box center [72, 245] width 10 height 10
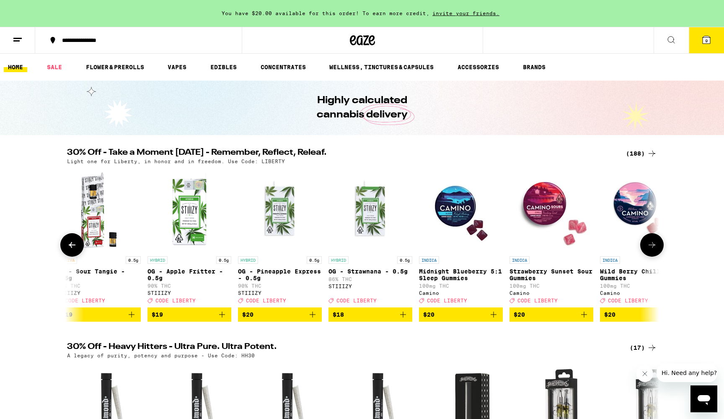
click at [75, 250] on icon at bounding box center [72, 245] width 10 height 10
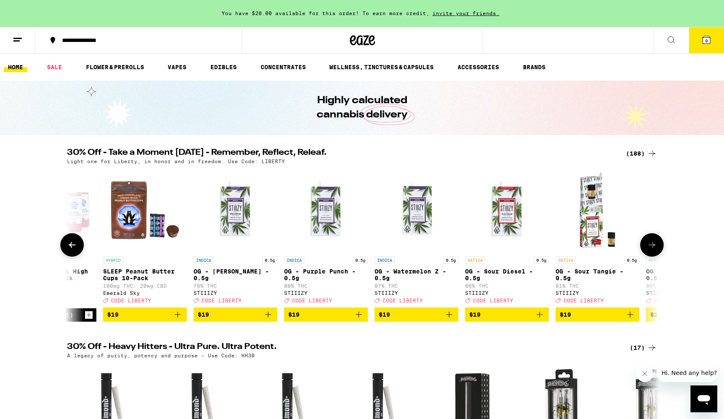
click at [75, 250] on icon at bounding box center [72, 245] width 10 height 10
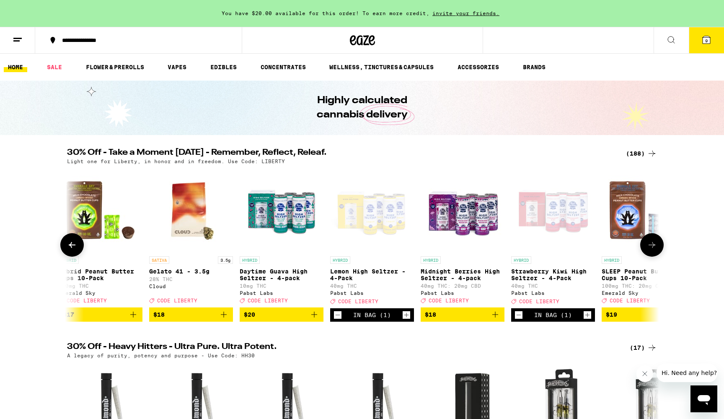
click at [75, 250] on icon at bounding box center [72, 245] width 10 height 10
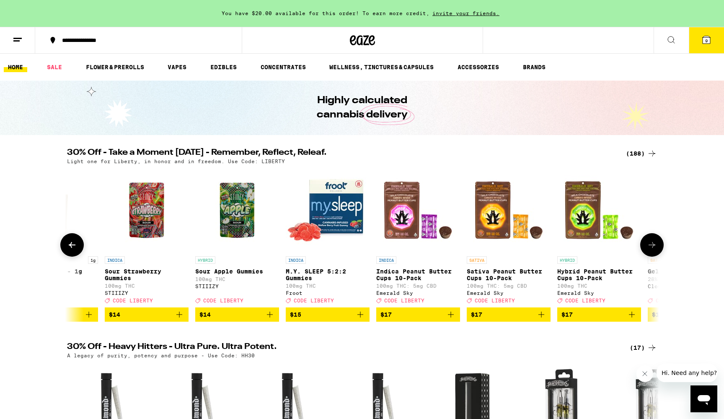
click at [75, 250] on icon at bounding box center [72, 245] width 10 height 10
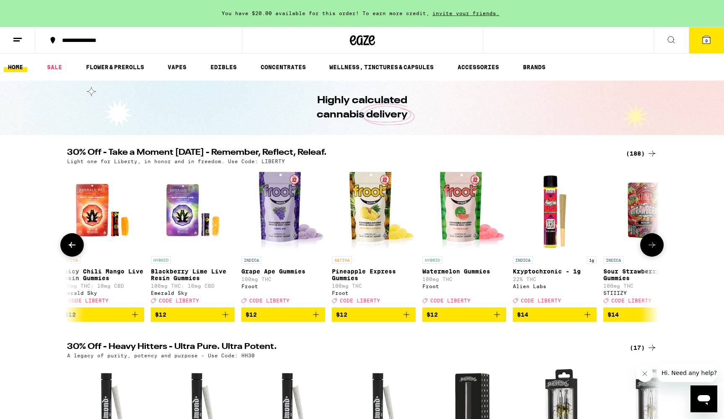
click at [75, 250] on icon at bounding box center [72, 245] width 10 height 10
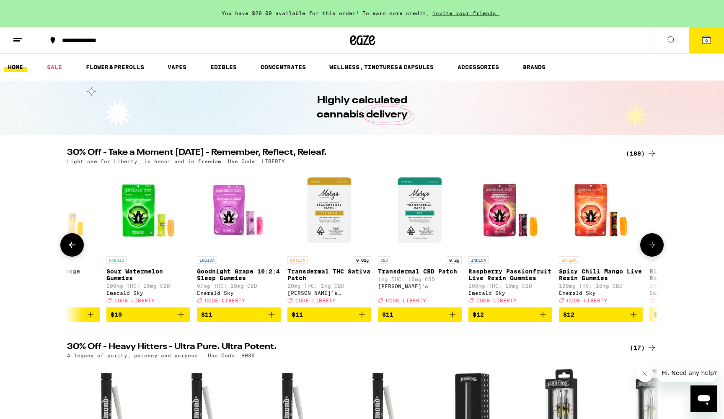
click at [75, 250] on icon at bounding box center [72, 245] width 10 height 10
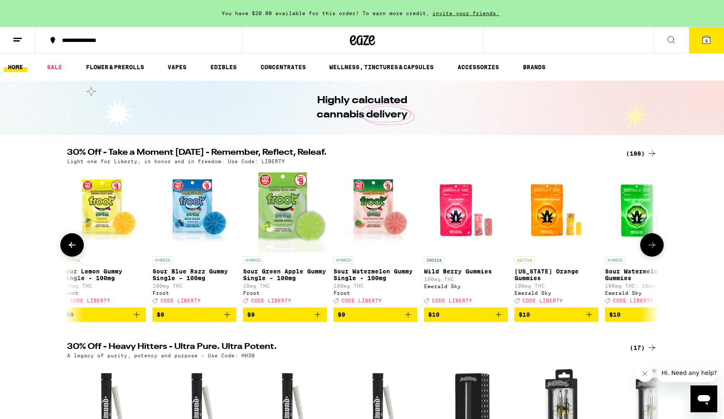
click at [75, 250] on icon at bounding box center [72, 245] width 10 height 10
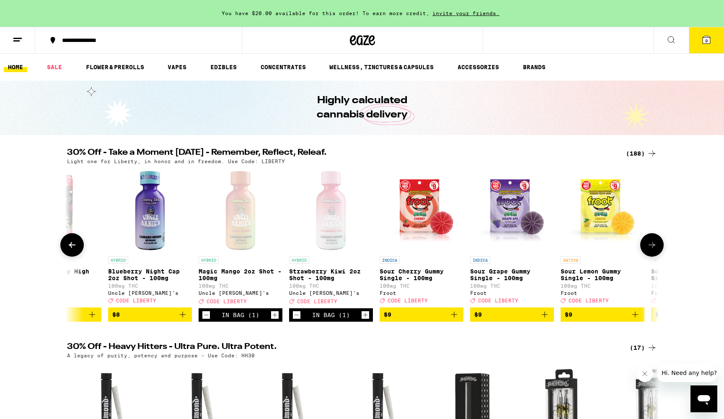
click at [75, 250] on icon at bounding box center [72, 245] width 10 height 10
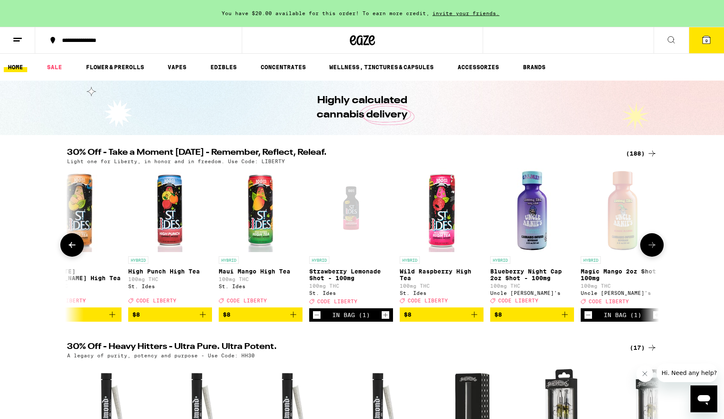
scroll to position [0, 1996]
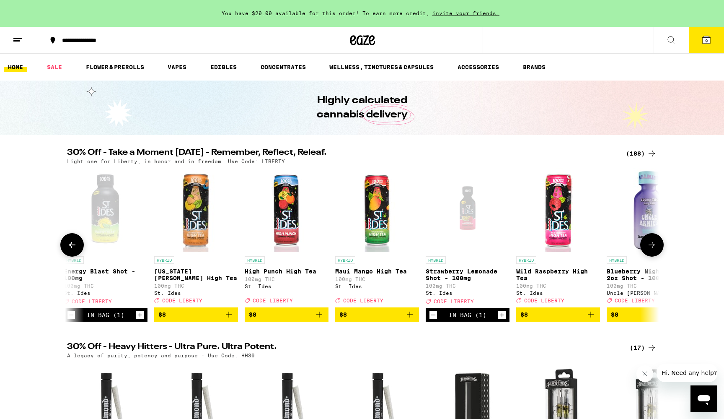
click at [468, 218] on div "Open page for Strawberry Lemonade Shot - 100mg from St. Ides" at bounding box center [468, 210] width 84 height 84
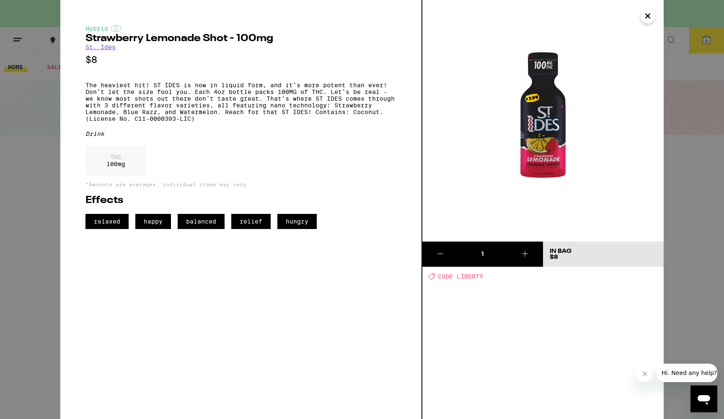
click at [652, 18] on icon "Close" at bounding box center [648, 16] width 10 height 13
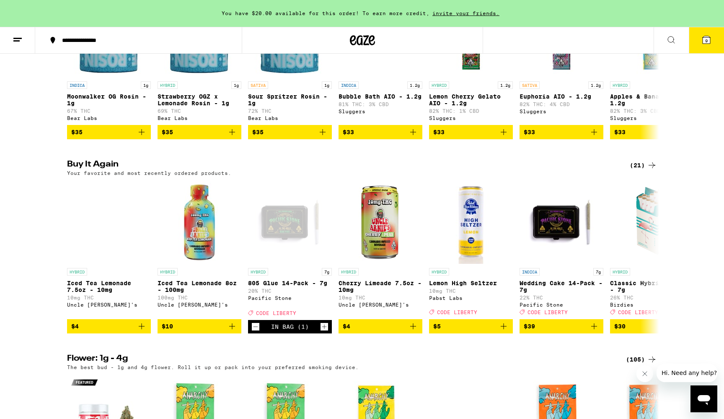
scroll to position [757, 0]
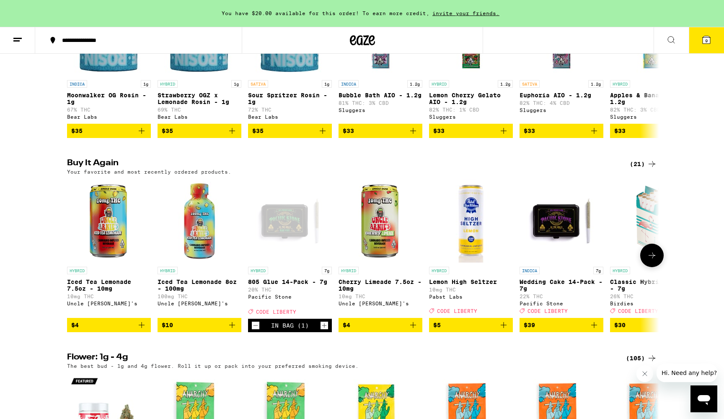
click at [142, 328] on icon "Add to bag" at bounding box center [142, 325] width 6 height 6
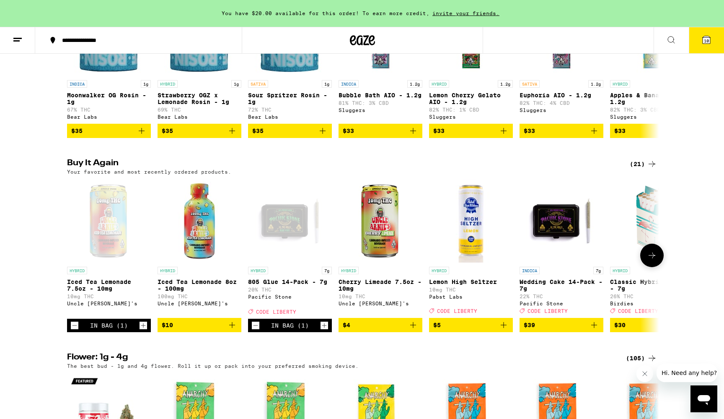
click at [140, 330] on icon "Increment" at bounding box center [144, 325] width 8 height 10
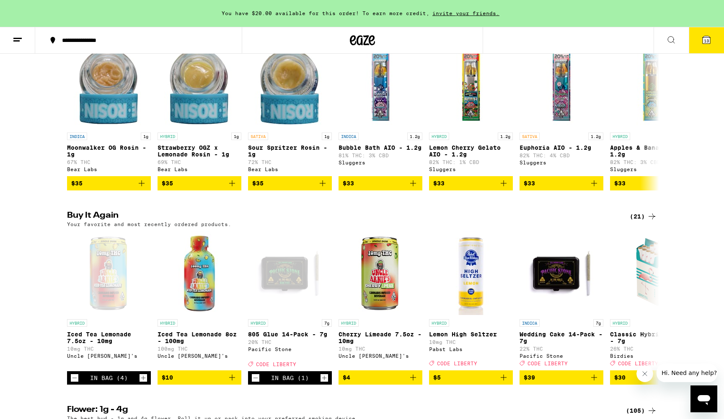
click at [708, 44] on icon at bounding box center [707, 40] width 10 height 10
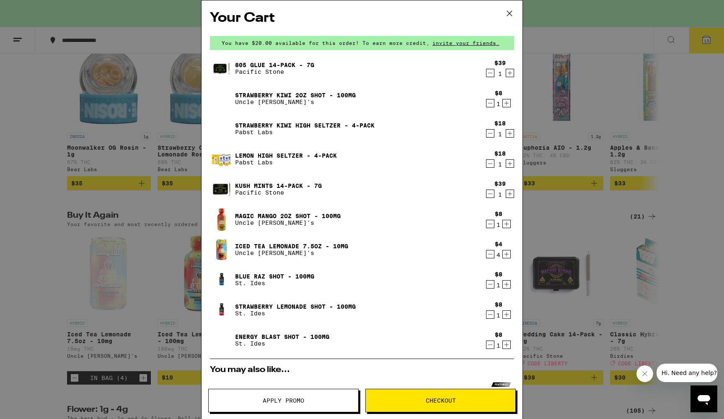
click at [488, 135] on icon "Decrement" at bounding box center [491, 133] width 8 height 10
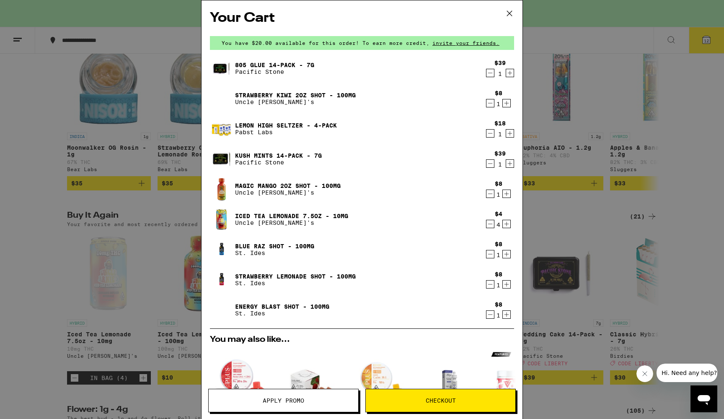
click at [491, 135] on icon "Decrement" at bounding box center [491, 133] width 8 height 10
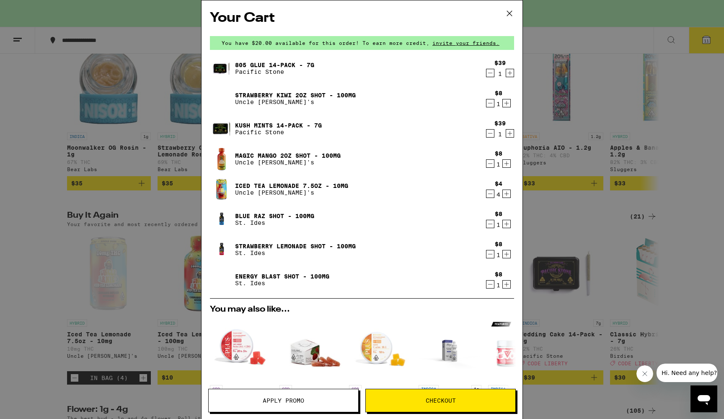
click at [508, 195] on icon "Increment" at bounding box center [507, 194] width 5 height 5
click at [491, 198] on icon "Decrement" at bounding box center [491, 194] width 8 height 10
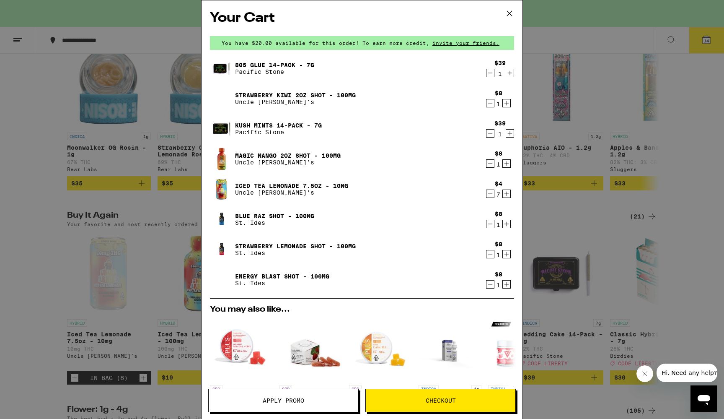
click at [491, 198] on icon "Decrement" at bounding box center [491, 194] width 8 height 10
click at [491, 194] on icon "Decrement" at bounding box center [491, 194] width 8 height 10
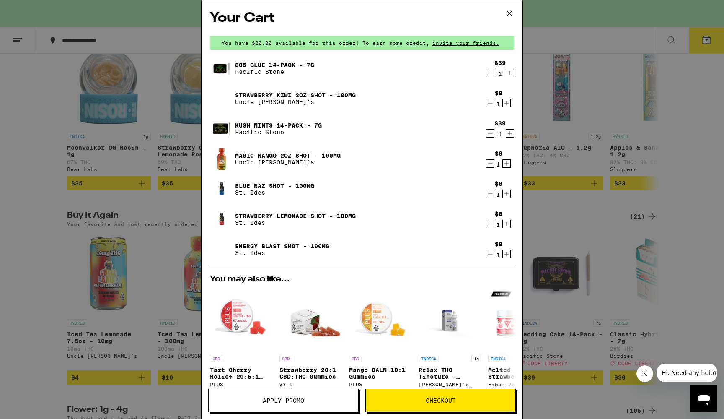
click at [491, 194] on icon "Decrement" at bounding box center [491, 194] width 8 height 10
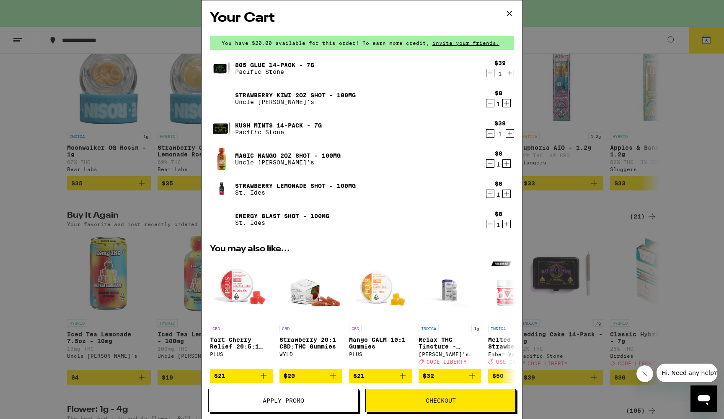
click at [45, 287] on div "Your Cart You have $20.00 available for this order! To earn more credit, invite…" at bounding box center [362, 209] width 724 height 419
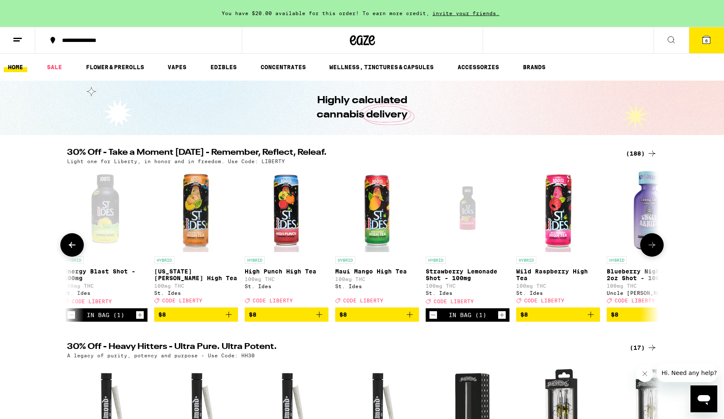
click at [647, 250] on icon at bounding box center [652, 245] width 10 height 10
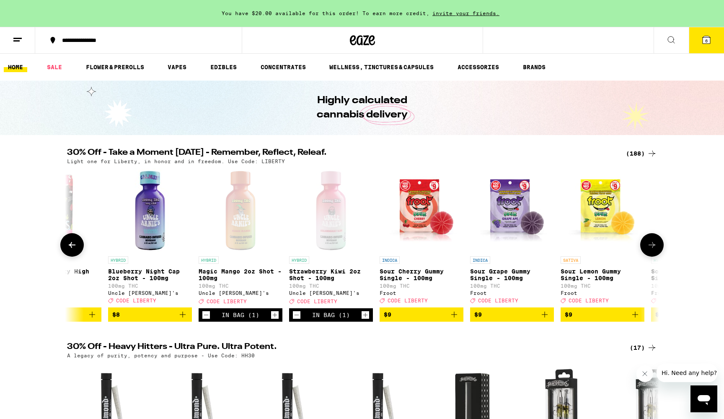
click at [65, 246] on button at bounding box center [71, 244] width 23 height 23
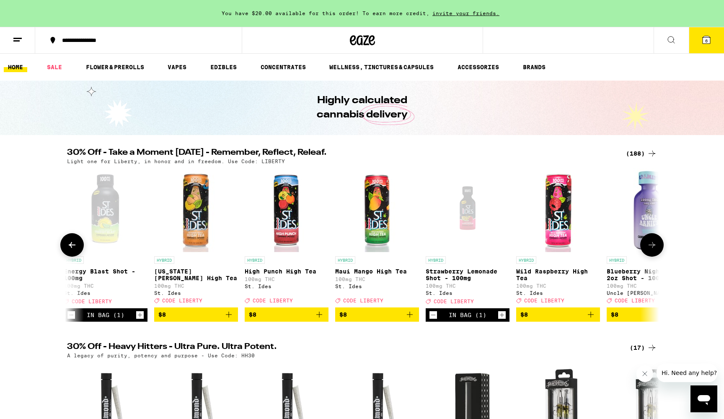
click at [65, 246] on button at bounding box center [71, 244] width 23 height 23
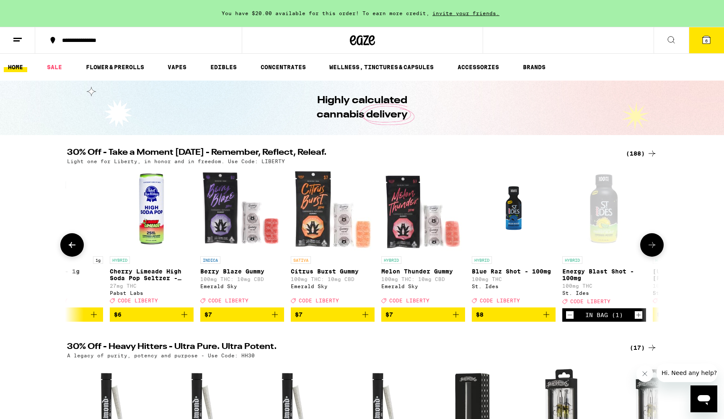
click at [548, 319] on icon "Add to bag" at bounding box center [547, 314] width 10 height 10
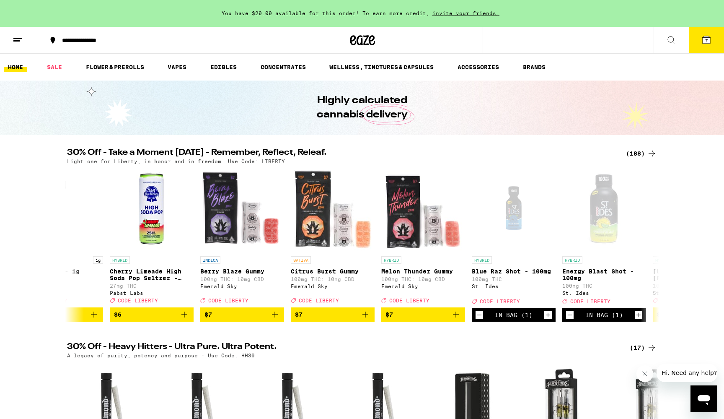
click at [713, 33] on button "7" at bounding box center [706, 40] width 35 height 26
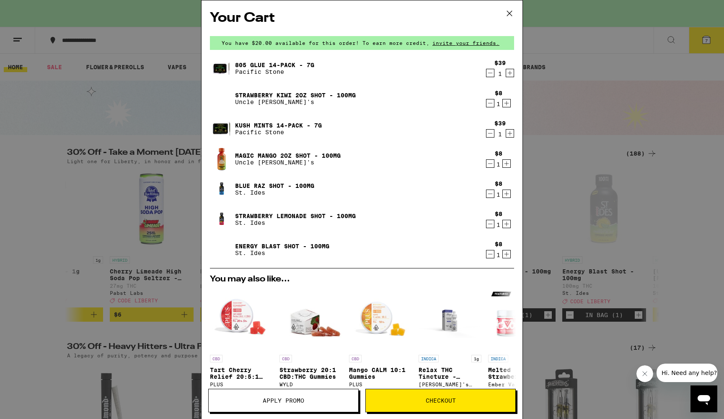
click at [513, 13] on icon at bounding box center [509, 13] width 13 height 13
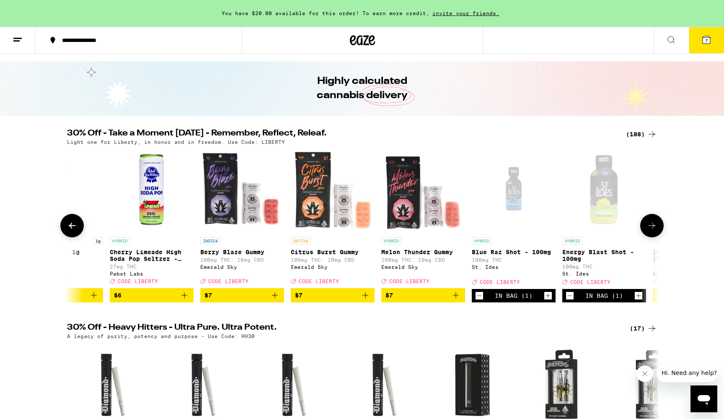
scroll to position [12, 0]
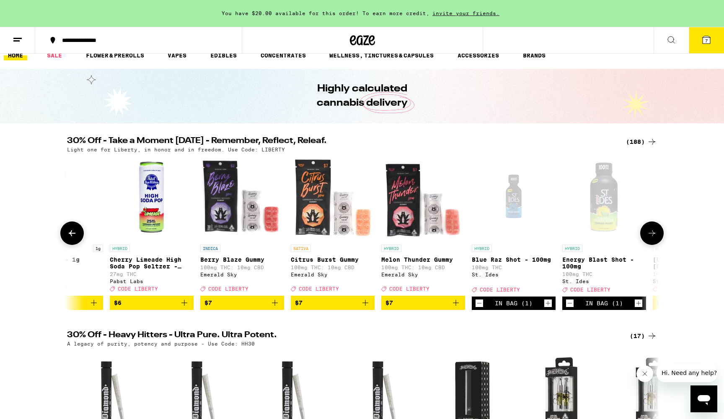
click at [651, 238] on icon at bounding box center [652, 233] width 10 height 10
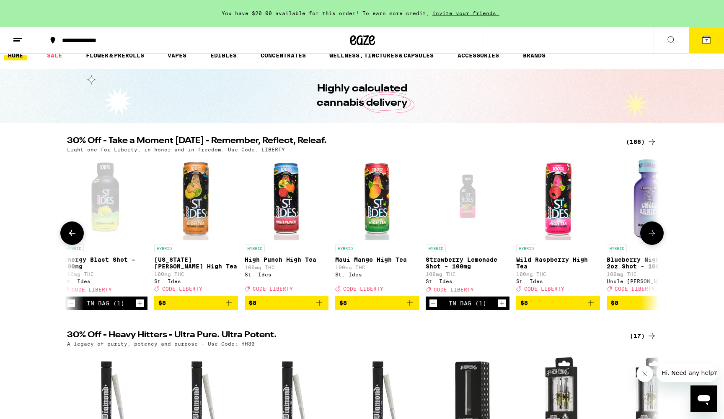
click at [651, 238] on icon at bounding box center [652, 233] width 10 height 10
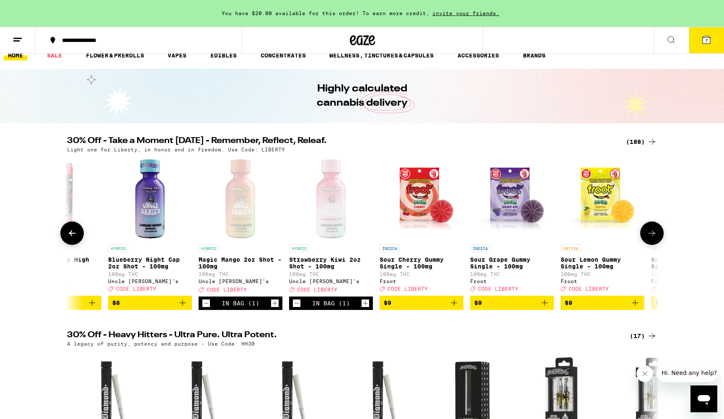
click at [651, 238] on icon at bounding box center [652, 233] width 10 height 10
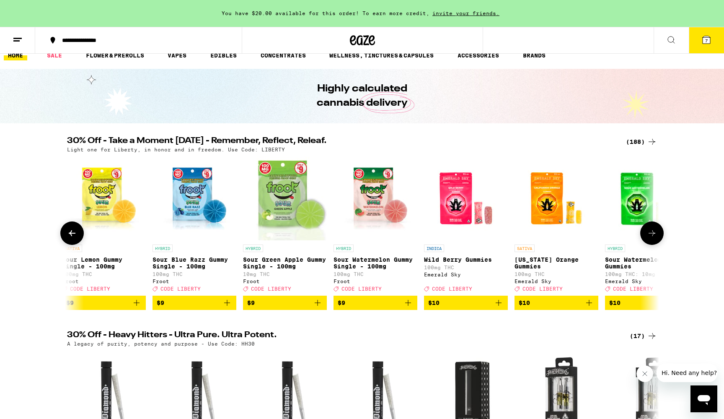
click at [651, 238] on icon at bounding box center [652, 233] width 10 height 10
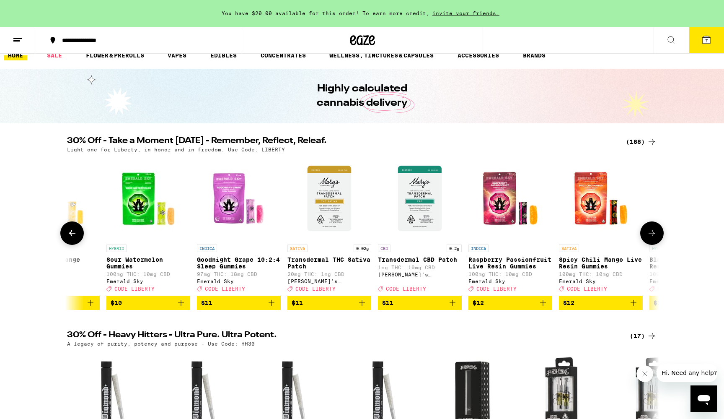
click at [651, 238] on icon at bounding box center [652, 233] width 10 height 10
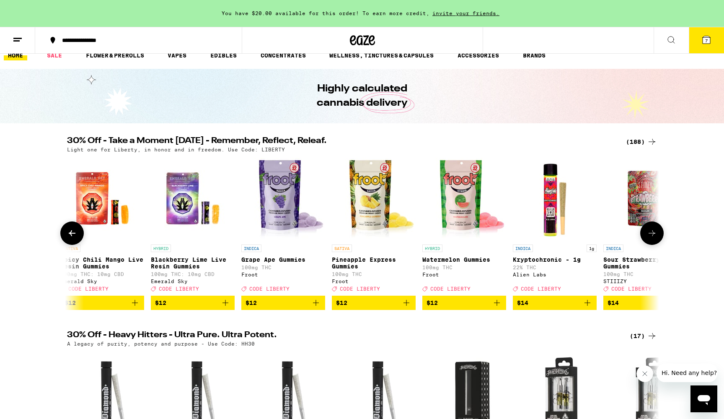
click at [651, 238] on icon at bounding box center [652, 233] width 10 height 10
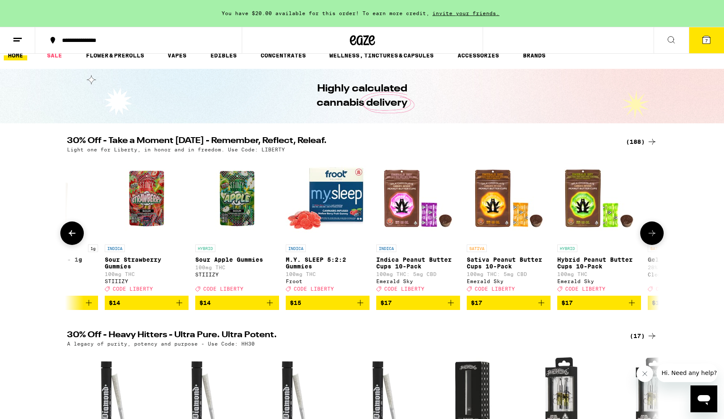
click at [651, 238] on icon at bounding box center [652, 233] width 10 height 10
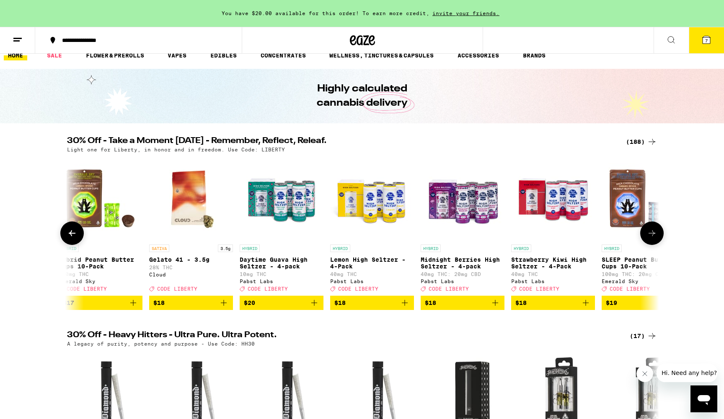
click at [651, 238] on icon at bounding box center [652, 233] width 10 height 10
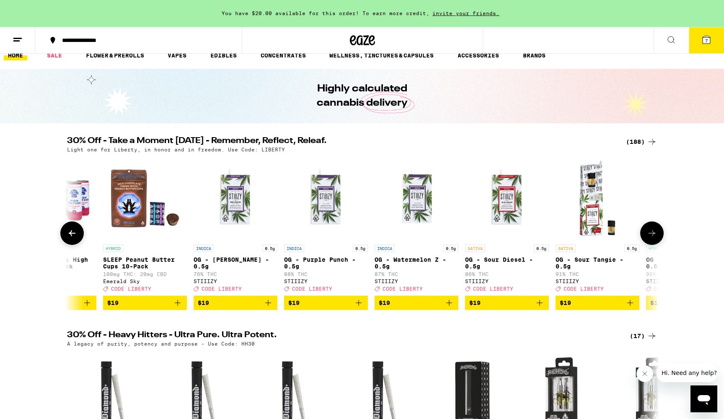
click at [74, 236] on icon at bounding box center [72, 233] width 10 height 10
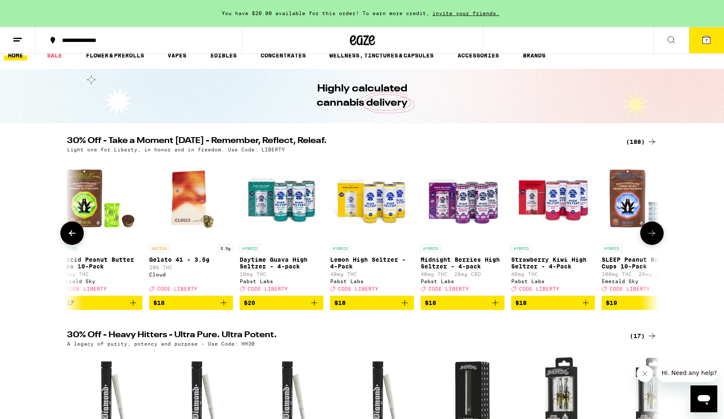
scroll to position [0, 0]
click at [407, 308] on icon "Add to bag" at bounding box center [405, 303] width 10 height 10
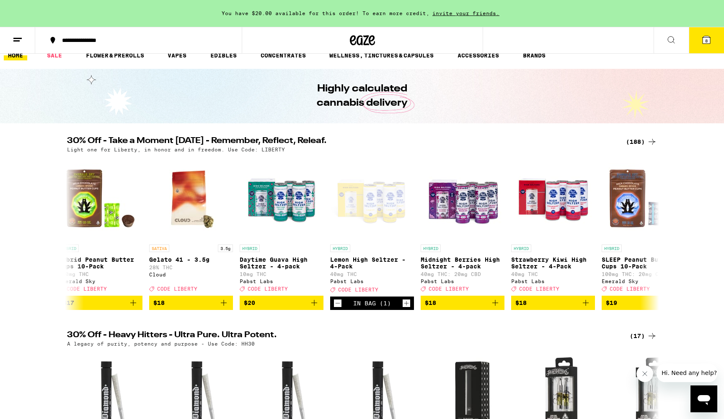
click at [711, 40] on icon at bounding box center [707, 40] width 10 height 10
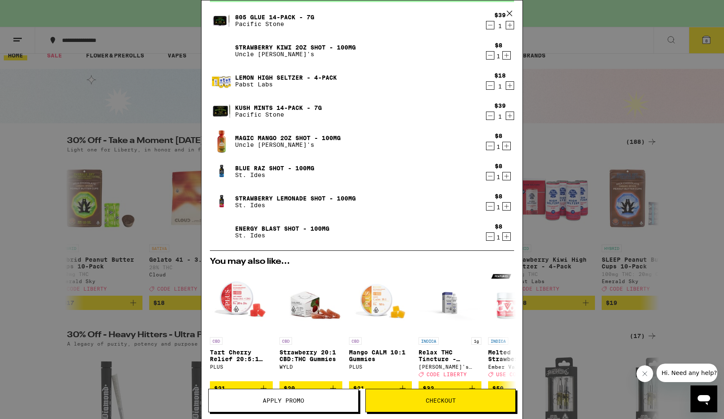
scroll to position [30, 0]
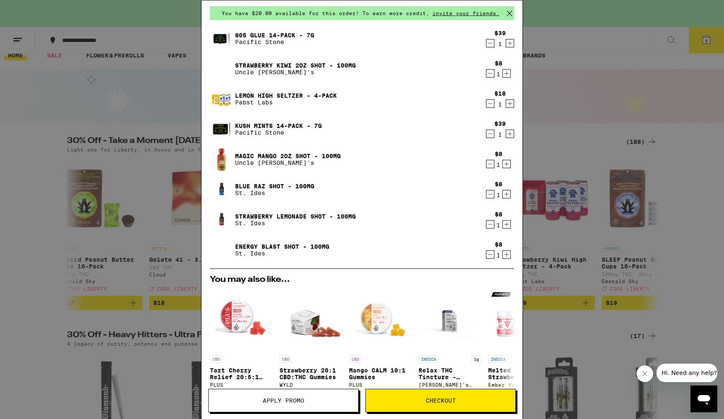
click at [714, 173] on div "Your Cart You have $20.00 available for this order! To earn more credit, invite…" at bounding box center [362, 209] width 724 height 419
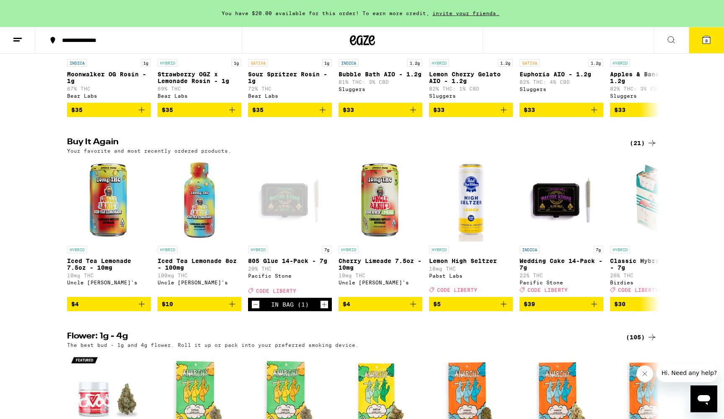
scroll to position [789, 0]
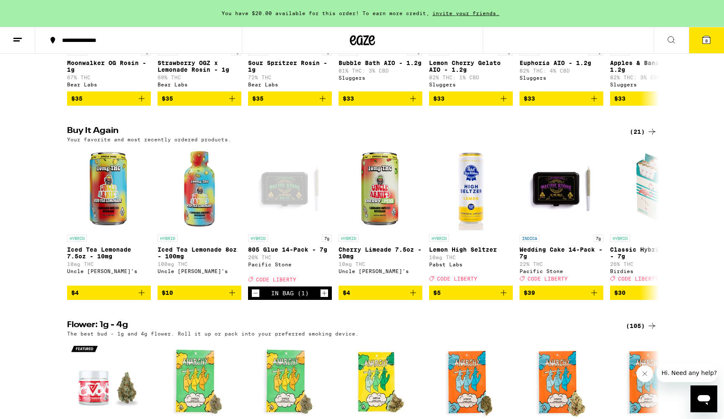
click at [709, 43] on icon at bounding box center [707, 40] width 8 height 8
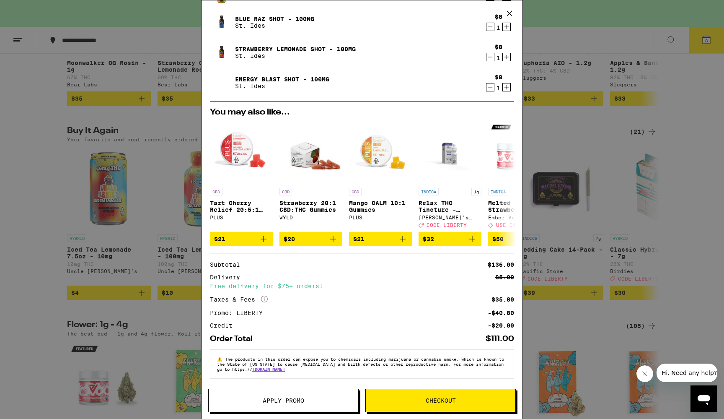
scroll to position [203, 0]
click at [17, 320] on div "Your Cart You have $20.00 available for this order! To earn more credit, invite…" at bounding box center [362, 209] width 724 height 419
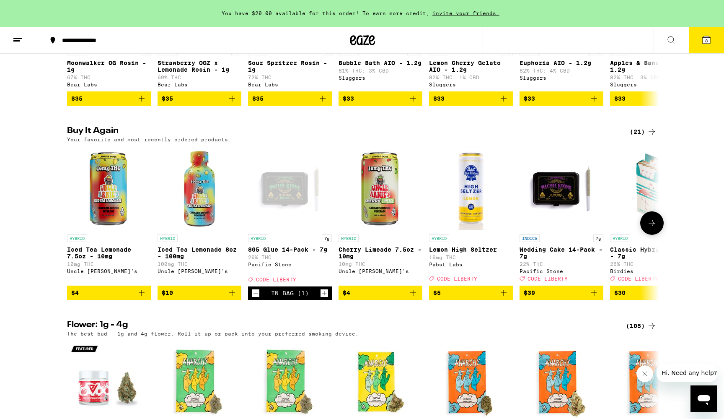
click at [143, 298] on icon "Add to bag" at bounding box center [142, 293] width 10 height 10
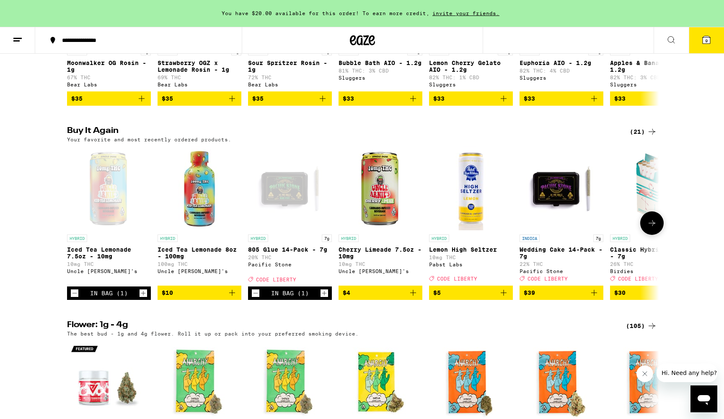
click at [143, 296] on icon "Increment" at bounding box center [143, 293] width 5 height 5
click at [706, 40] on span "12" at bounding box center [706, 40] width 5 height 5
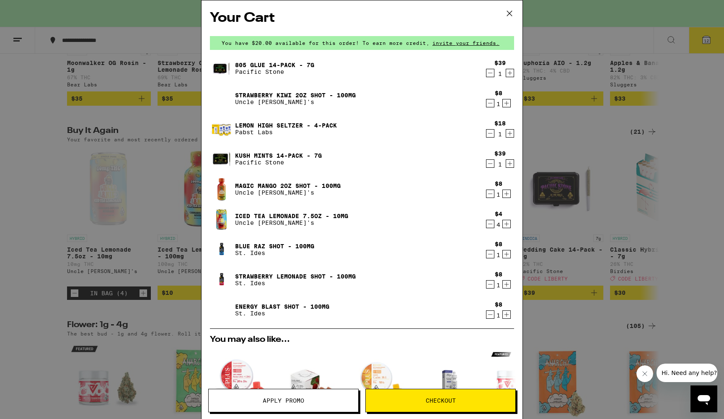
click at [491, 226] on icon "Decrement" at bounding box center [491, 224] width 8 height 10
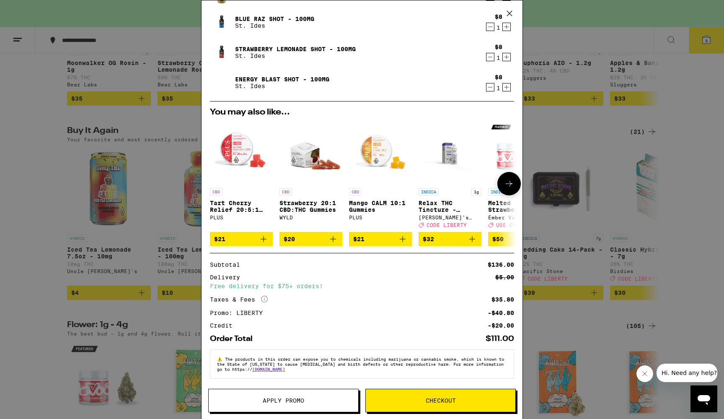
scroll to position [203, 0]
click at [513, 180] on icon at bounding box center [509, 184] width 10 height 10
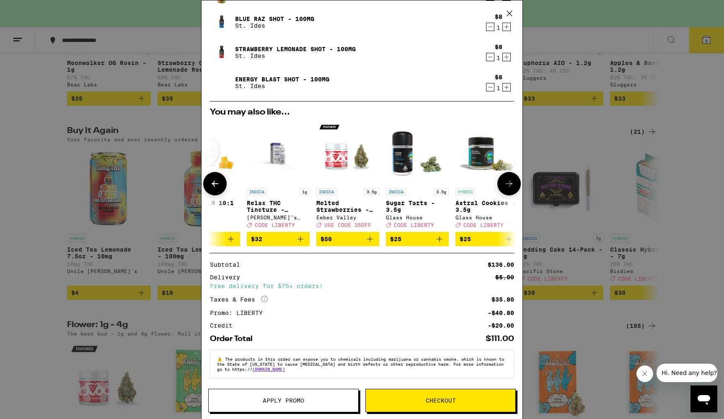
scroll to position [0, 213]
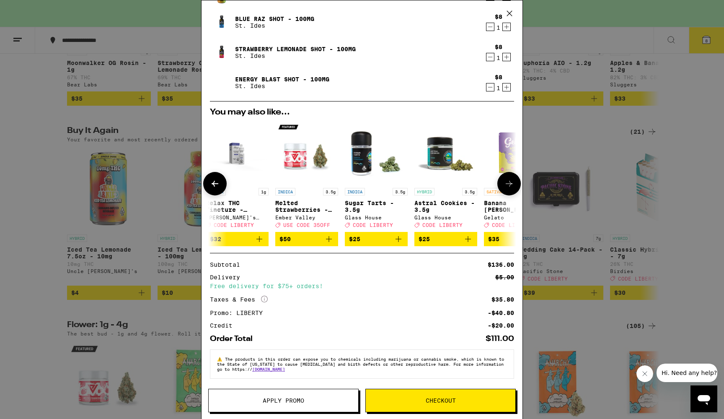
click at [513, 180] on icon at bounding box center [509, 184] width 10 height 10
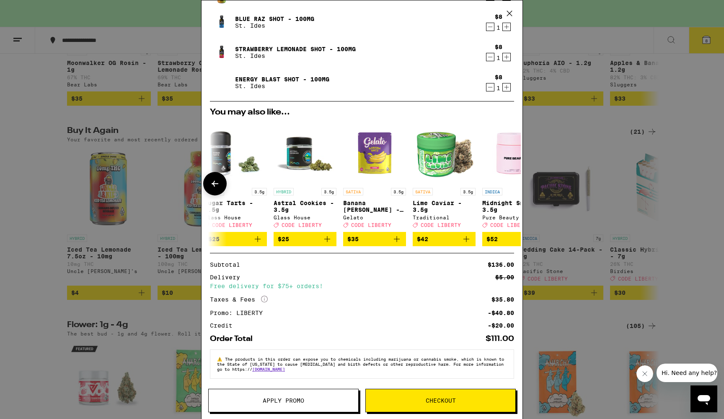
scroll to position [0, 392]
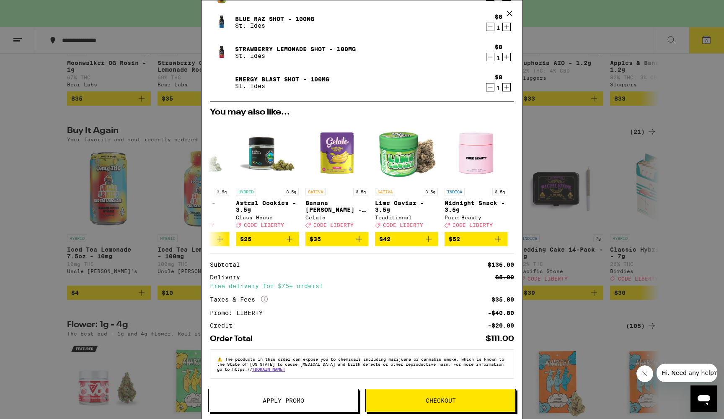
click at [450, 403] on span "Checkout" at bounding box center [441, 400] width 30 height 6
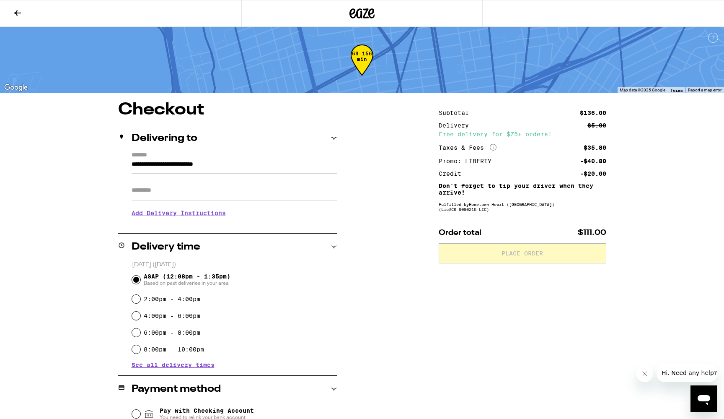
click at [136, 301] on input "2:00pm - 4:00pm" at bounding box center [136, 299] width 8 height 8
radio input "true"
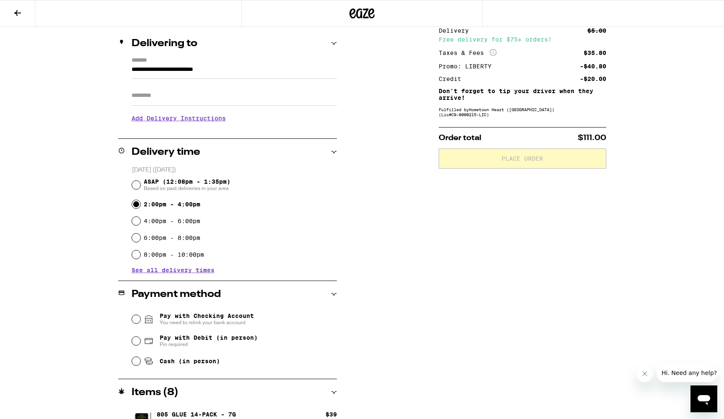
scroll to position [104, 0]
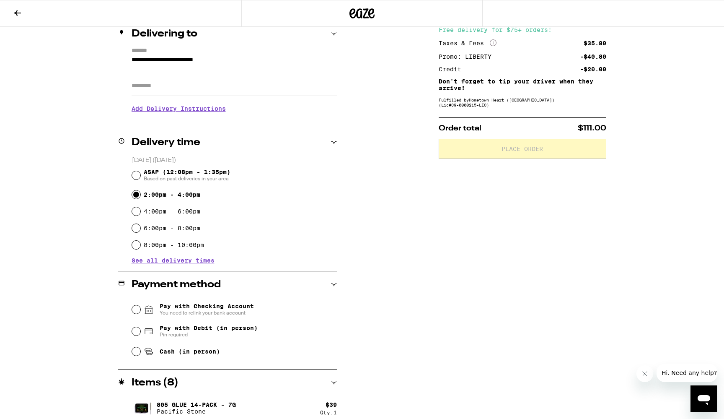
click at [135, 311] on input "Pay with Checking Account You need to relink your bank account" at bounding box center [136, 309] width 8 height 8
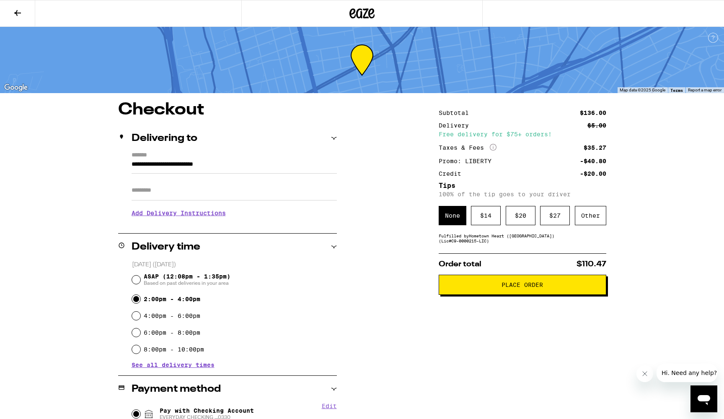
scroll to position [0, 0]
click at [582, 221] on div "Other" at bounding box center [590, 215] width 31 height 19
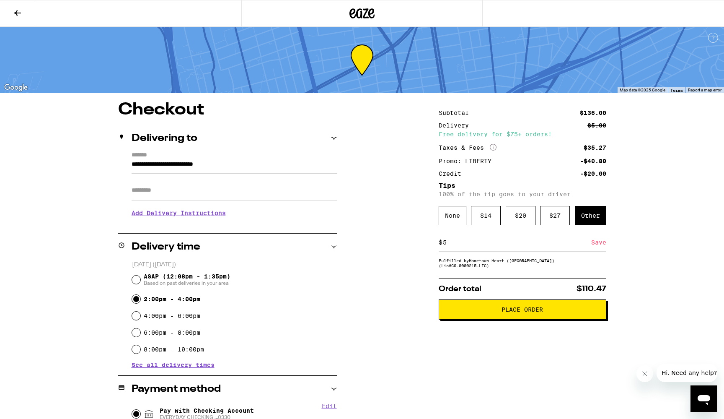
type input "5"
click at [598, 244] on div "Save" at bounding box center [599, 242] width 15 height 18
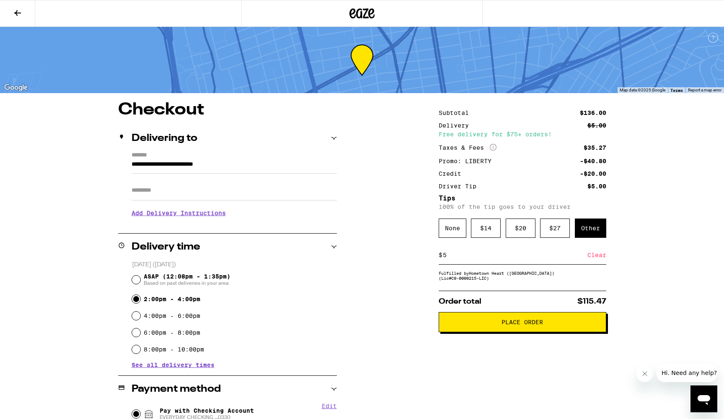
click at [481, 325] on span "Place Order" at bounding box center [522, 322] width 153 height 6
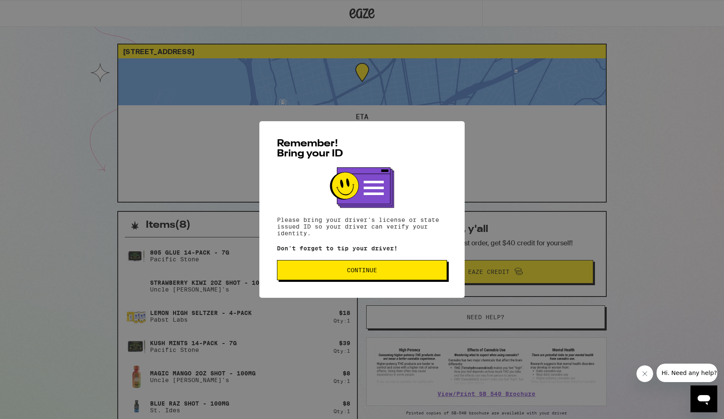
click at [397, 272] on span "Continue" at bounding box center [362, 270] width 156 height 6
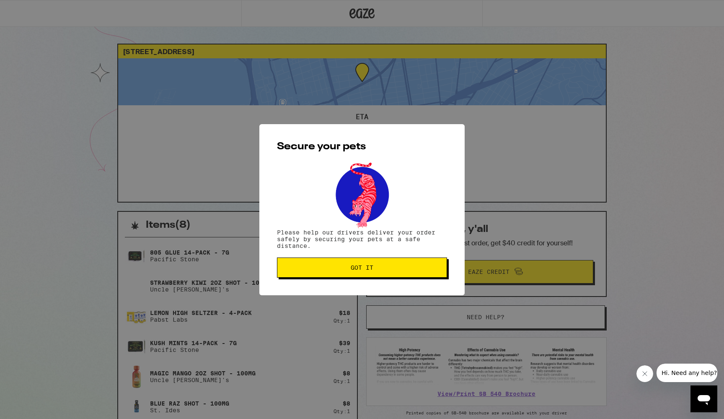
click at [361, 269] on span "Got it" at bounding box center [362, 268] width 23 height 6
